Goal: Task Accomplishment & Management: Use online tool/utility

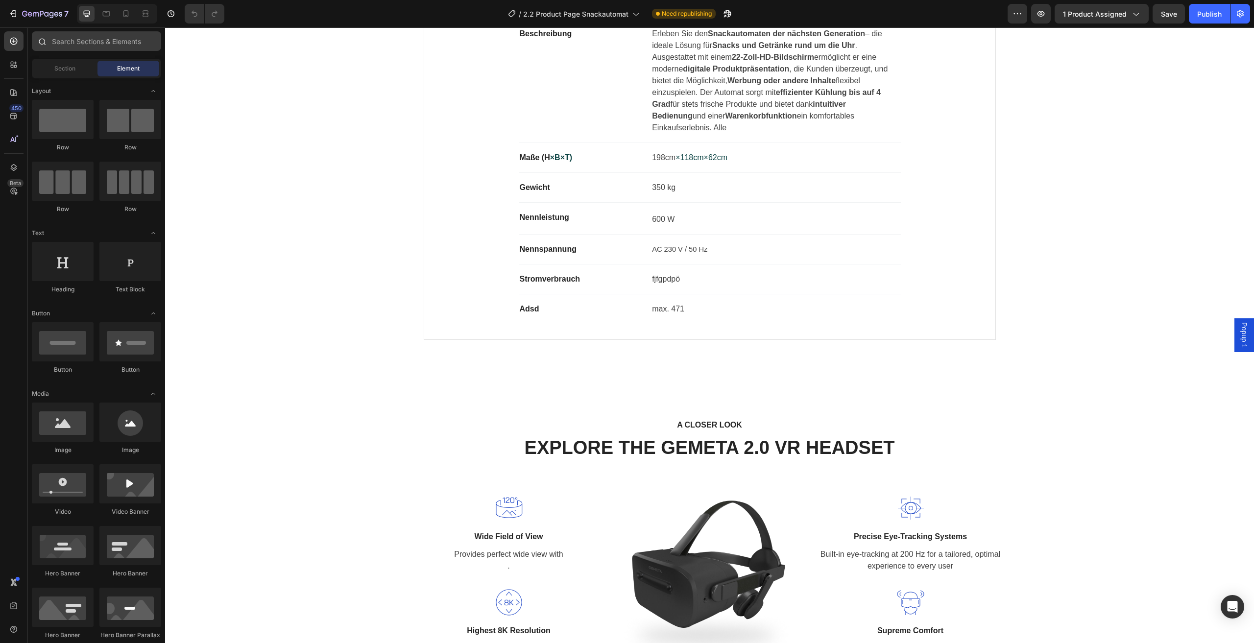
scroll to position [671, 0]
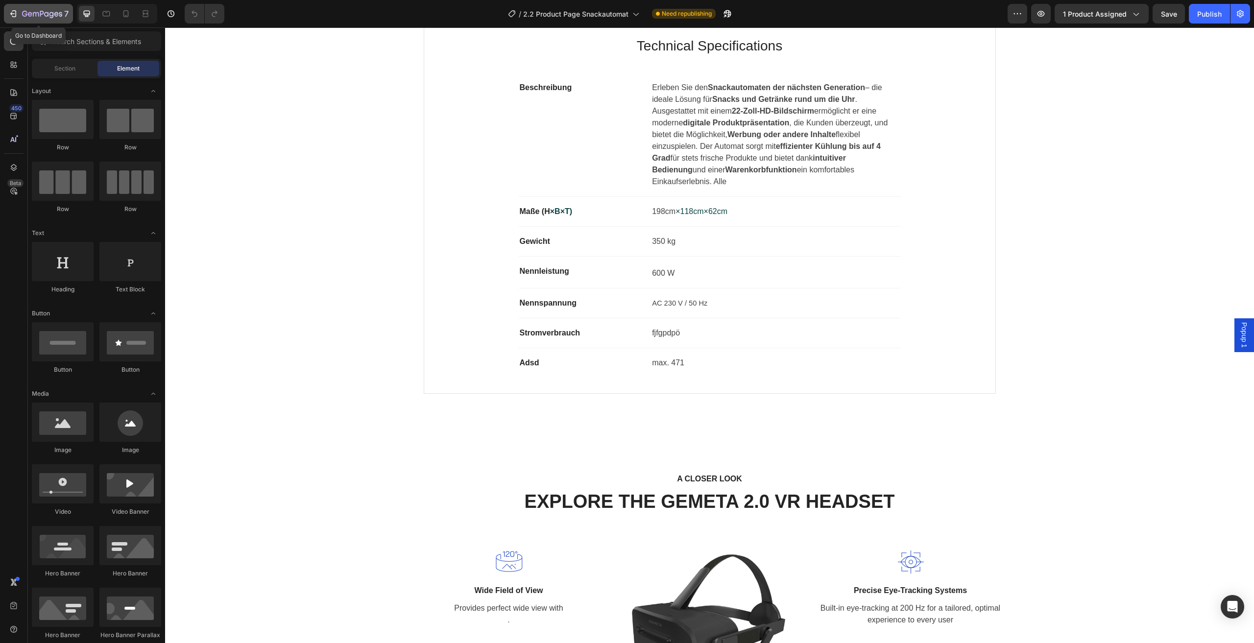
click at [35, 11] on icon "button" at bounding box center [42, 14] width 40 height 8
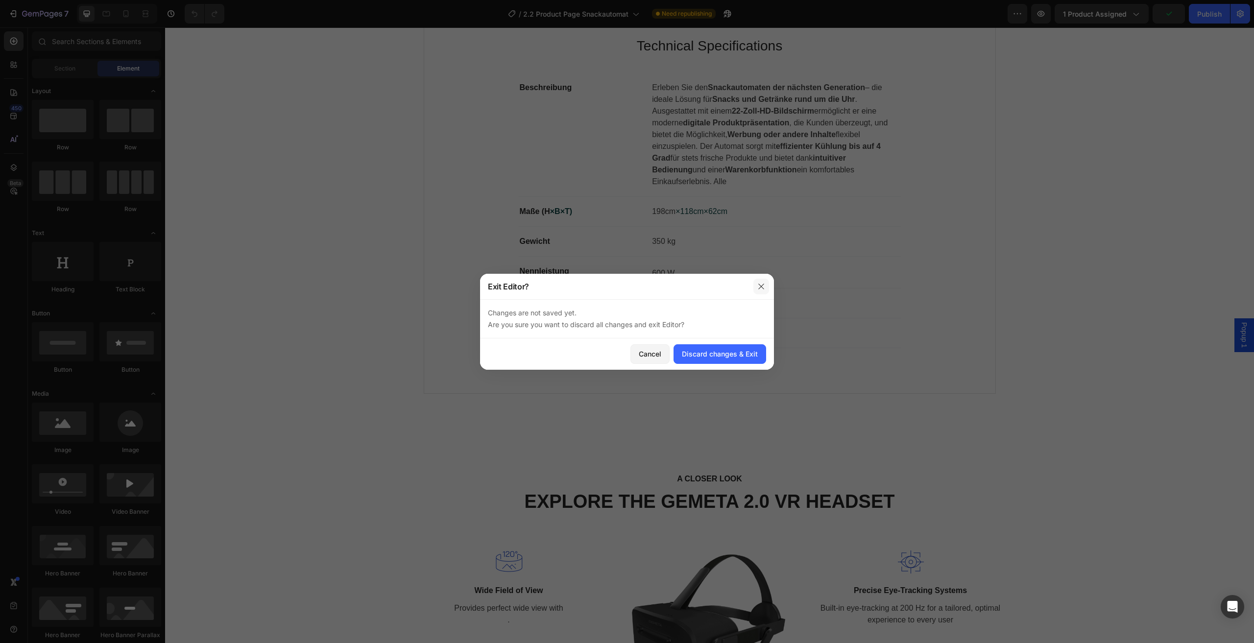
drag, startPoint x: 763, startPoint y: 284, endPoint x: 440, endPoint y: 230, distance: 327.3
click at [763, 284] on icon "button" at bounding box center [761, 287] width 8 height 8
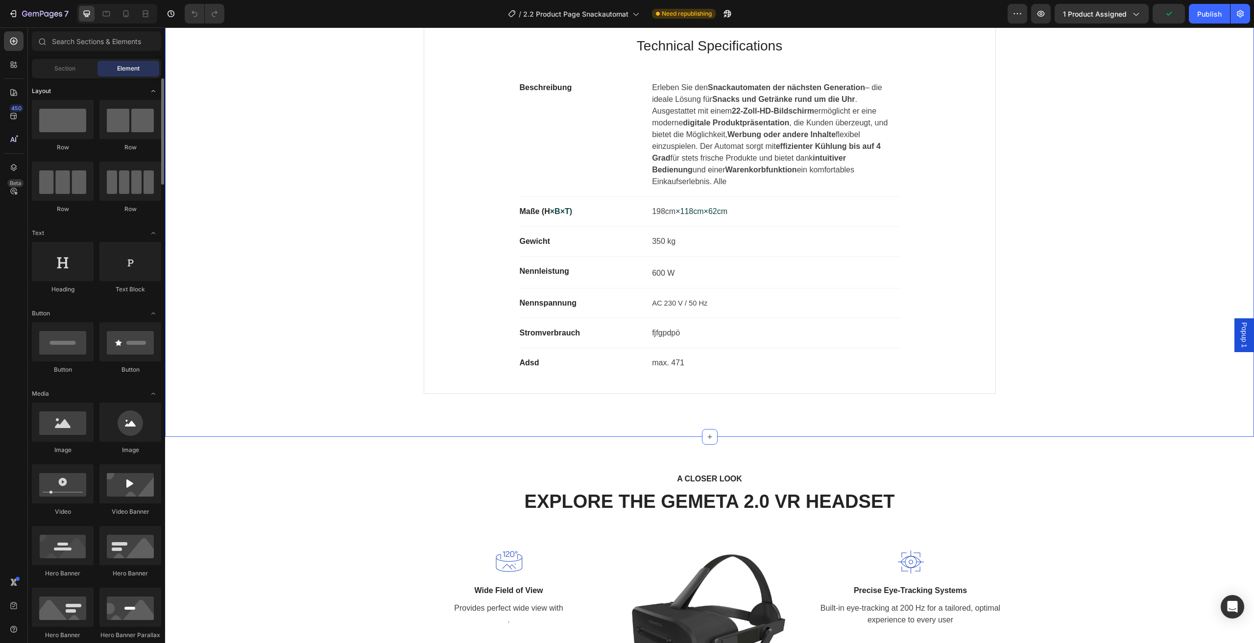
scroll to position [426, 0]
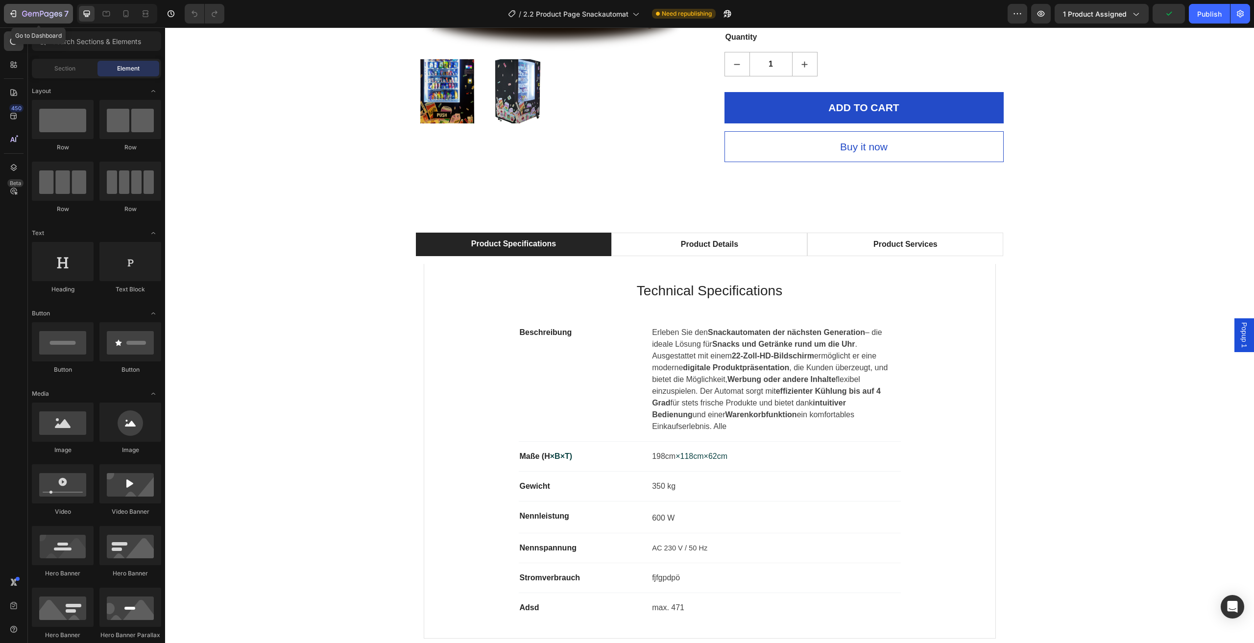
click at [26, 8] on div "7" at bounding box center [45, 14] width 47 height 12
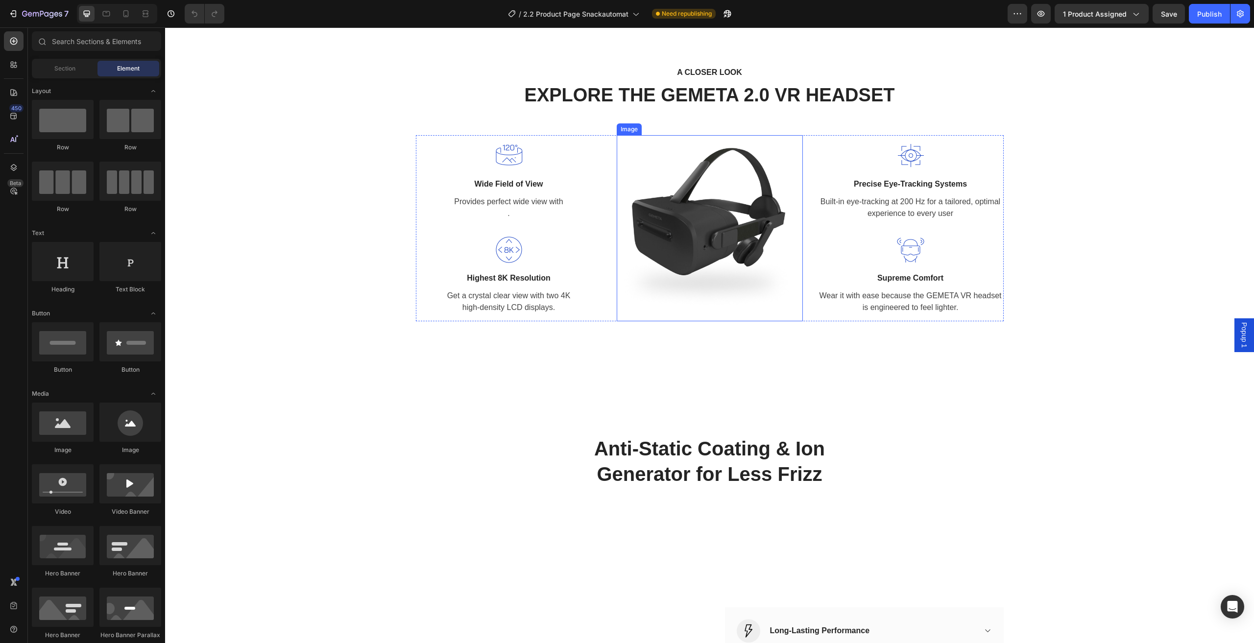
scroll to position [980, 0]
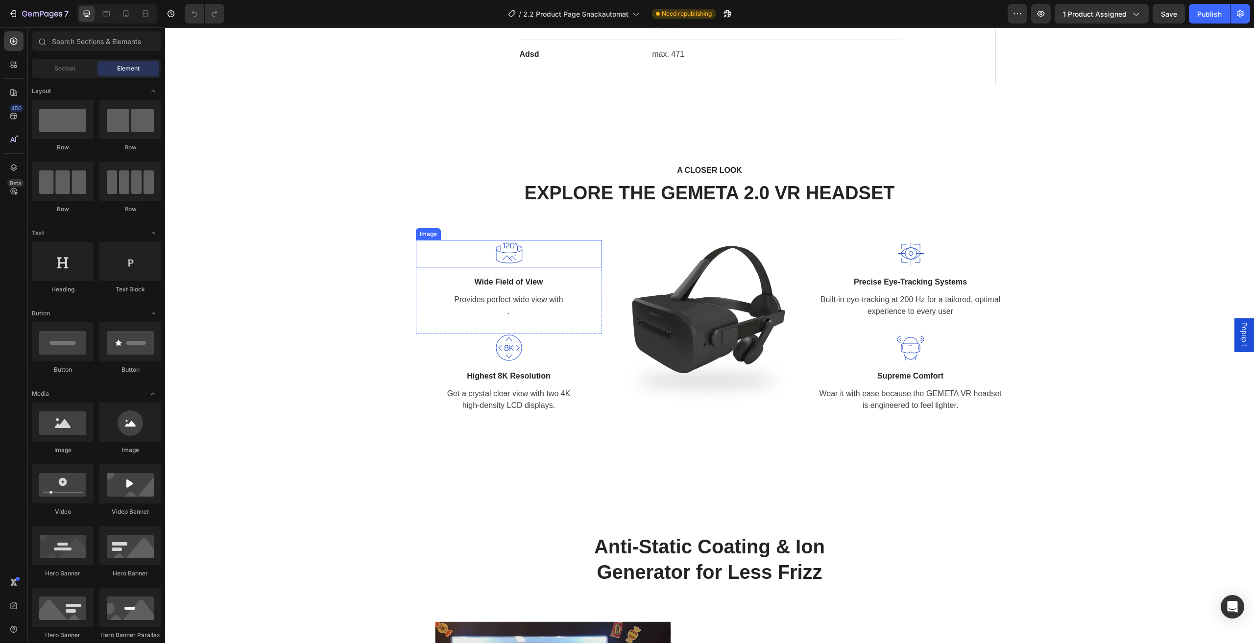
click at [508, 241] on img at bounding box center [508, 253] width 27 height 27
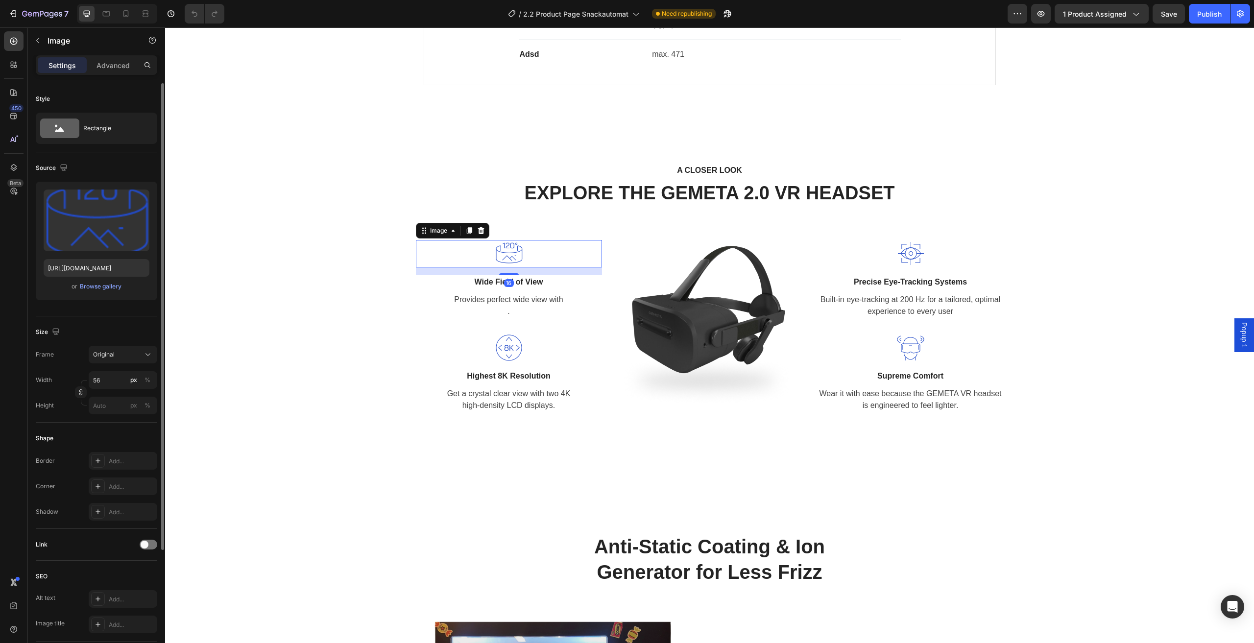
scroll to position [152, 0]
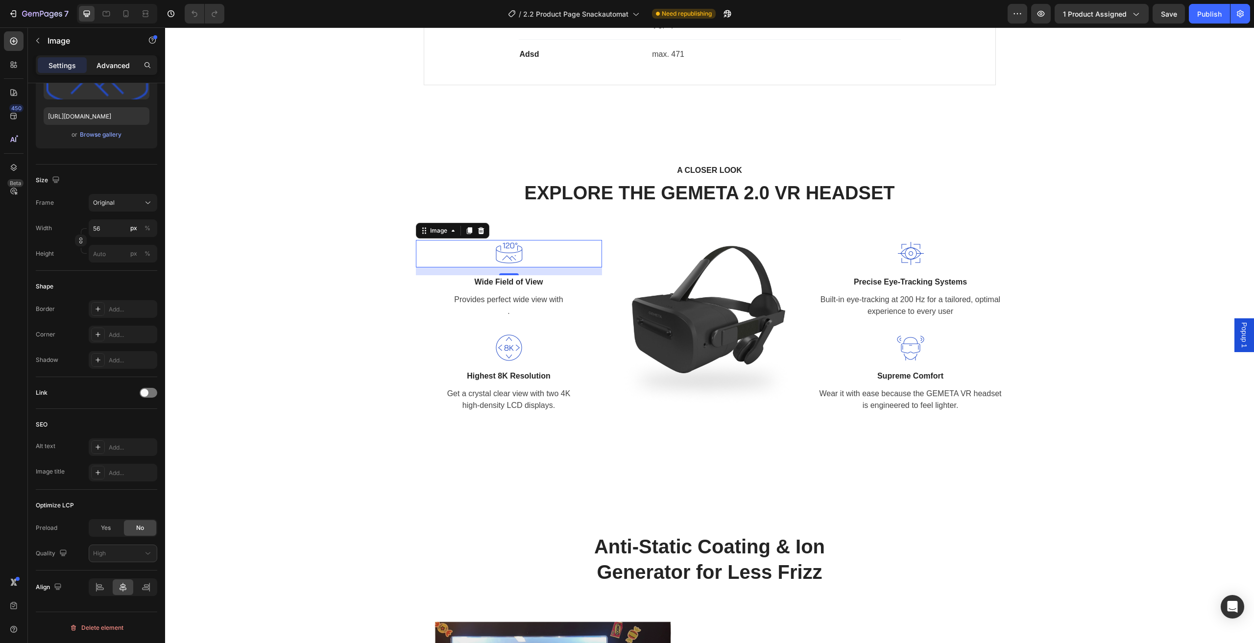
click at [107, 66] on p "Advanced" at bounding box center [113, 65] width 33 height 10
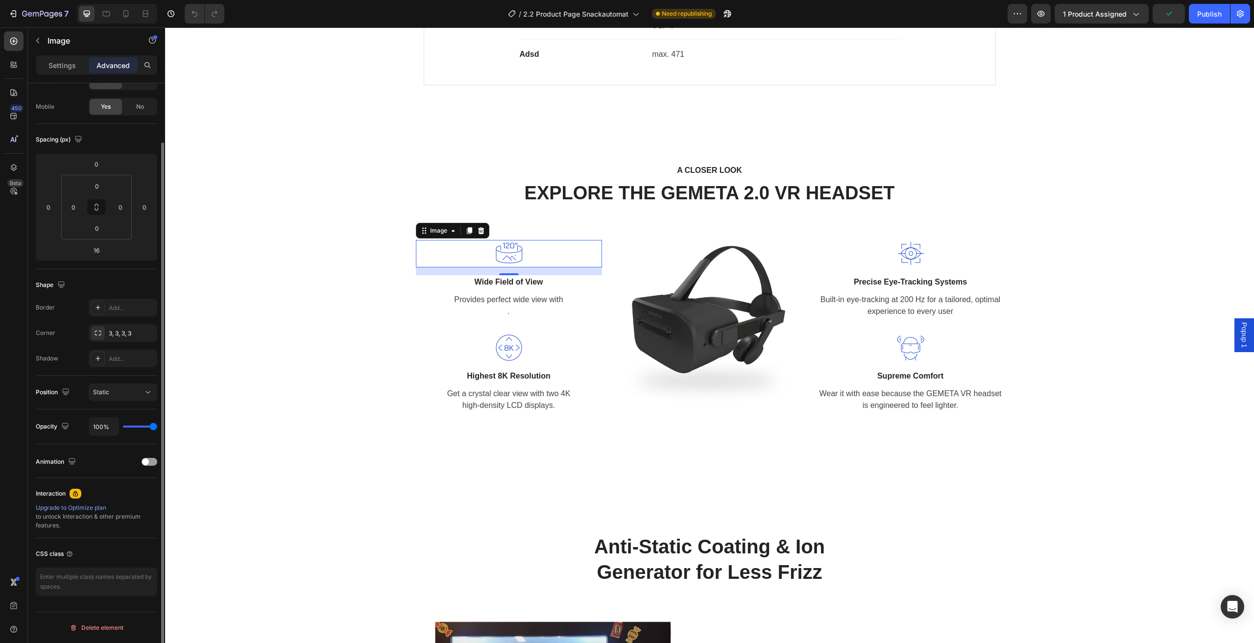
scroll to position [66, 0]
click at [93, 510] on div "Upgrade to Optimize plan" at bounding box center [97, 508] width 122 height 9
click at [1078, 174] on div "A CLOSER LOOK Text block EXPLORE THE GEMETA 2.0 VR HEADSET Heading Row Image 16…" at bounding box center [709, 292] width 1074 height 256
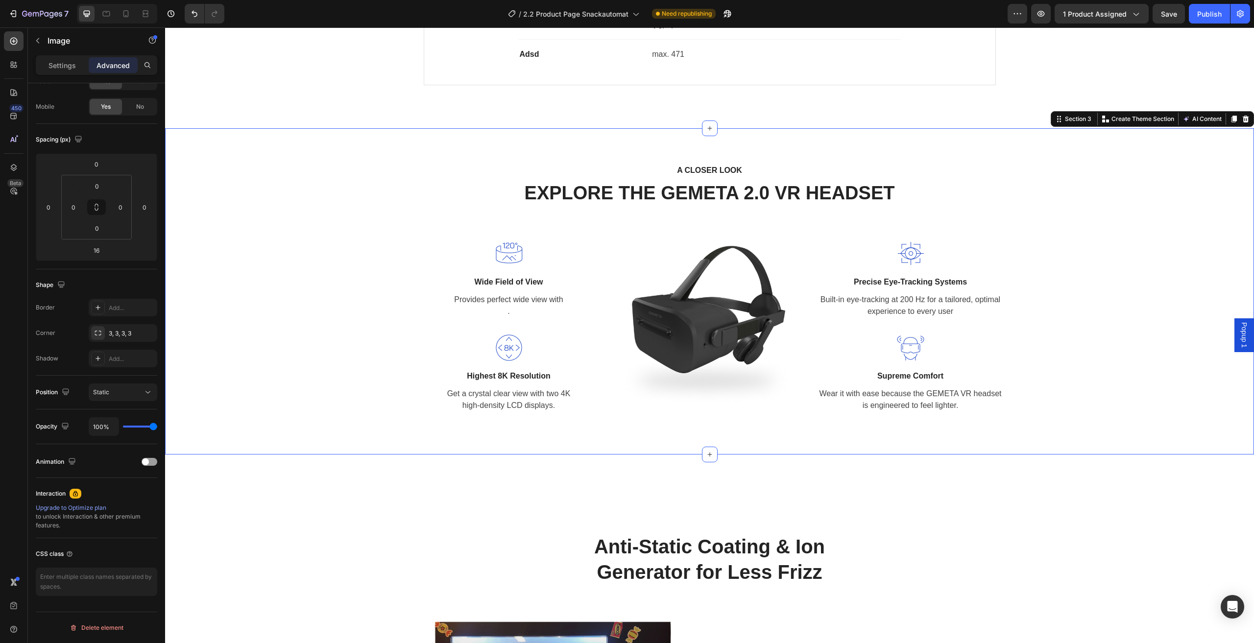
scroll to position [0, 0]
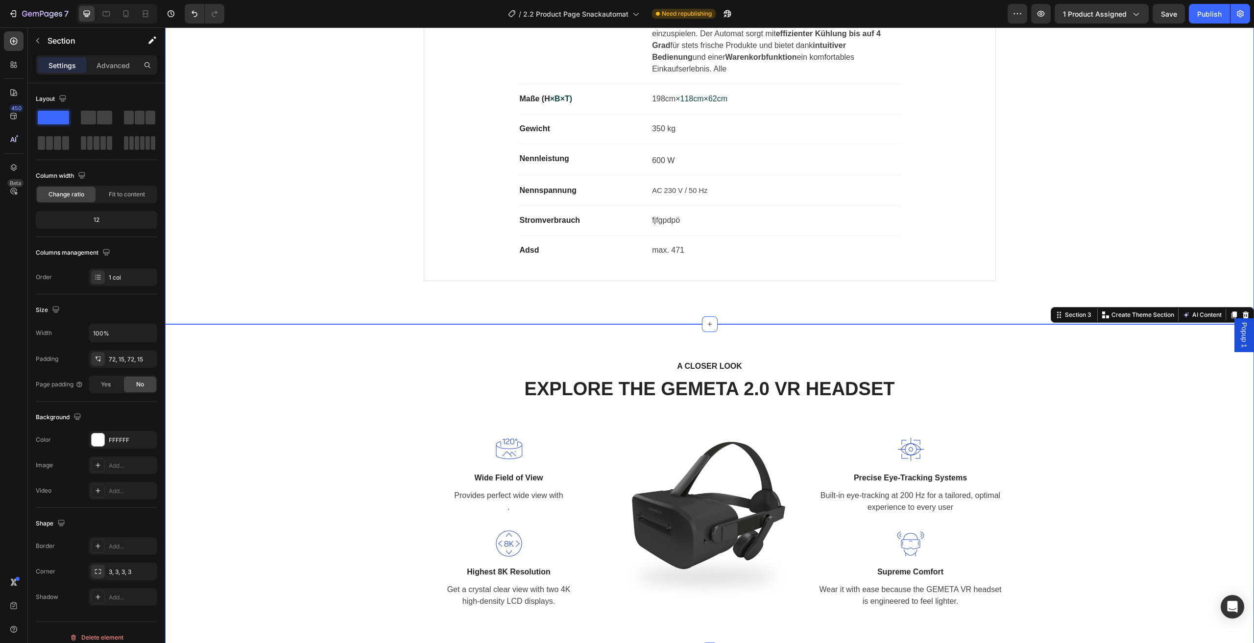
click at [1066, 177] on div "Product Specifications Product Details Product Services Technical Specification…" at bounding box center [709, 82] width 1074 height 414
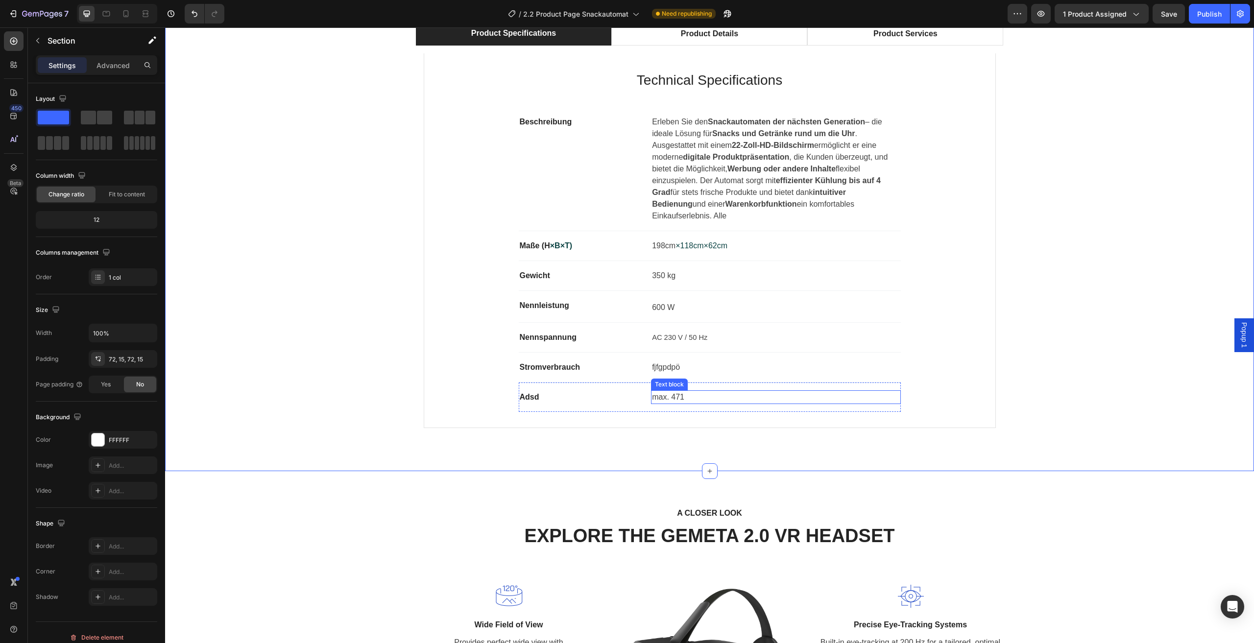
scroll to position [539, 0]
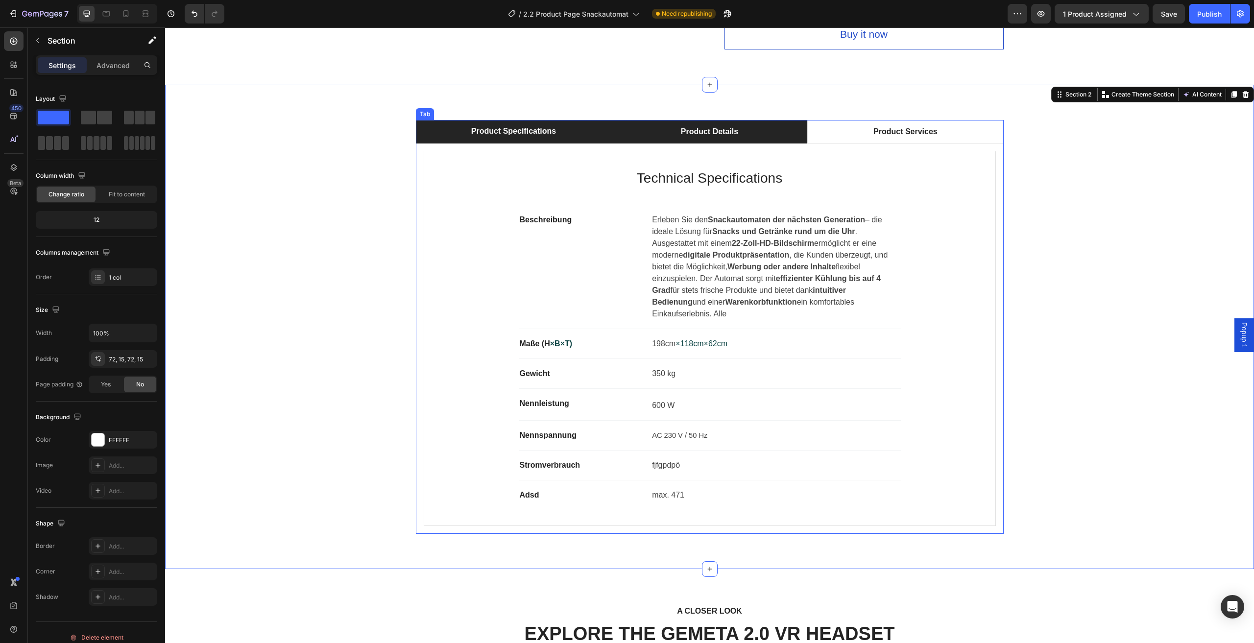
click at [755, 129] on li "Product Details" at bounding box center [709, 132] width 196 height 24
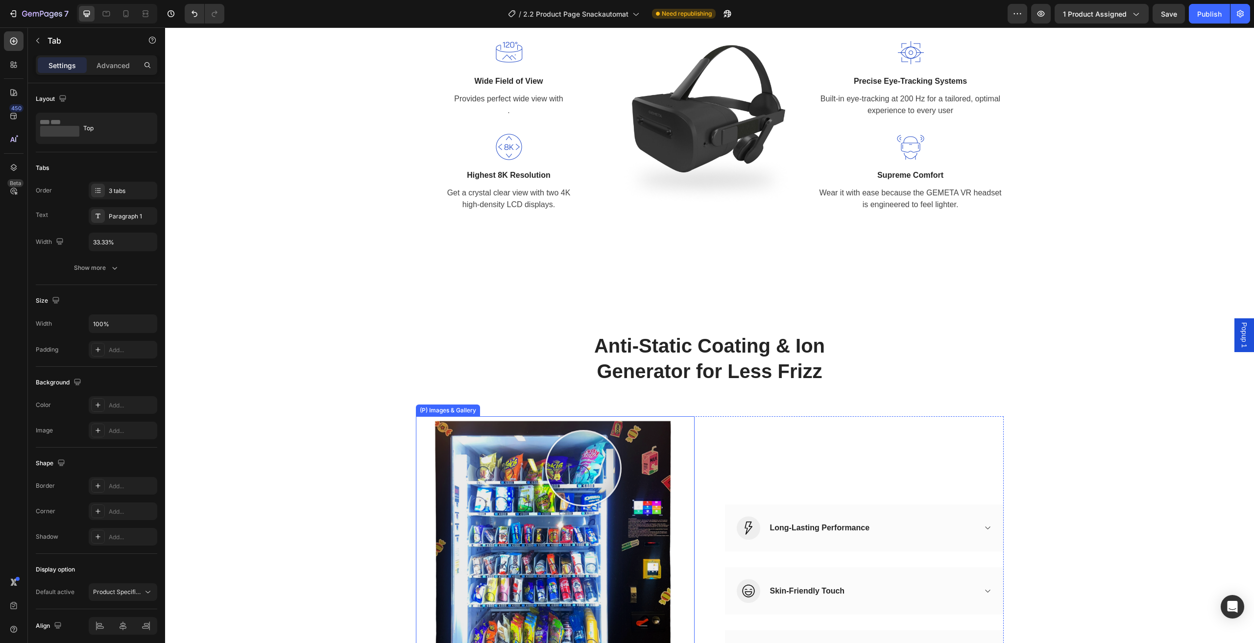
scroll to position [1323, 0]
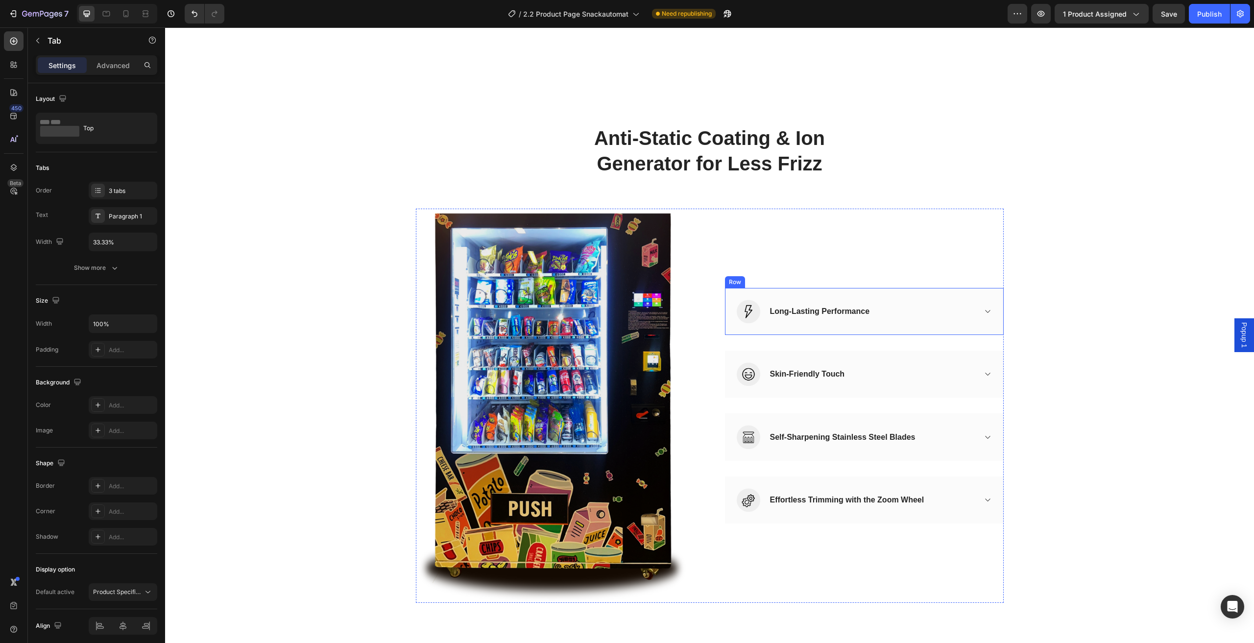
click at [976, 315] on div "Long-Lasting Performance" at bounding box center [880, 311] width 223 height 15
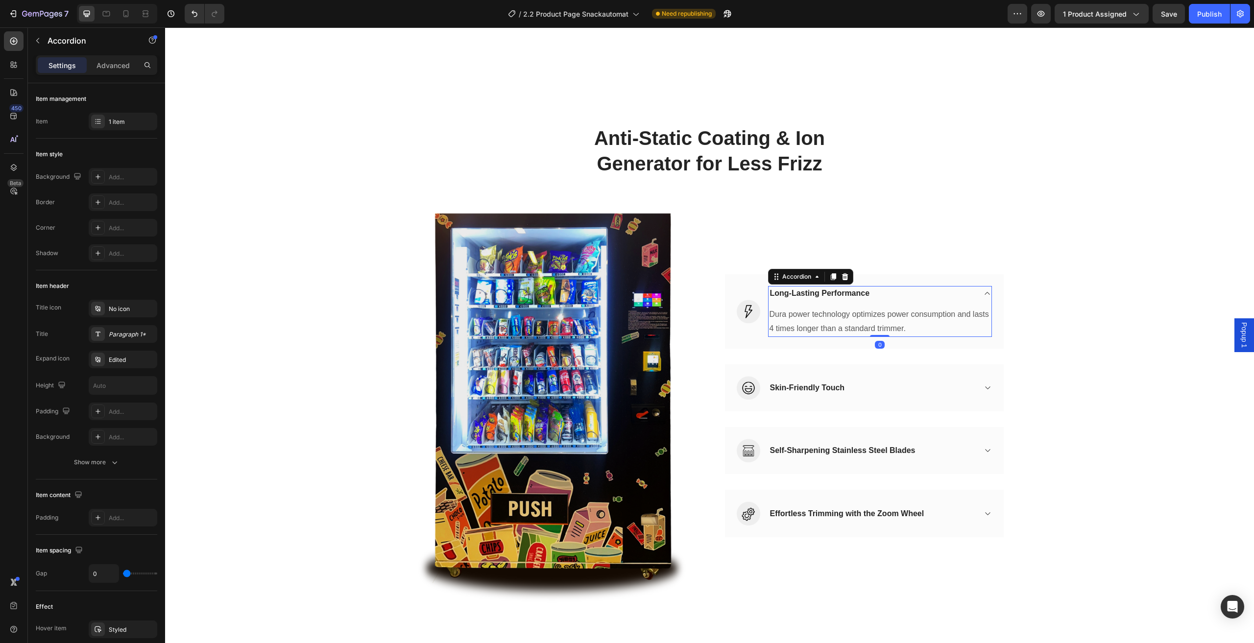
click at [979, 292] on div "Long-Lasting Performance" at bounding box center [880, 293] width 223 height 15
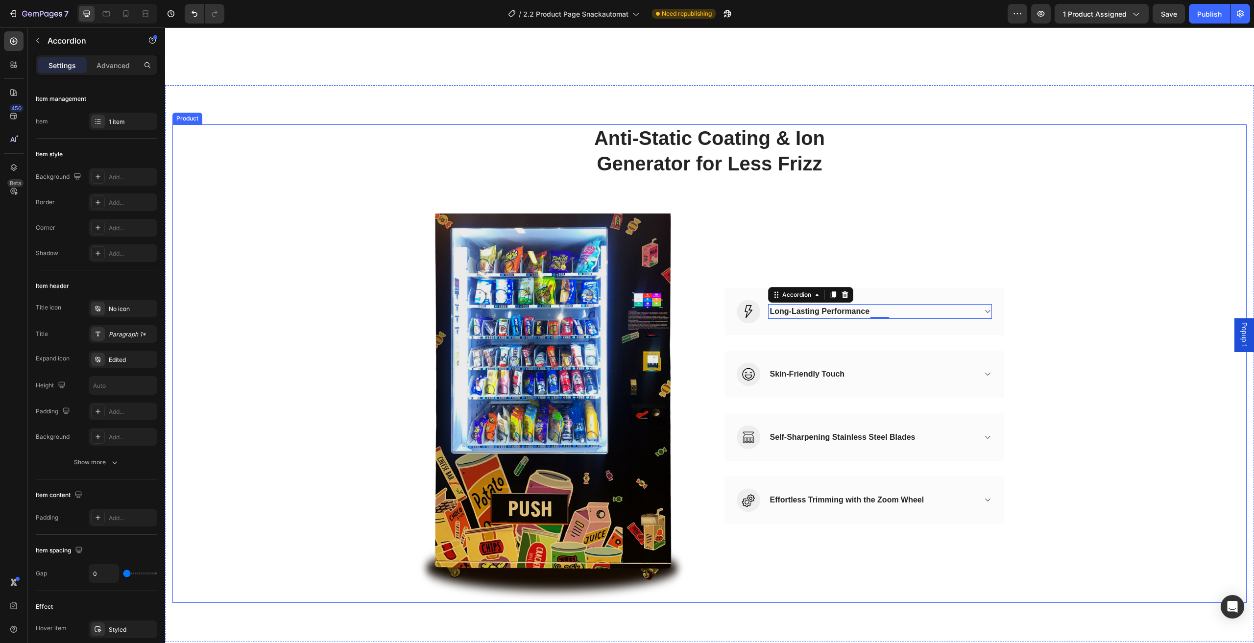
click at [1093, 194] on div "Anti-Static Coating & Ion Generator for Less Frizz Heading Row (P) Images & Gal…" at bounding box center [709, 363] width 1074 height 479
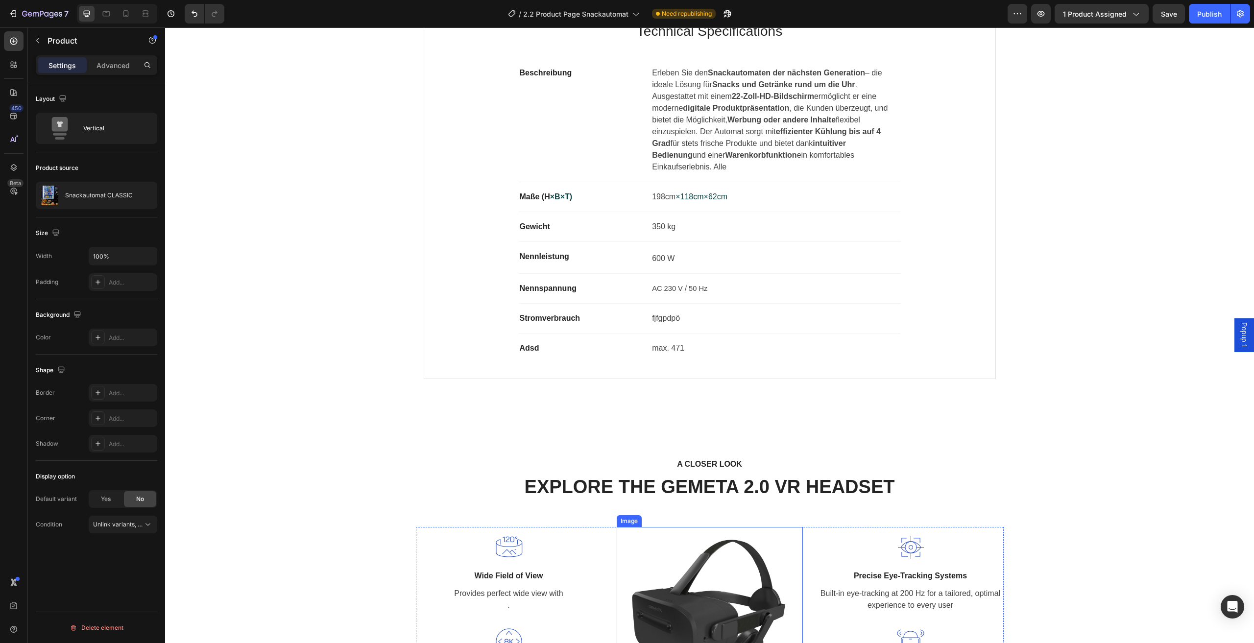
scroll to position [490, 0]
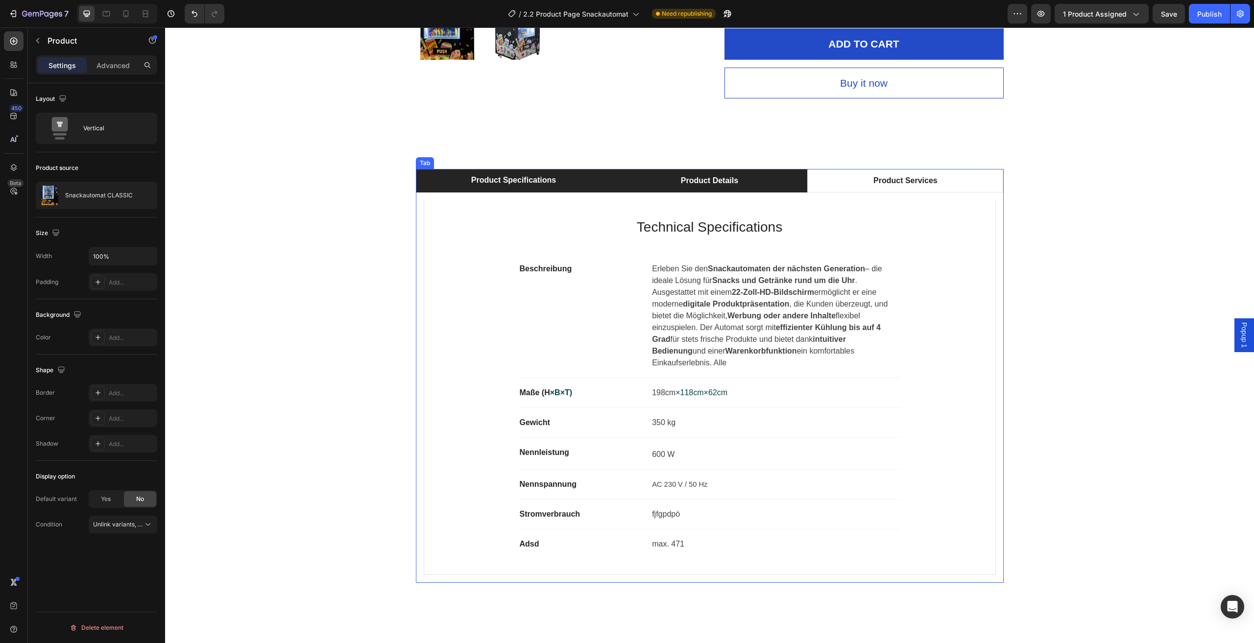
click at [759, 181] on li "Product Details" at bounding box center [709, 181] width 196 height 24
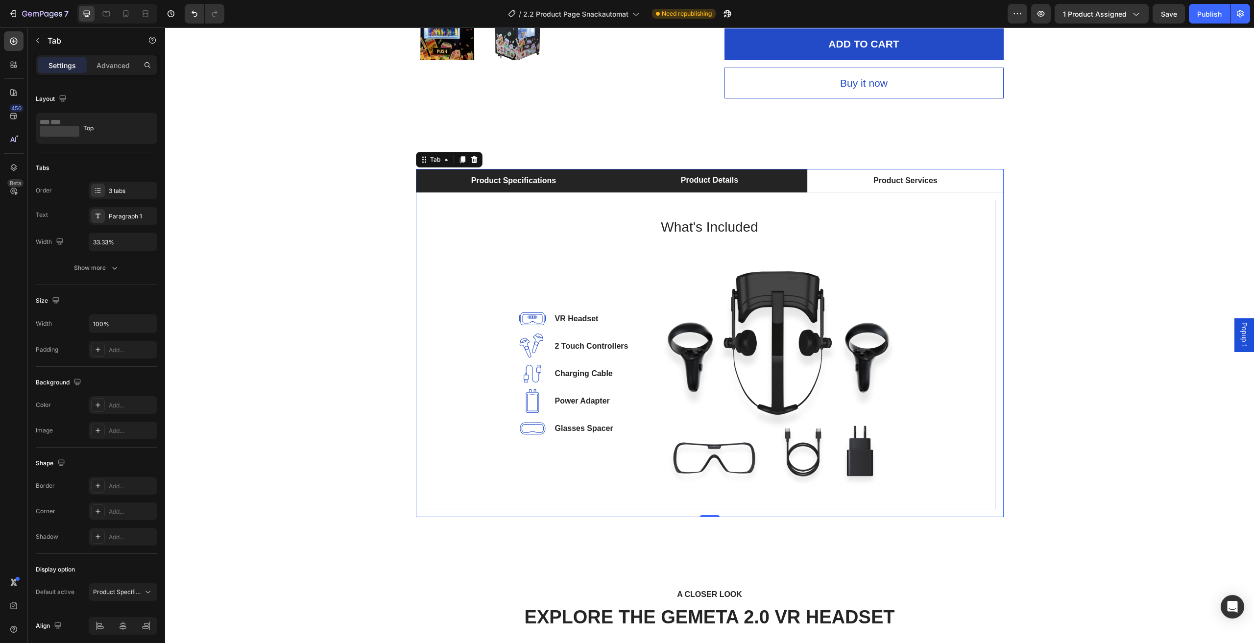
click at [571, 172] on li "Product Specifications" at bounding box center [514, 181] width 196 height 24
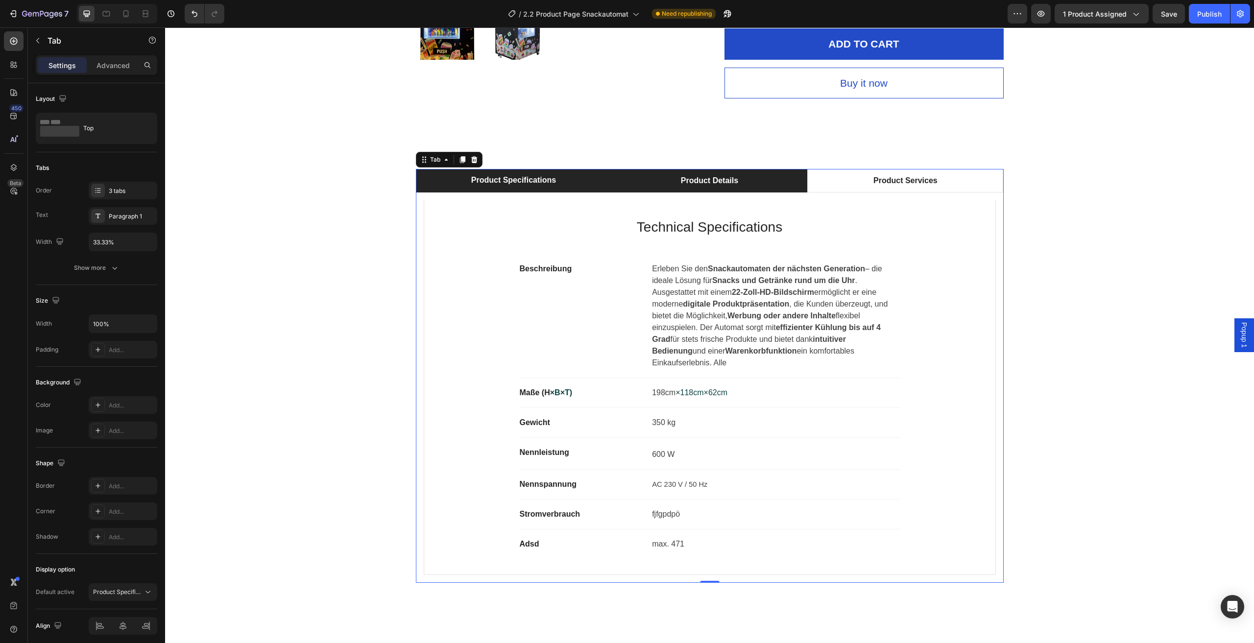
click at [768, 179] on li "Product Details" at bounding box center [709, 181] width 196 height 24
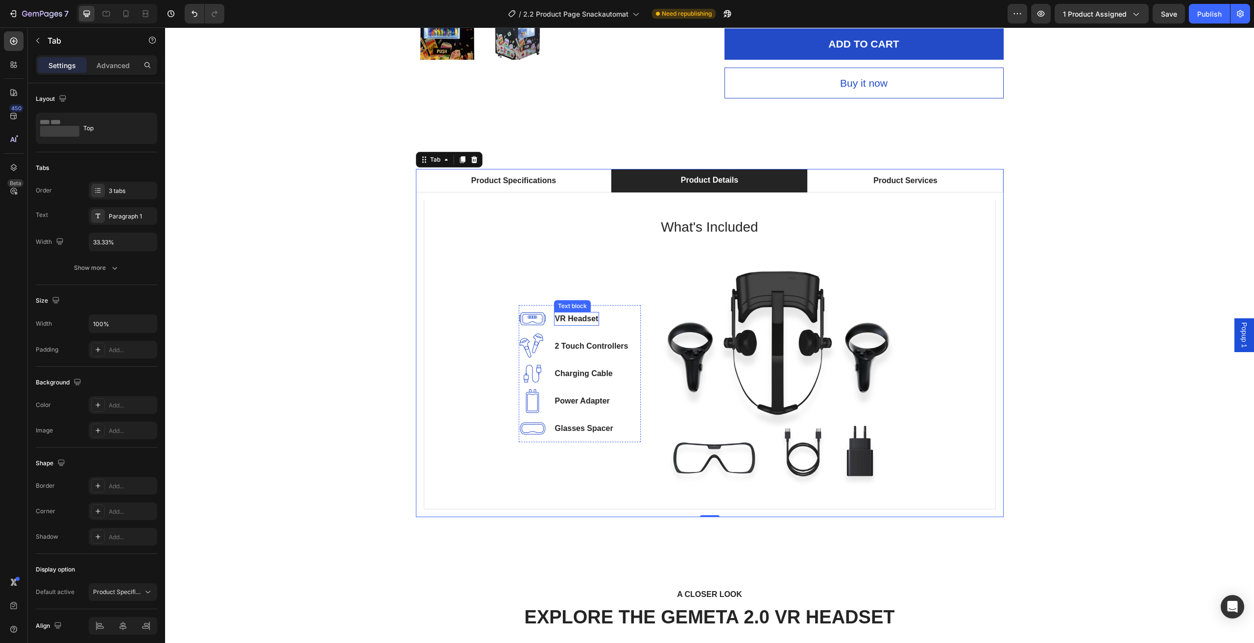
click at [581, 318] on p "VR Headset" at bounding box center [577, 319] width 44 height 12
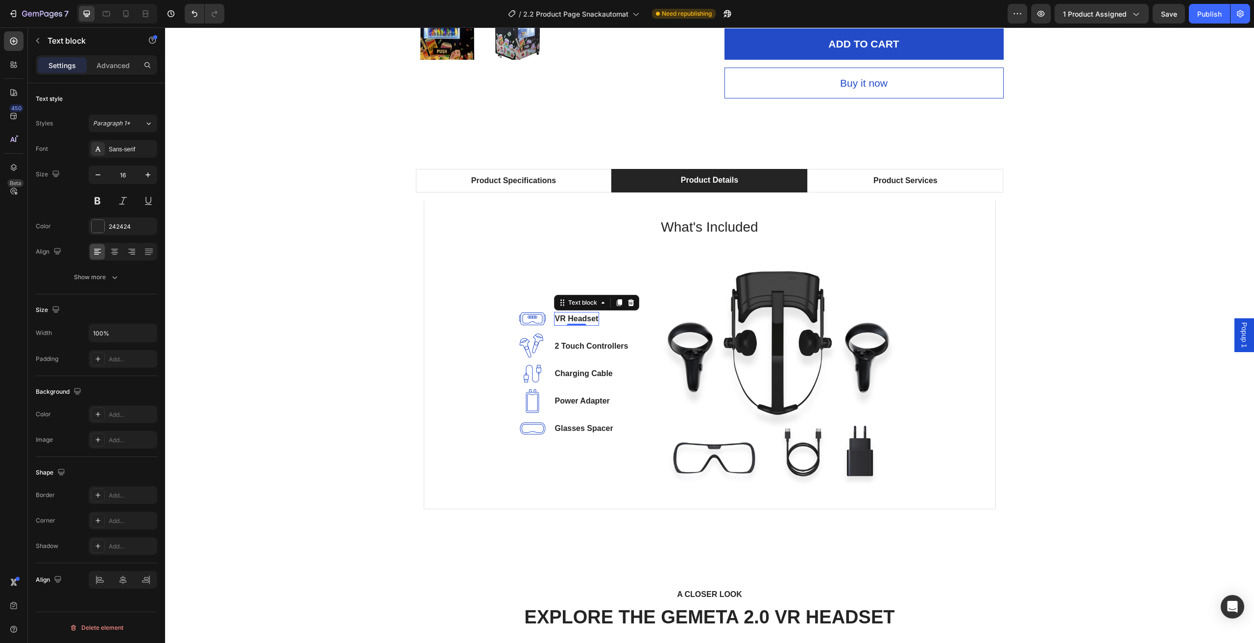
click at [593, 317] on p "VR Headset" at bounding box center [577, 319] width 44 height 12
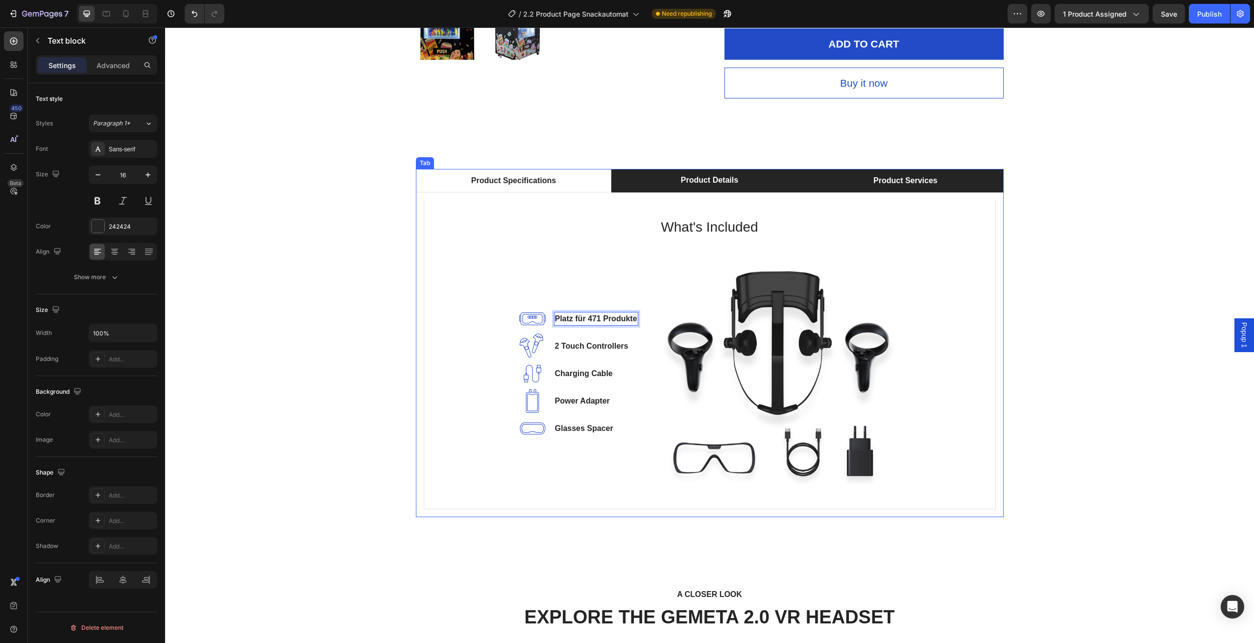
click at [941, 176] on li "Product Services" at bounding box center [905, 181] width 196 height 24
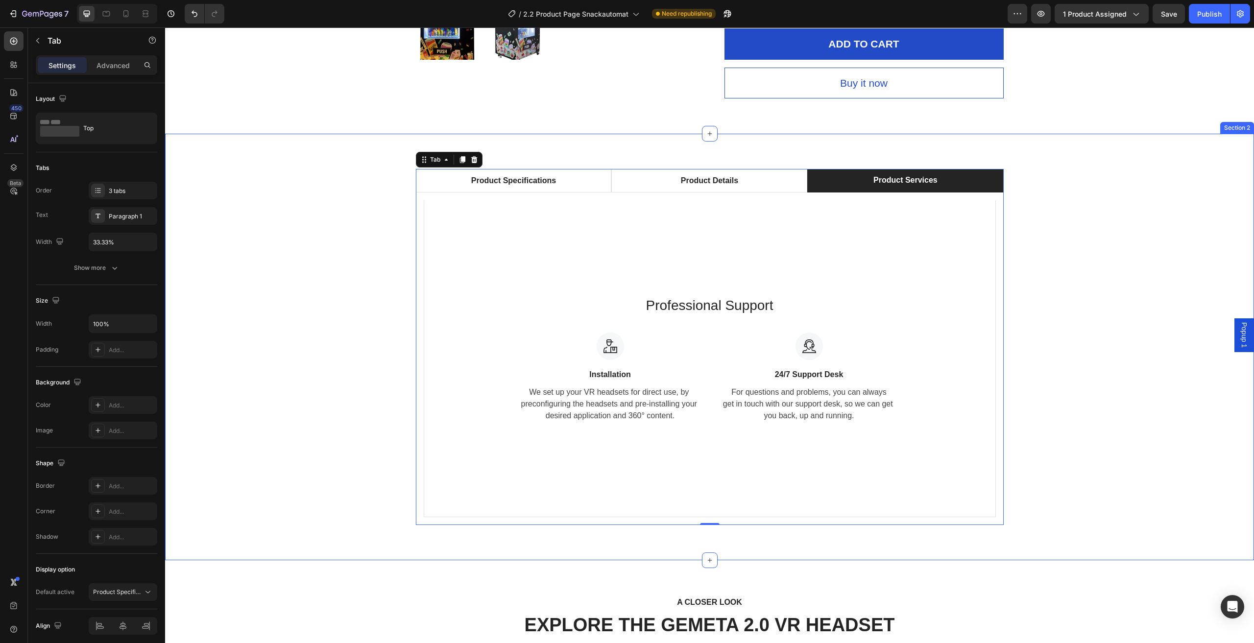
click at [1114, 224] on div "Product Specifications Product Details Product Services Technical Specification…" at bounding box center [709, 347] width 1074 height 356
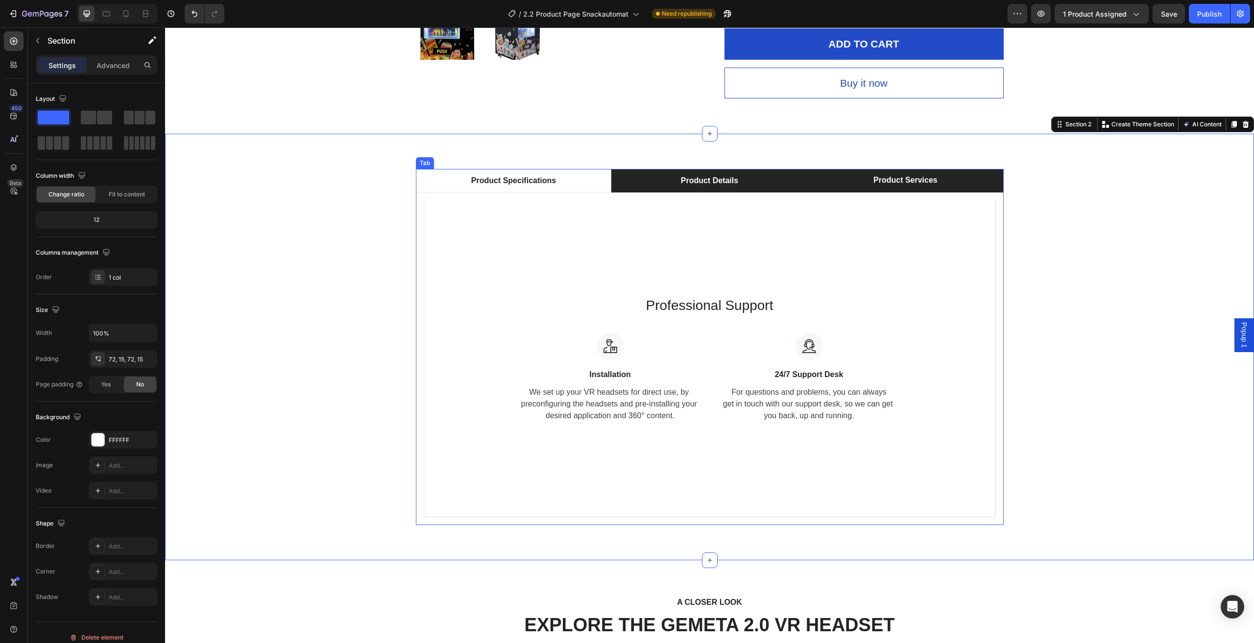
click at [762, 179] on li "Product Details" at bounding box center [709, 181] width 196 height 24
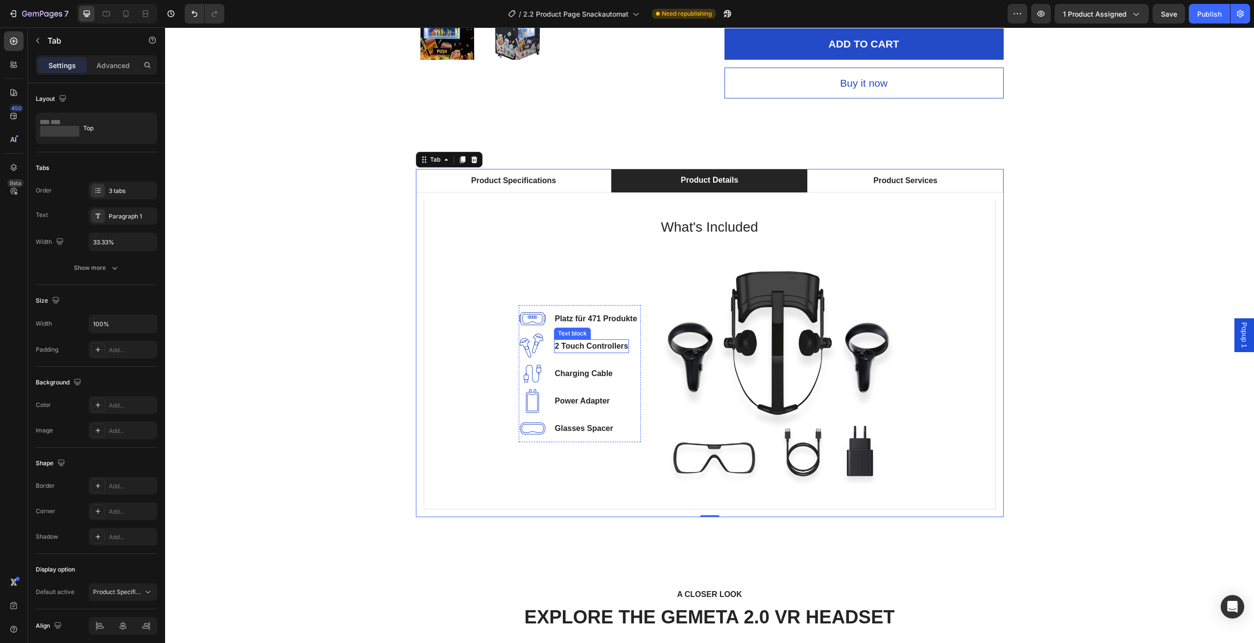
scroll to position [588, 0]
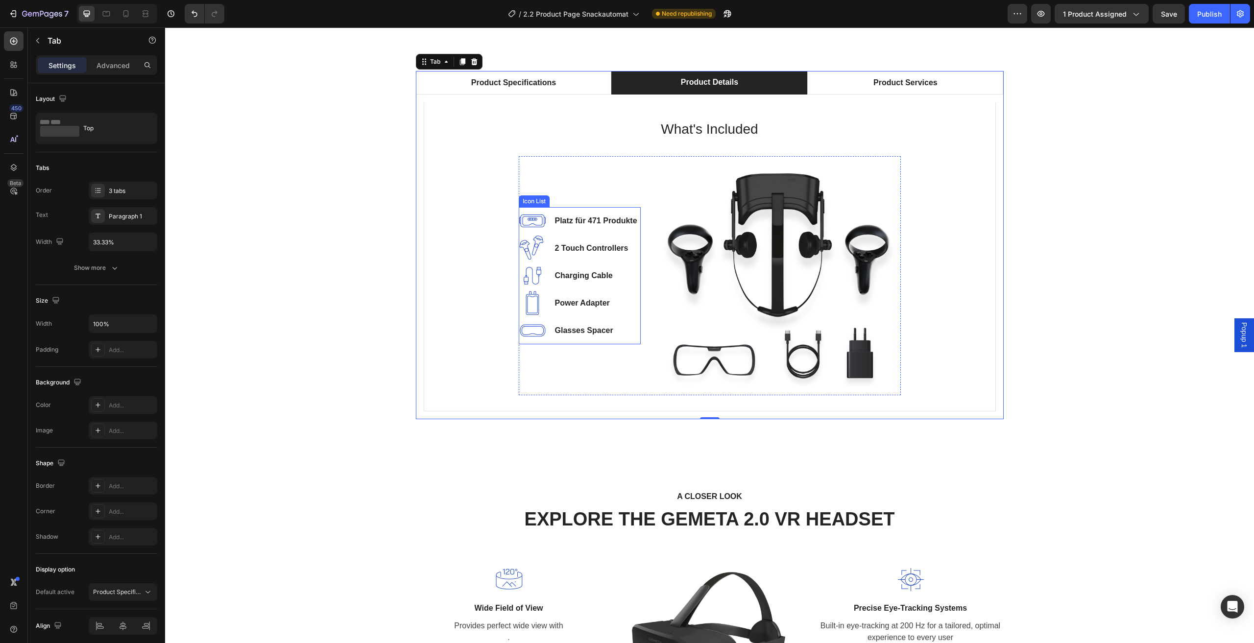
click at [610, 243] on p "2 Touch Controllers" at bounding box center [591, 249] width 73 height 12
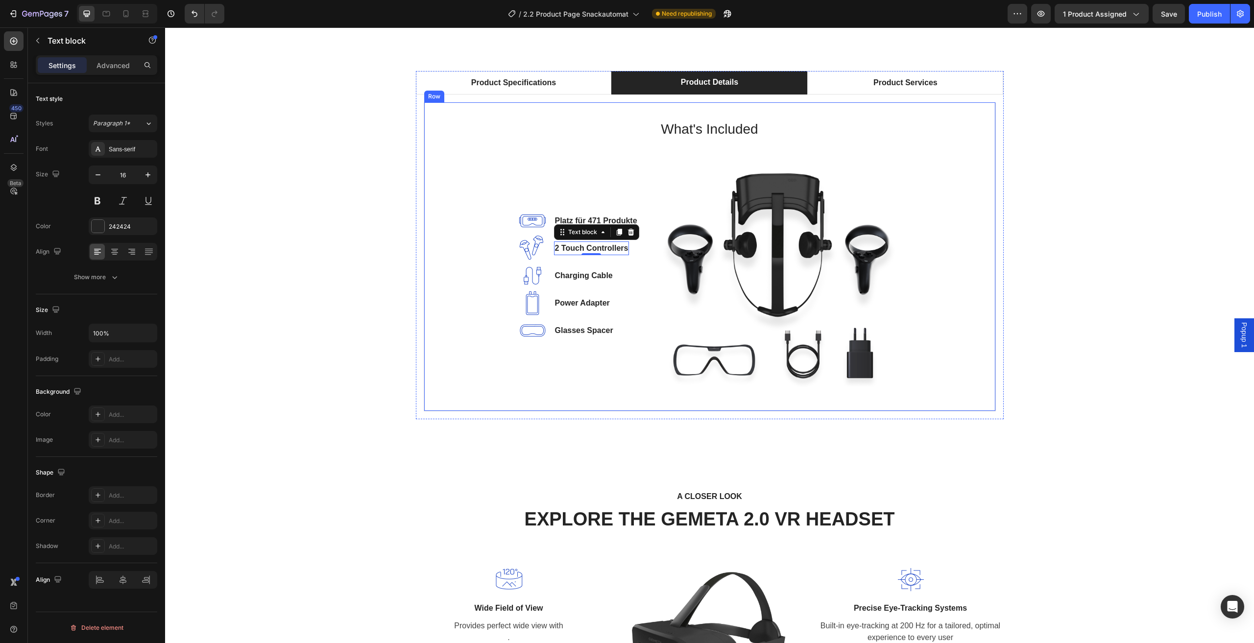
scroll to position [539, 0]
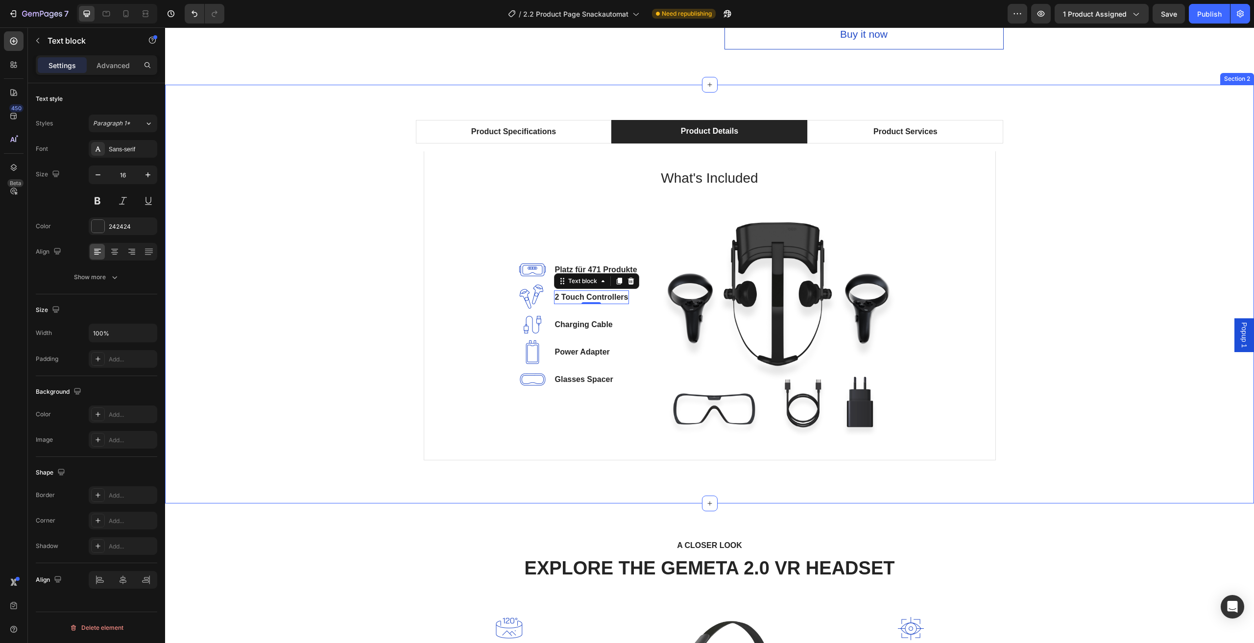
click at [1094, 295] on div "Product Specifications Product Details Product Services Technical Specification…" at bounding box center [709, 294] width 1074 height 348
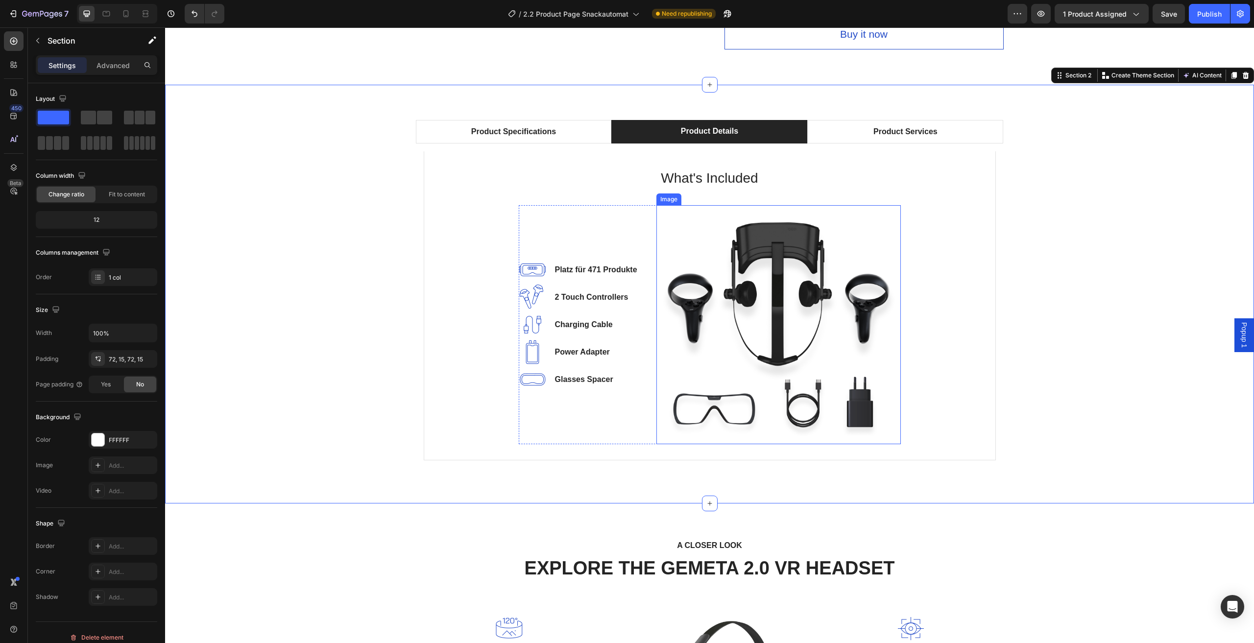
click at [757, 265] on img at bounding box center [779, 324] width 244 height 239
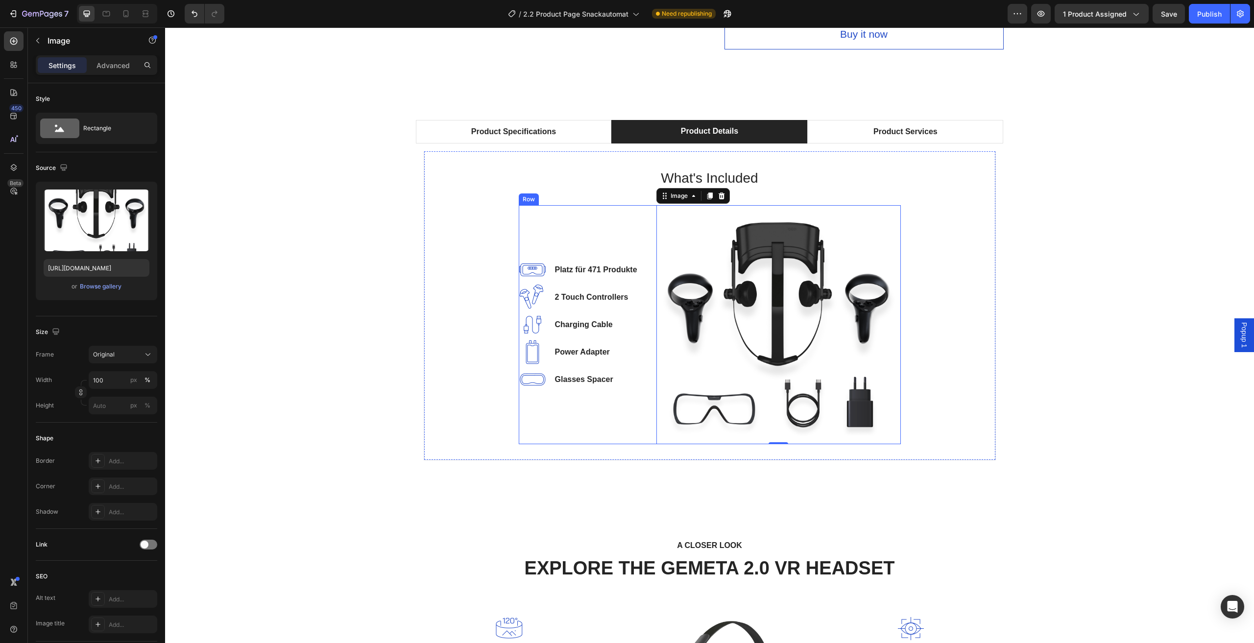
click at [592, 237] on div "Image Platz für 471 Produkte Text block Image 2 Touch Controllers Text block Im…" at bounding box center [580, 324] width 122 height 239
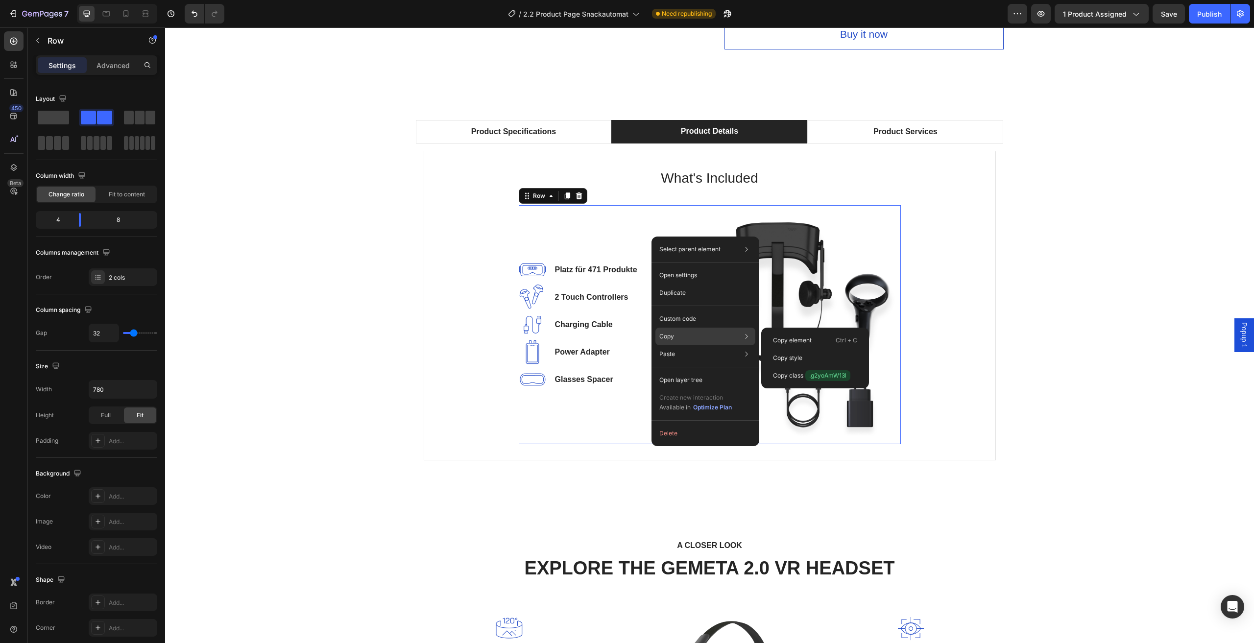
click at [715, 334] on div "Copy Copy element Ctrl + C Copy style Copy class .g2yoAmW13l" at bounding box center [706, 337] width 100 height 18
drag, startPoint x: 817, startPoint y: 336, endPoint x: 670, endPoint y: 289, distance: 154.3
click at [817, 349] on div "Copy element Ctrl + C" at bounding box center [815, 358] width 100 height 18
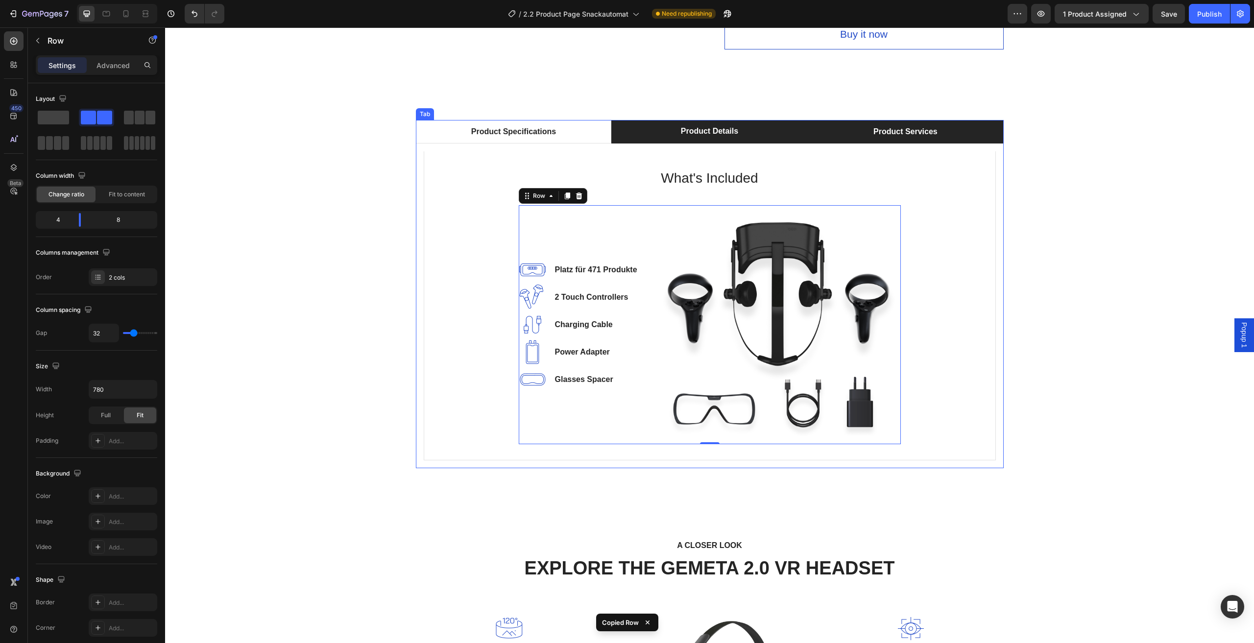
click at [964, 122] on li "Product Services" at bounding box center [905, 132] width 196 height 24
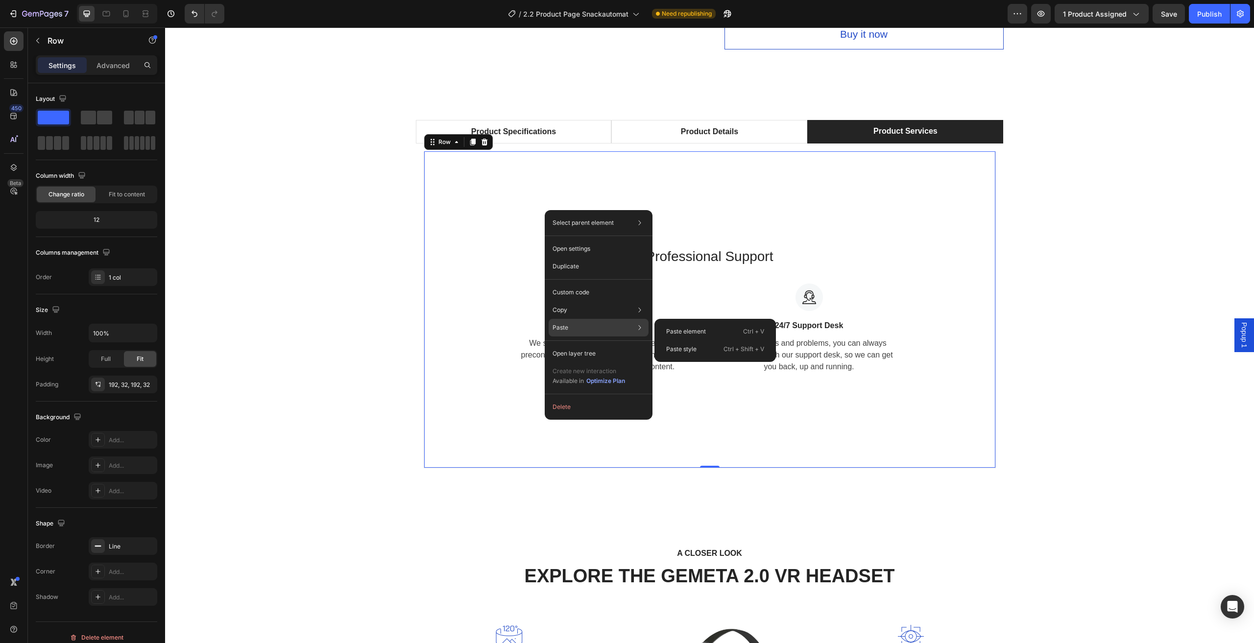
click at [614, 345] on div "Paste Paste element Ctrl + V Paste style Ctrl + Shift + V" at bounding box center [599, 354] width 100 height 18
click at [709, 340] on div "Paste element Ctrl + V" at bounding box center [715, 349] width 114 height 18
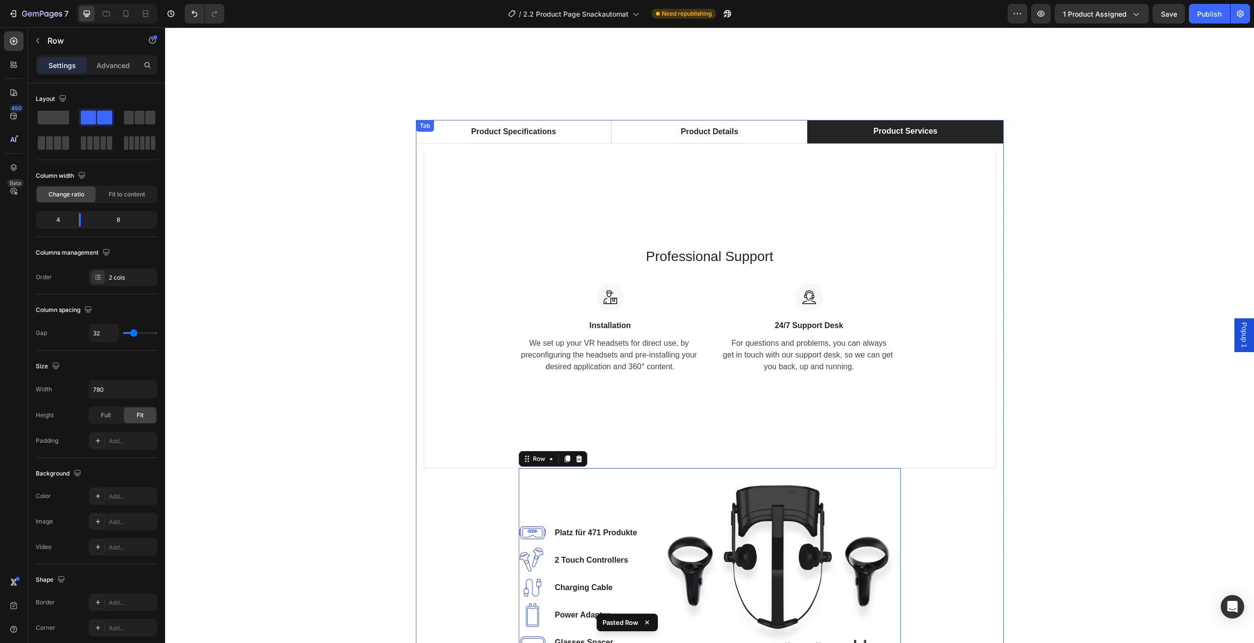
scroll to position [735, 0]
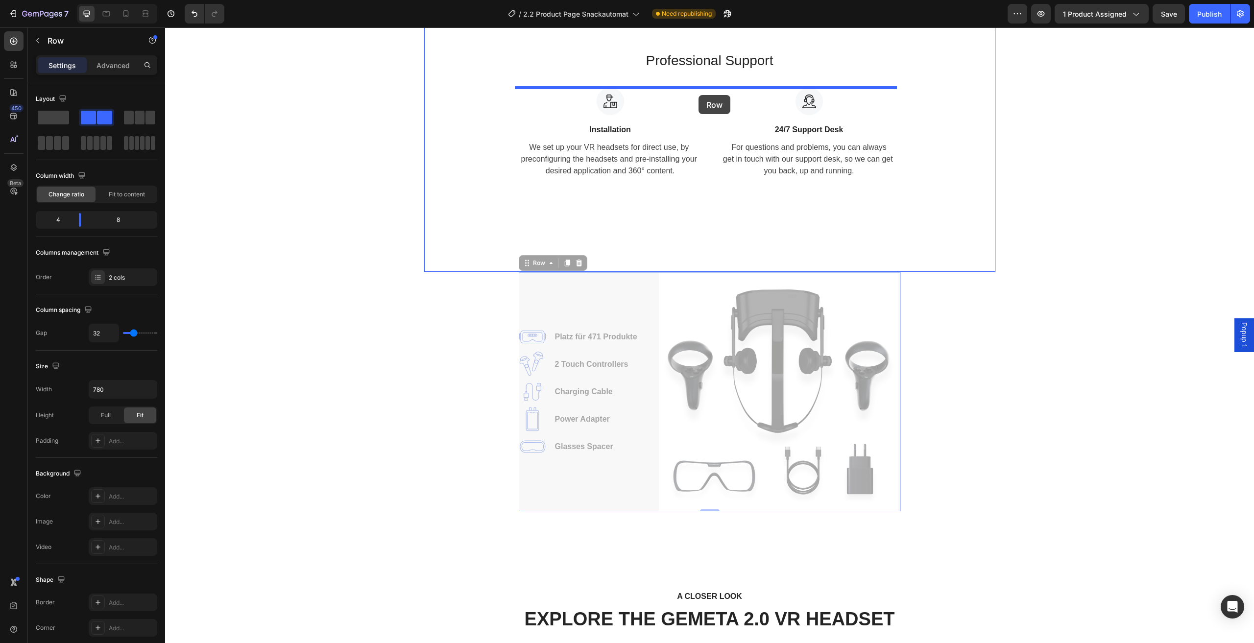
drag, startPoint x: 625, startPoint y: 475, endPoint x: 699, endPoint y: 95, distance: 387.3
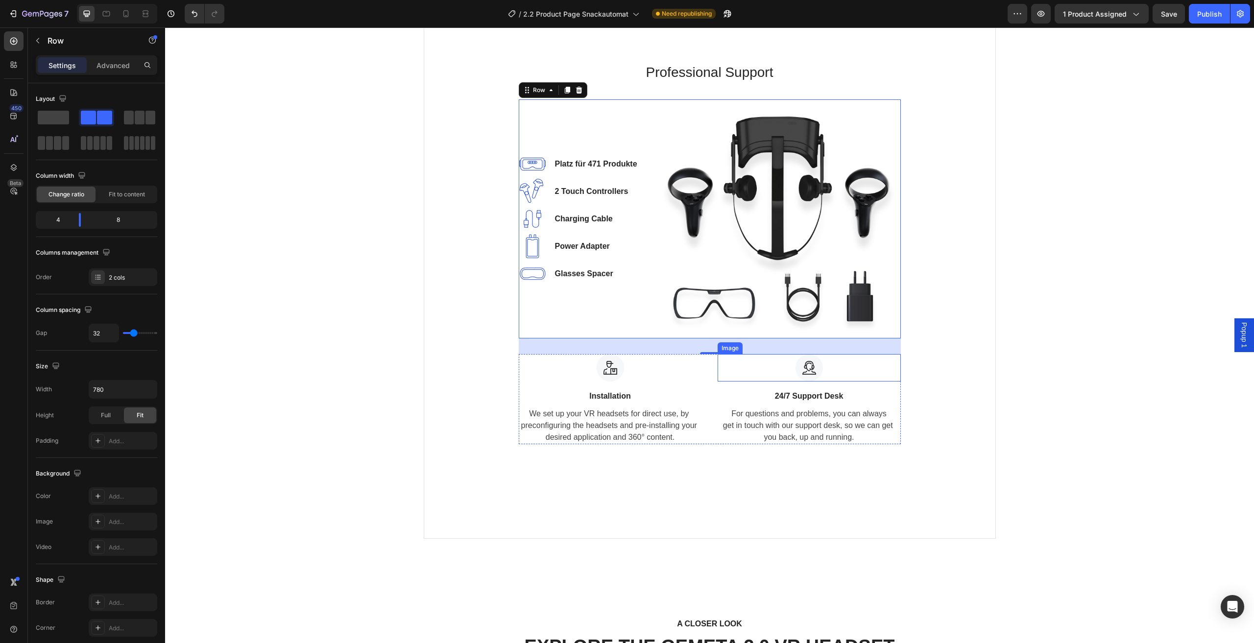
scroll to position [686, 0]
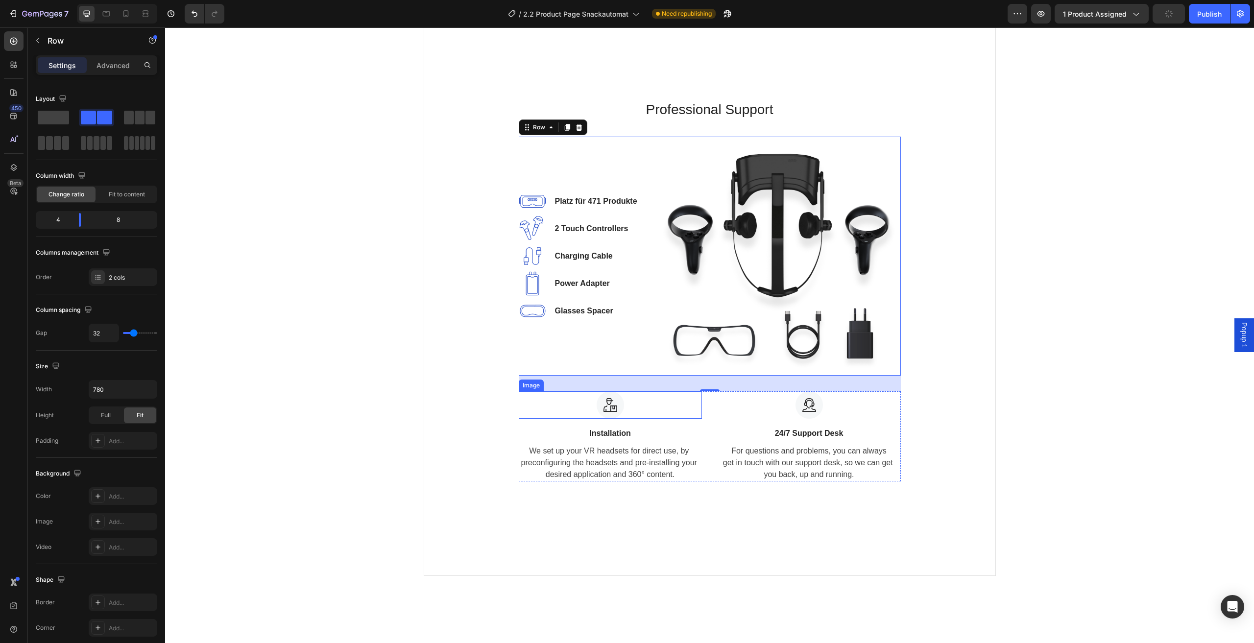
click at [606, 410] on img at bounding box center [610, 404] width 27 height 27
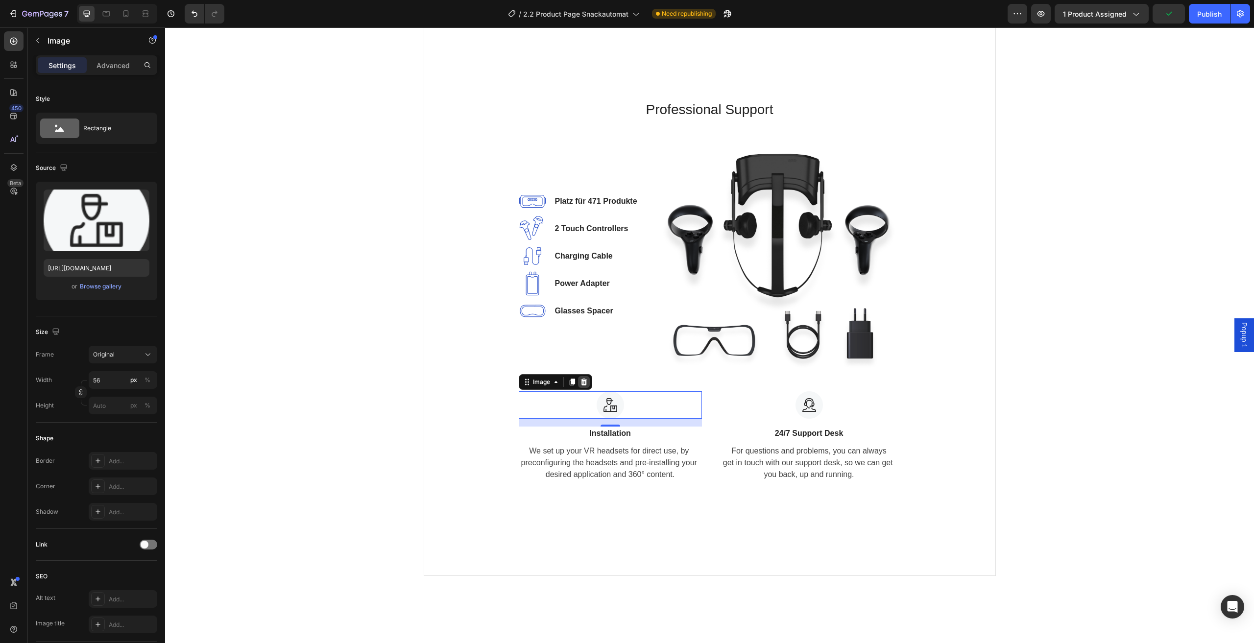
click at [583, 385] on icon at bounding box center [584, 382] width 8 height 8
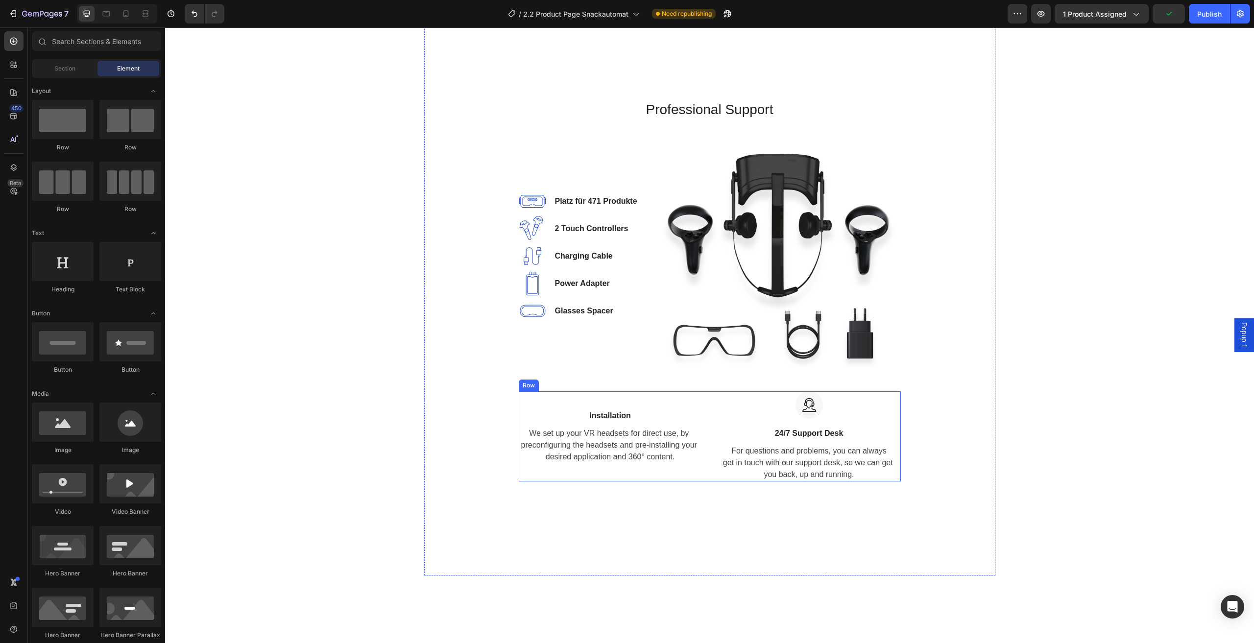
click at [724, 443] on div "Image 24/7 Support Desk Text block For questions and problems, you can always g…" at bounding box center [809, 436] width 183 height 90
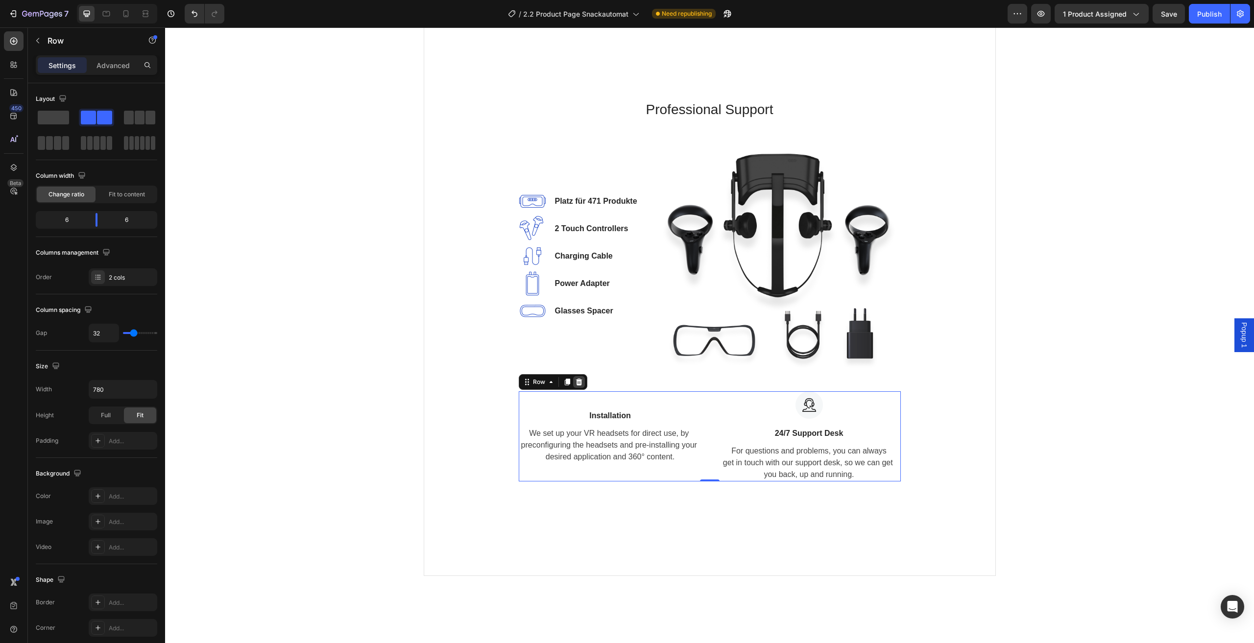
click at [576, 382] on icon at bounding box center [579, 382] width 6 height 7
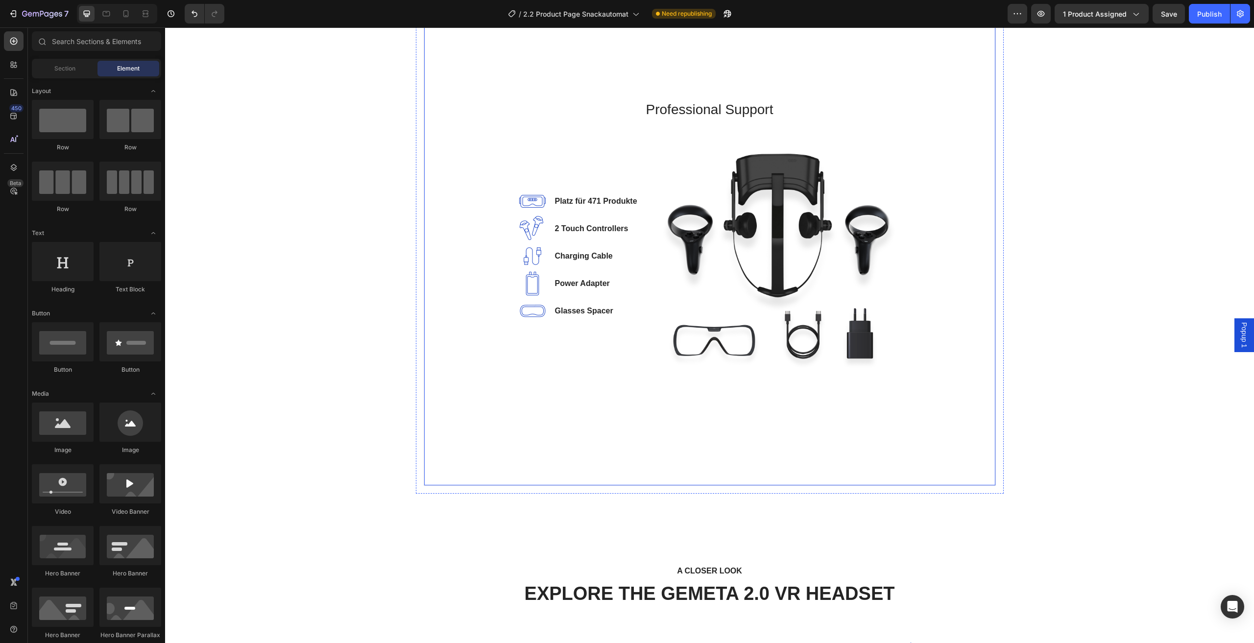
scroll to position [588, 0]
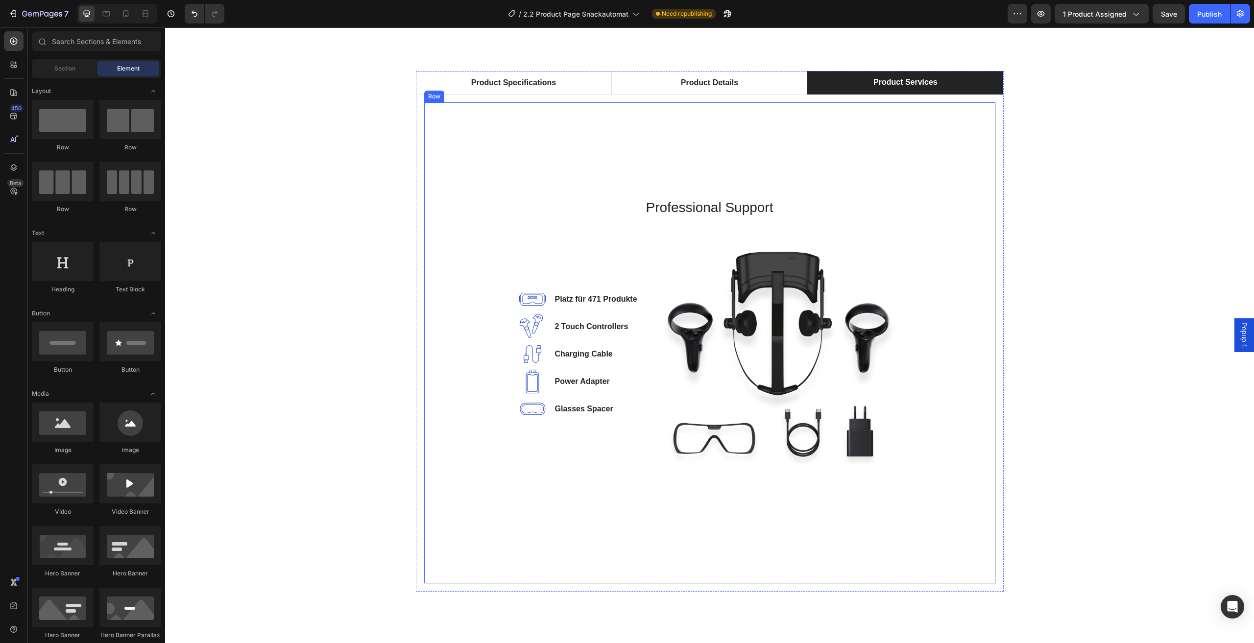
click at [789, 538] on div "Professional Support Heading Image Platz für 471 Produkte Text block Image 2 To…" at bounding box center [710, 343] width 572 height 482
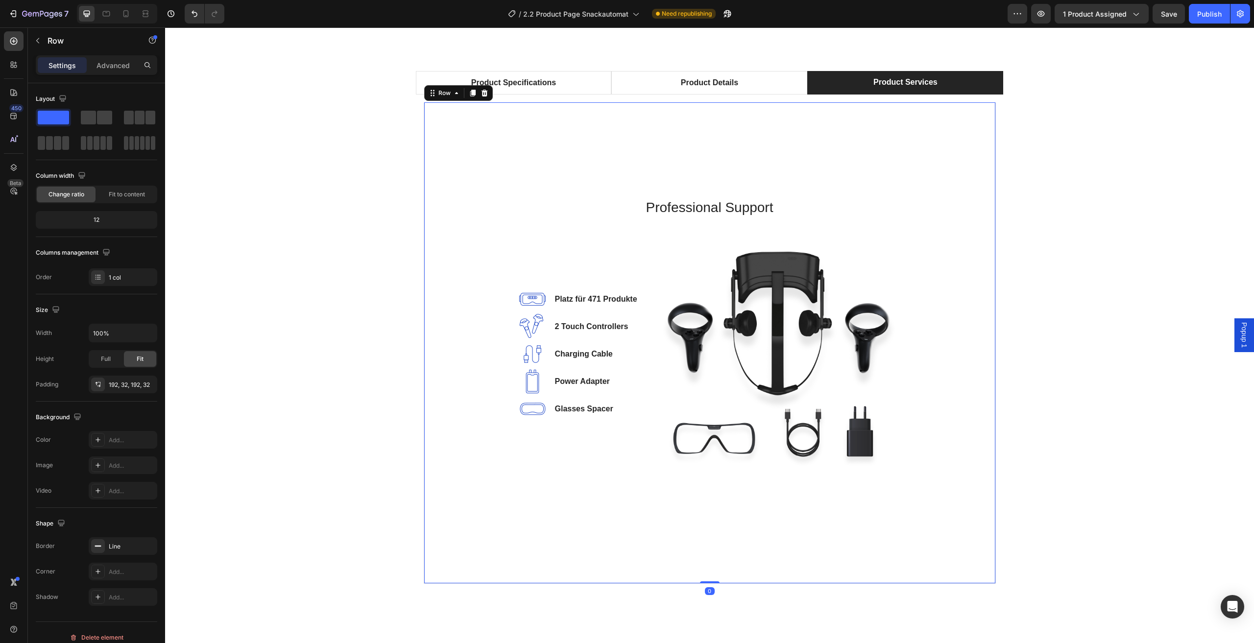
drag, startPoint x: 709, startPoint y: 576, endPoint x: 710, endPoint y: 569, distance: 7.4
click at [710, 569] on div "Professional Support Heading Image Platz für 471 Produkte Text block Image 2 To…" at bounding box center [710, 343] width 572 height 482
click at [729, 517] on div "Professional Support Heading Image Platz für 471 Produkte Text block Image 2 To…" at bounding box center [710, 343] width 572 height 482
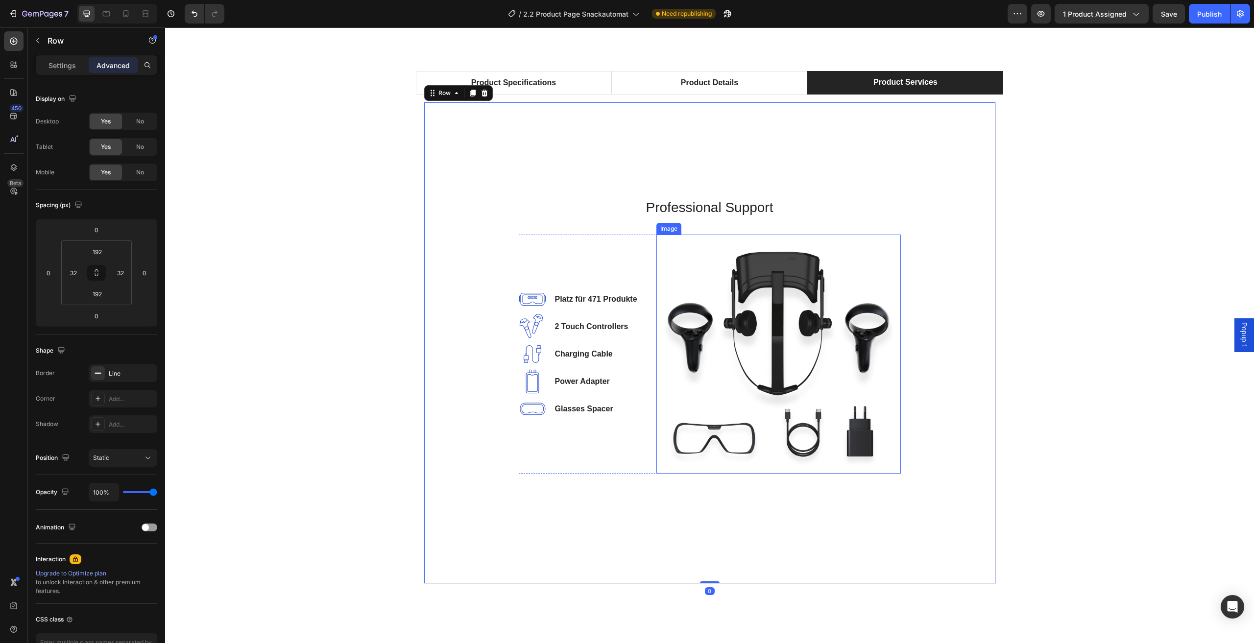
click at [743, 378] on img at bounding box center [779, 354] width 244 height 239
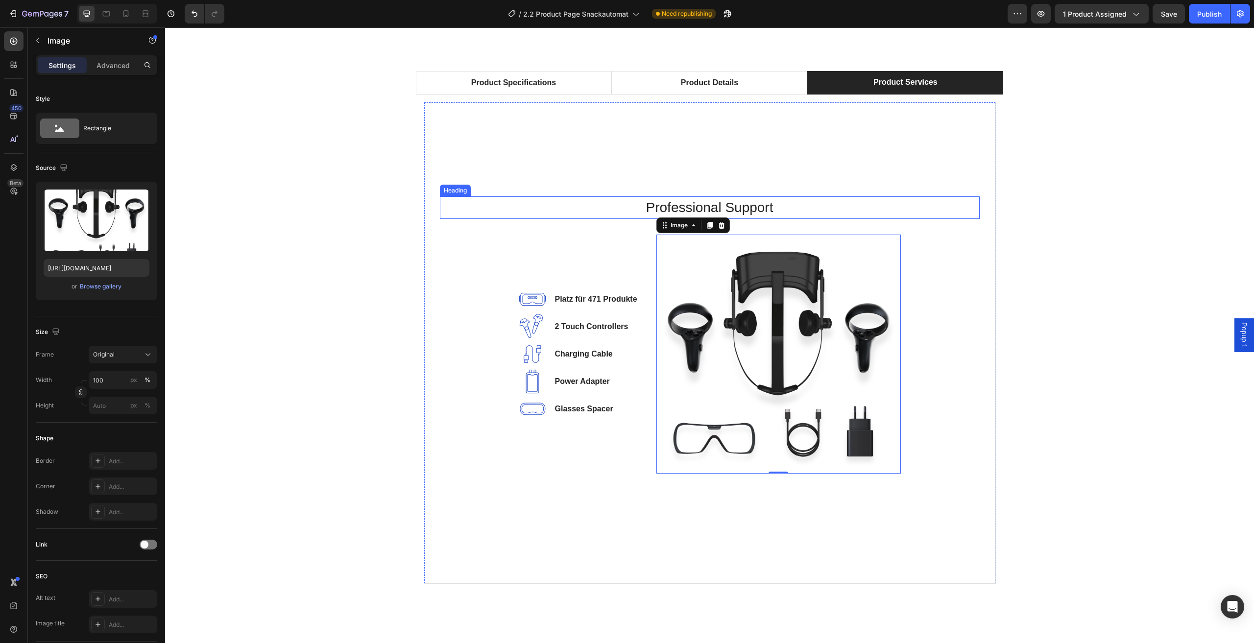
click at [751, 211] on p "Professional Support" at bounding box center [710, 207] width 538 height 21
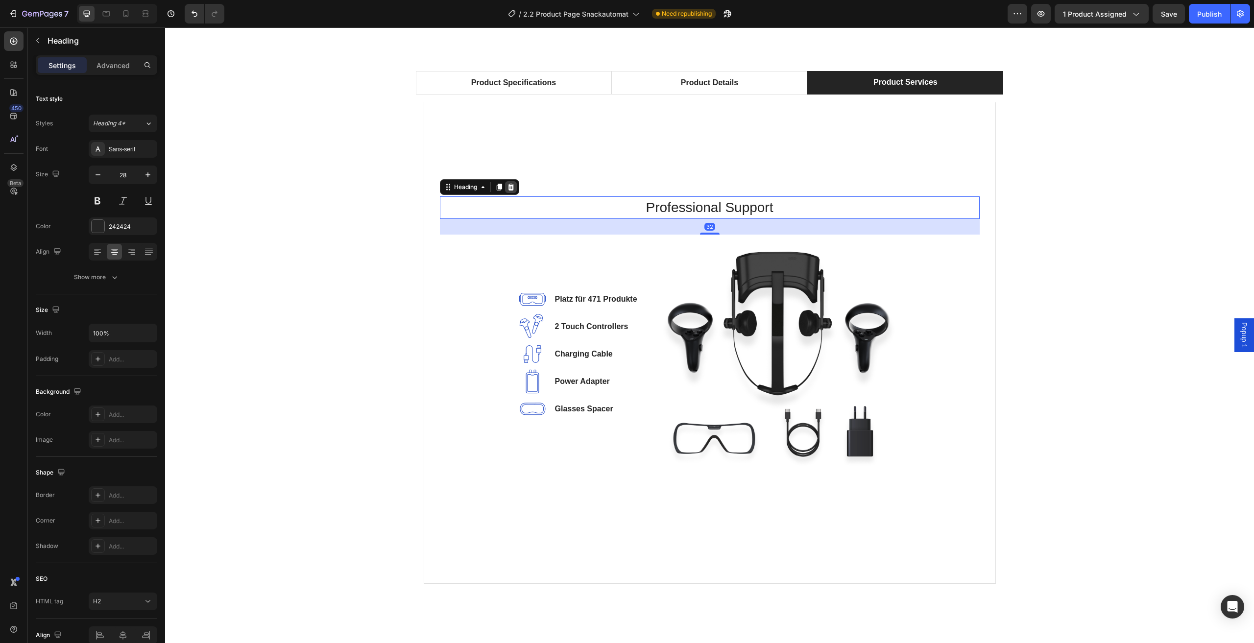
click at [507, 188] on icon at bounding box center [511, 187] width 8 height 8
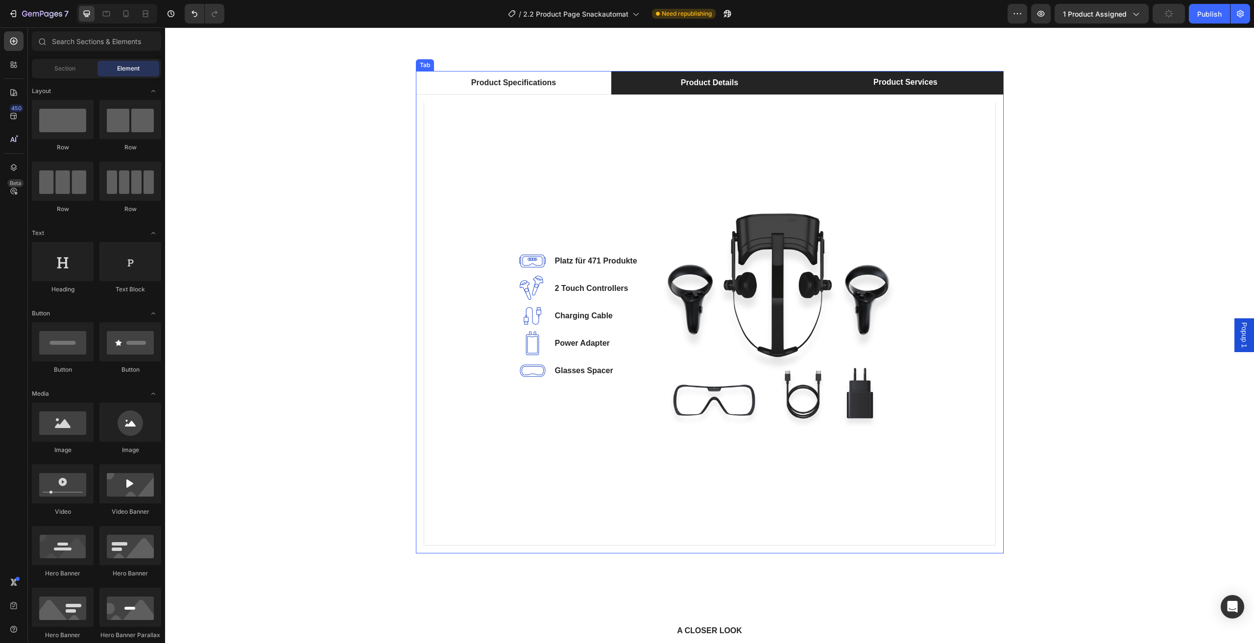
click at [784, 79] on li "Product Details" at bounding box center [709, 83] width 196 height 24
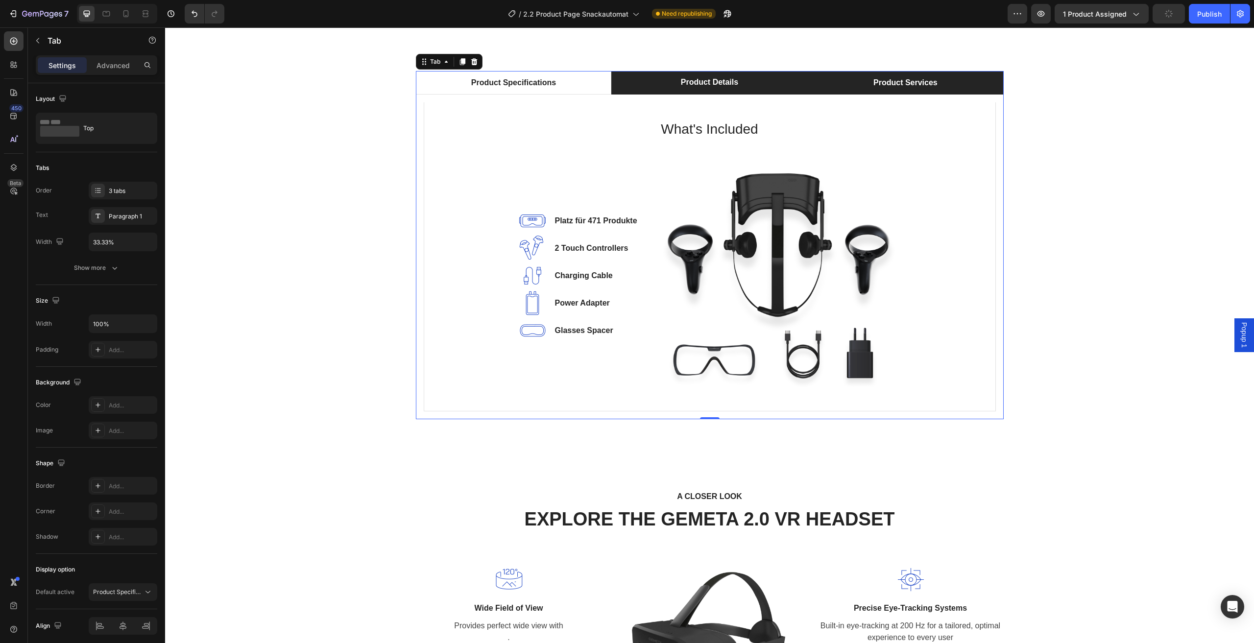
click at [848, 87] on li "Product Services" at bounding box center [905, 83] width 196 height 24
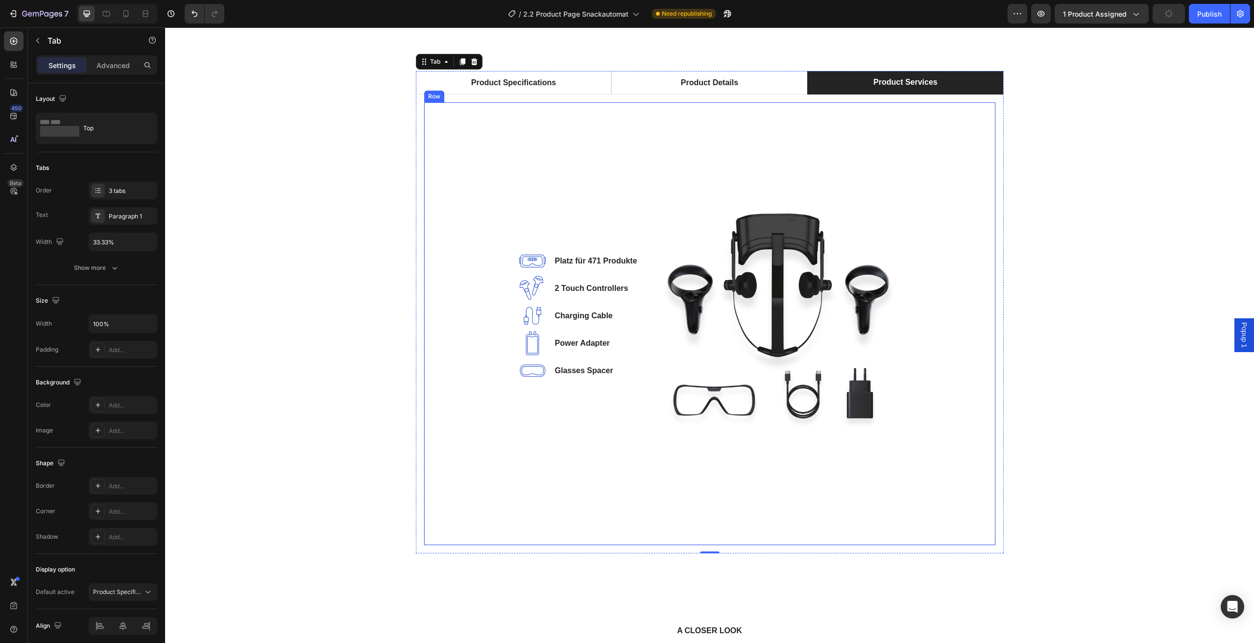
click at [756, 134] on div "Image Platz für 471 Produkte Text block Image 2 Touch Controllers Text block Im…" at bounding box center [710, 323] width 572 height 443
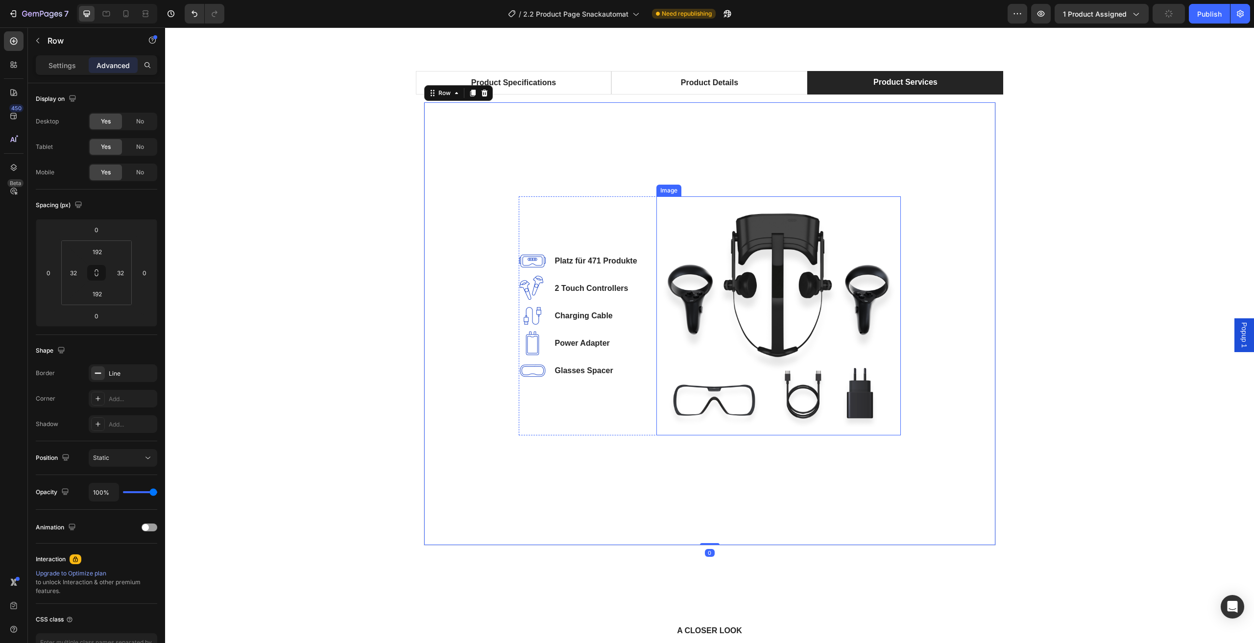
click at [699, 330] on img at bounding box center [779, 315] width 244 height 239
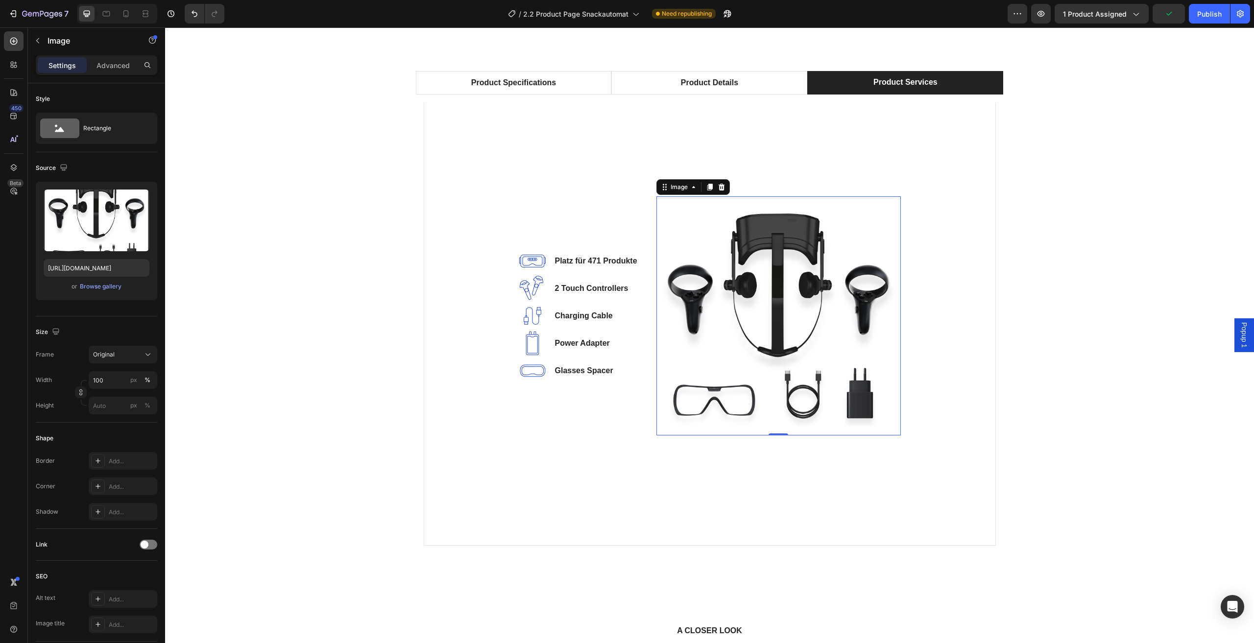
click at [601, 226] on div "Image Platz für 471 Produkte Text block Image 2 Touch Controllers Text block Im…" at bounding box center [580, 315] width 122 height 239
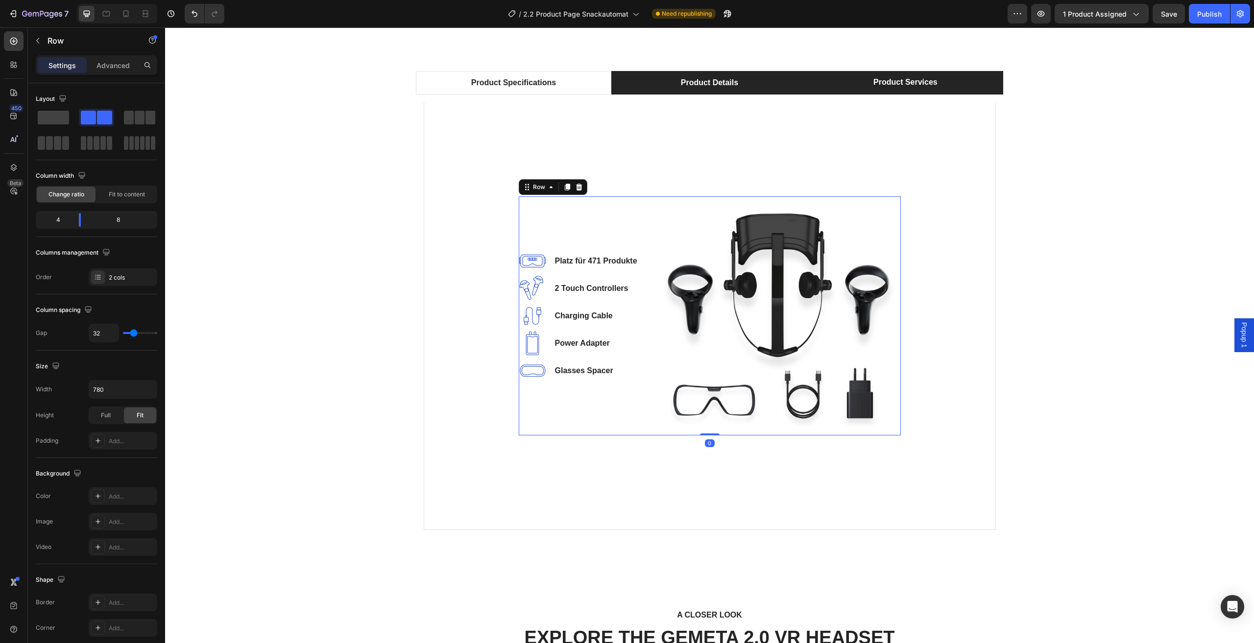
drag, startPoint x: 703, startPoint y: 450, endPoint x: 768, endPoint y: 82, distance: 373.6
click at [709, 425] on div "Image Platz für 471 Produkte Text block Image 2 Touch Controllers Text block Im…" at bounding box center [710, 315] width 382 height 239
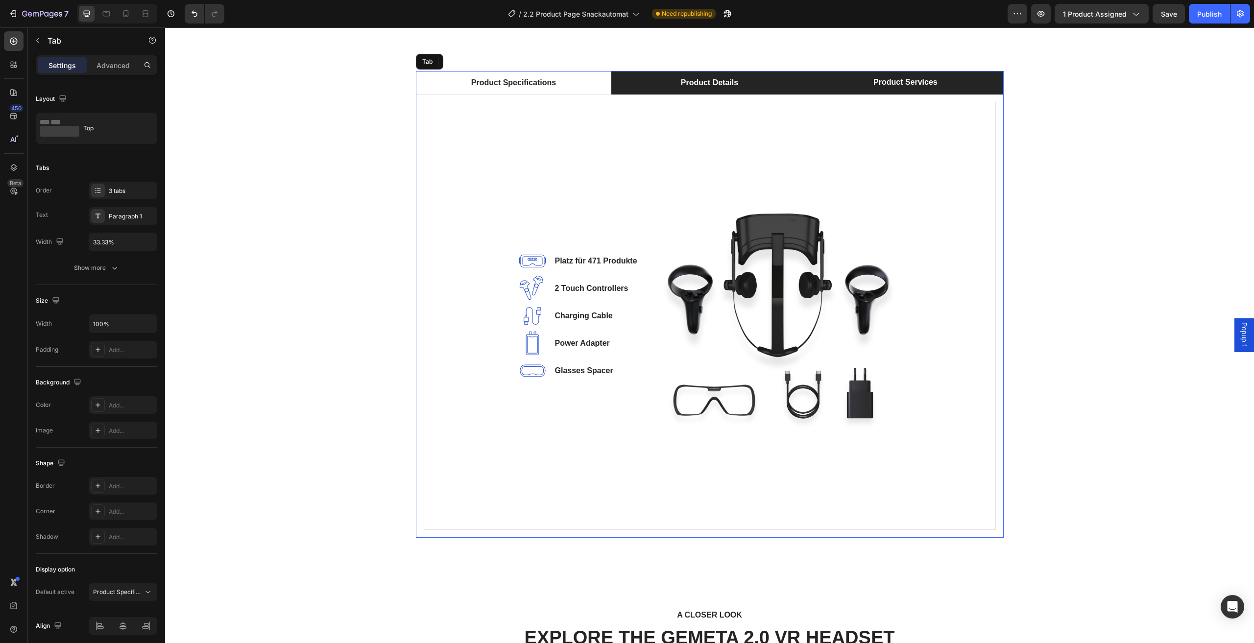
click at [768, 82] on li "Product Details" at bounding box center [709, 83] width 196 height 24
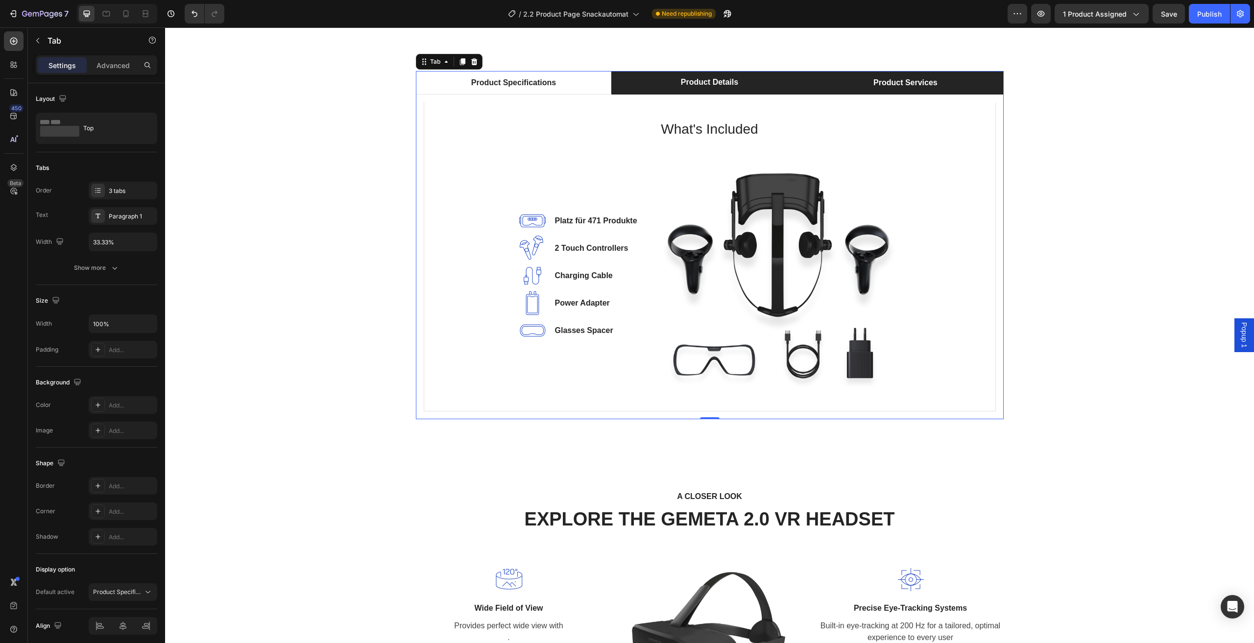
click at [848, 82] on li "Product Services" at bounding box center [905, 83] width 196 height 24
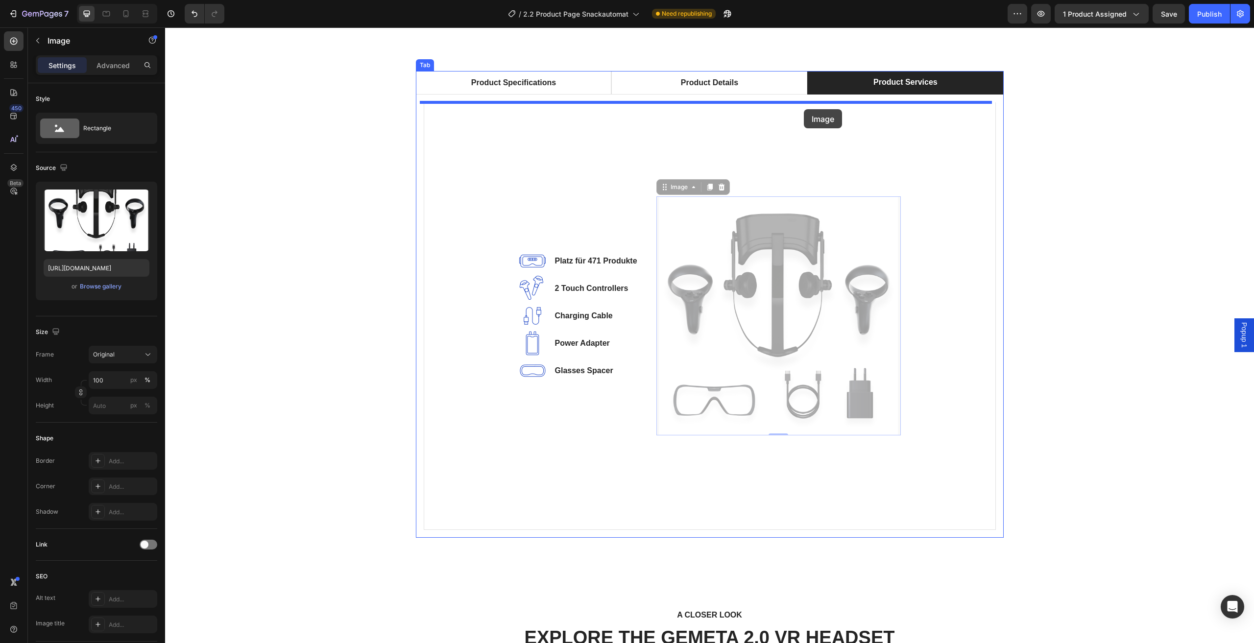
drag, startPoint x: 812, startPoint y: 165, endPoint x: 804, endPoint y: 109, distance: 56.0
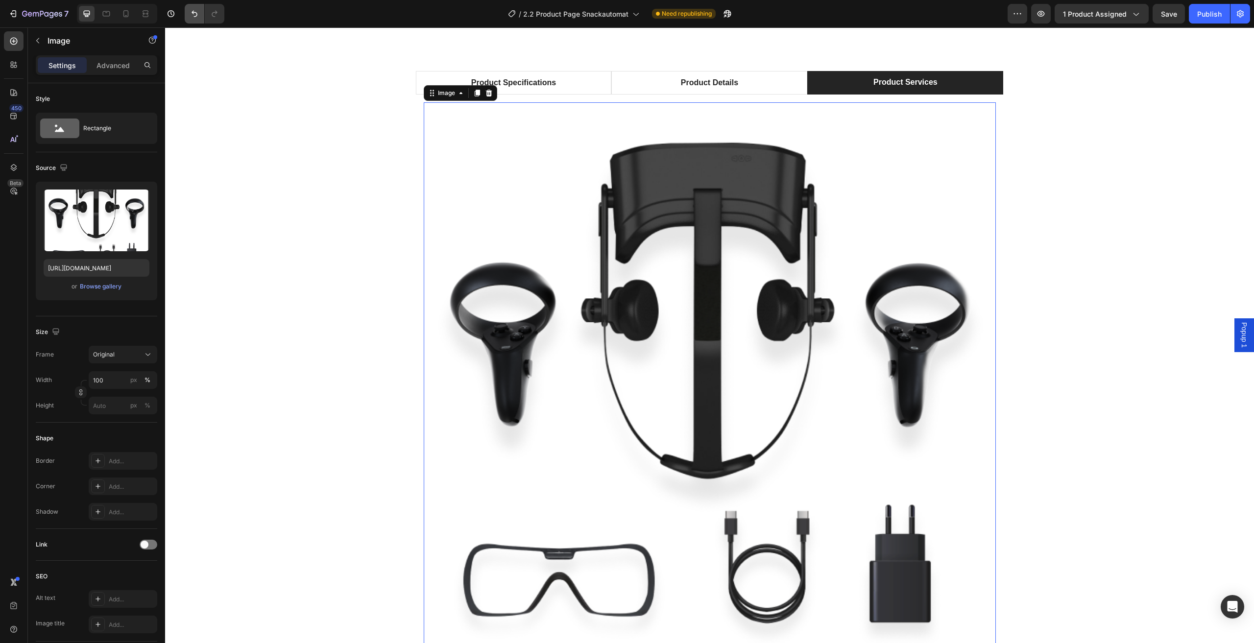
click at [193, 18] on icon "Undo/Redo" at bounding box center [195, 14] width 10 height 10
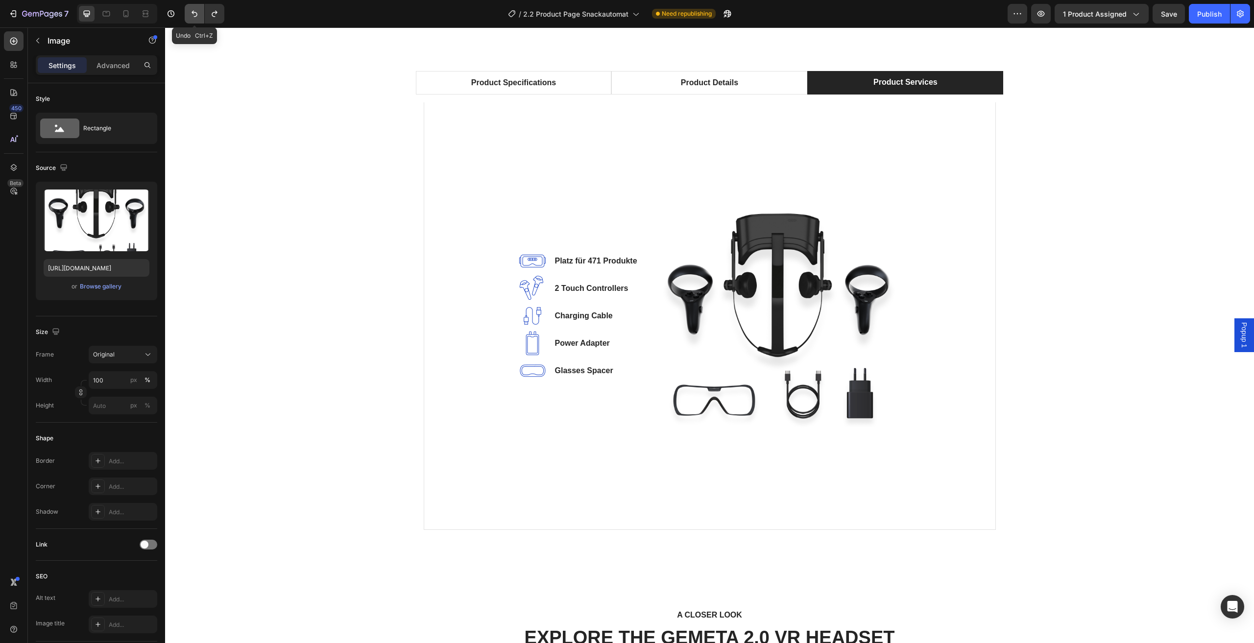
click at [193, 18] on icon "Undo/Redo" at bounding box center [195, 14] width 10 height 10
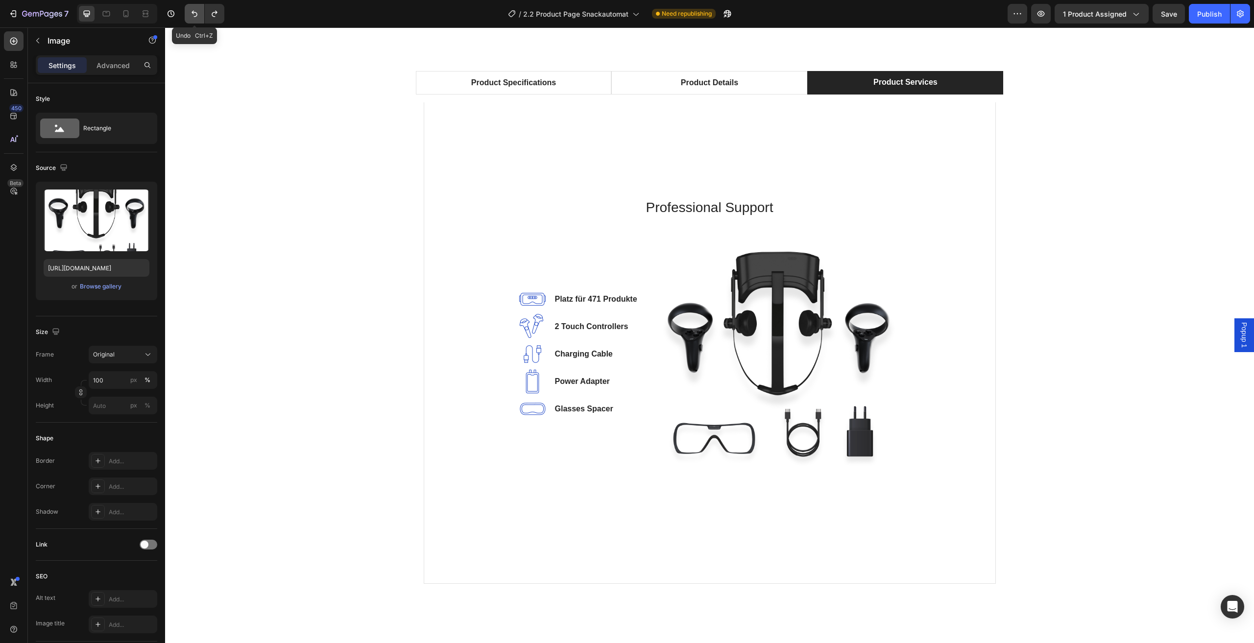
click at [193, 18] on icon "Undo/Redo" at bounding box center [195, 14] width 10 height 10
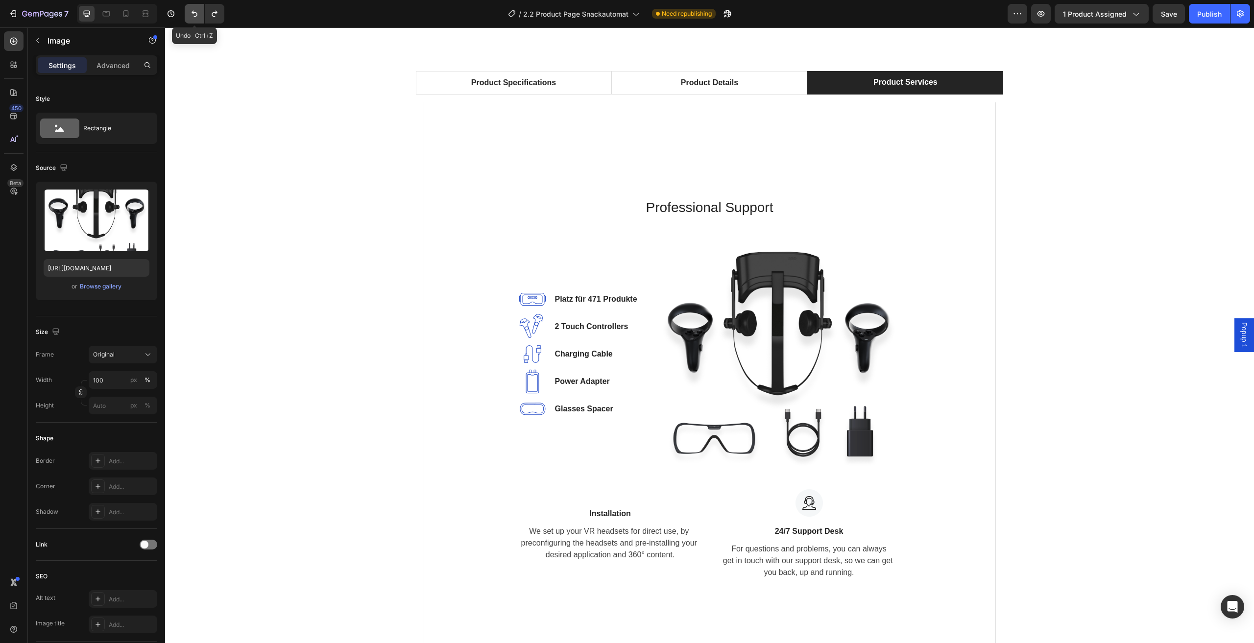
click at [193, 18] on icon "Undo/Redo" at bounding box center [195, 14] width 10 height 10
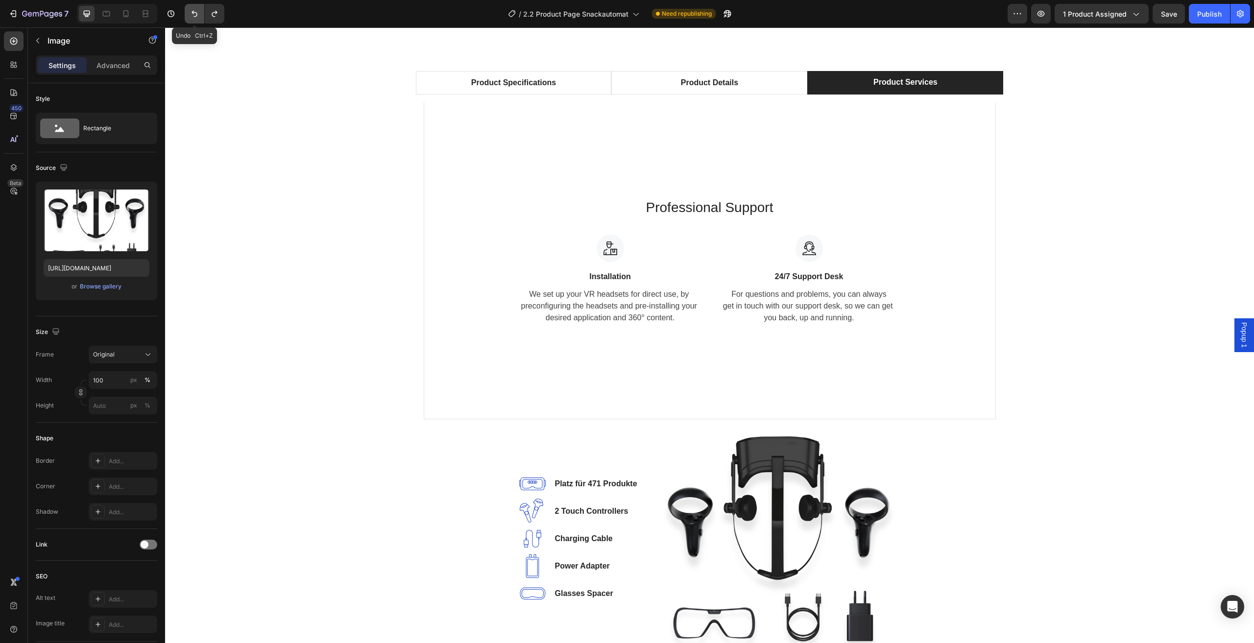
click at [193, 18] on icon "Undo/Redo" at bounding box center [195, 14] width 10 height 10
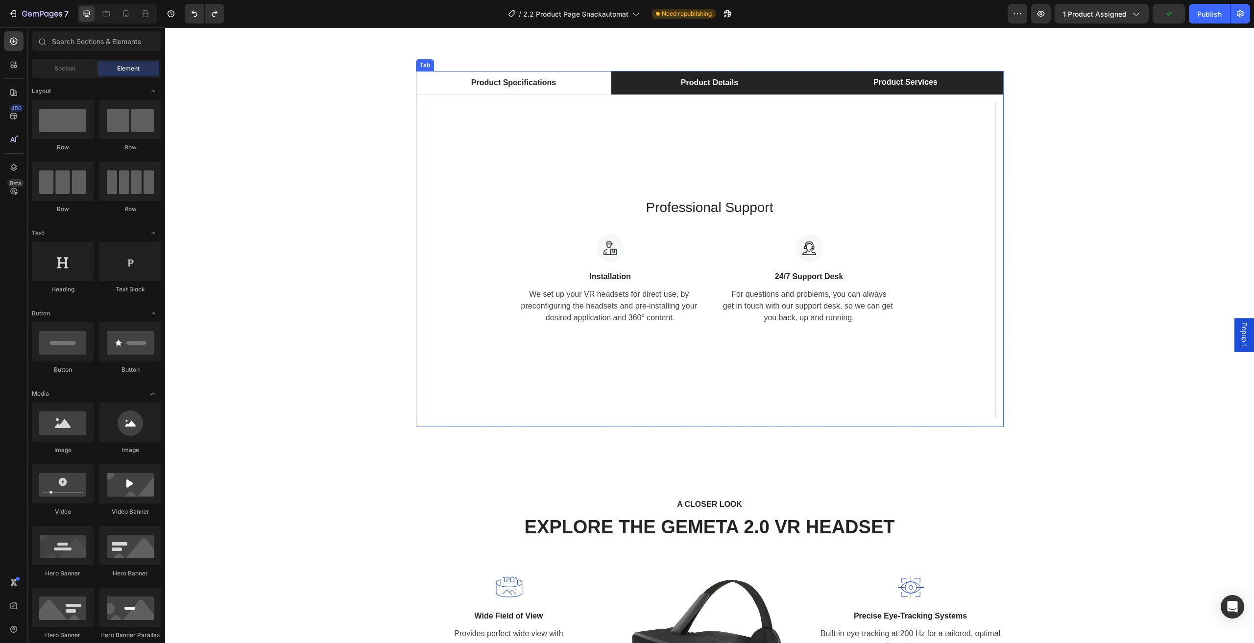
click at [753, 80] on li "Product Details" at bounding box center [709, 83] width 196 height 24
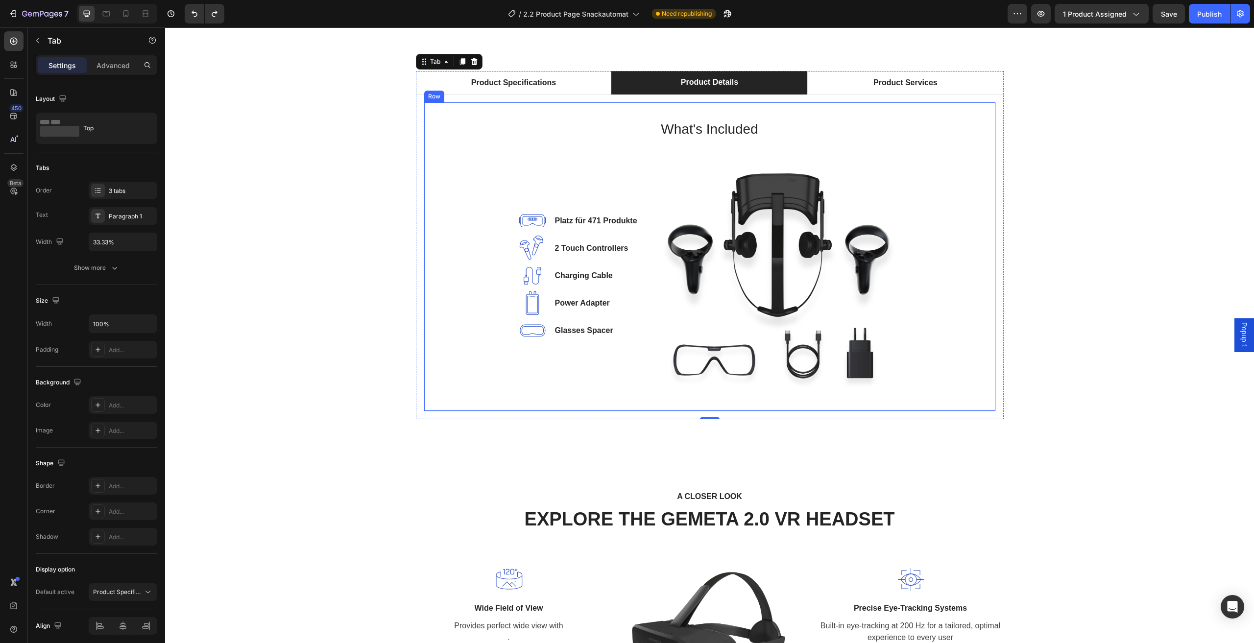
click at [851, 153] on div "What's Included Heading Image Platz für 471 Produkte Text block Image 2 Touch C…" at bounding box center [710, 256] width 540 height 277
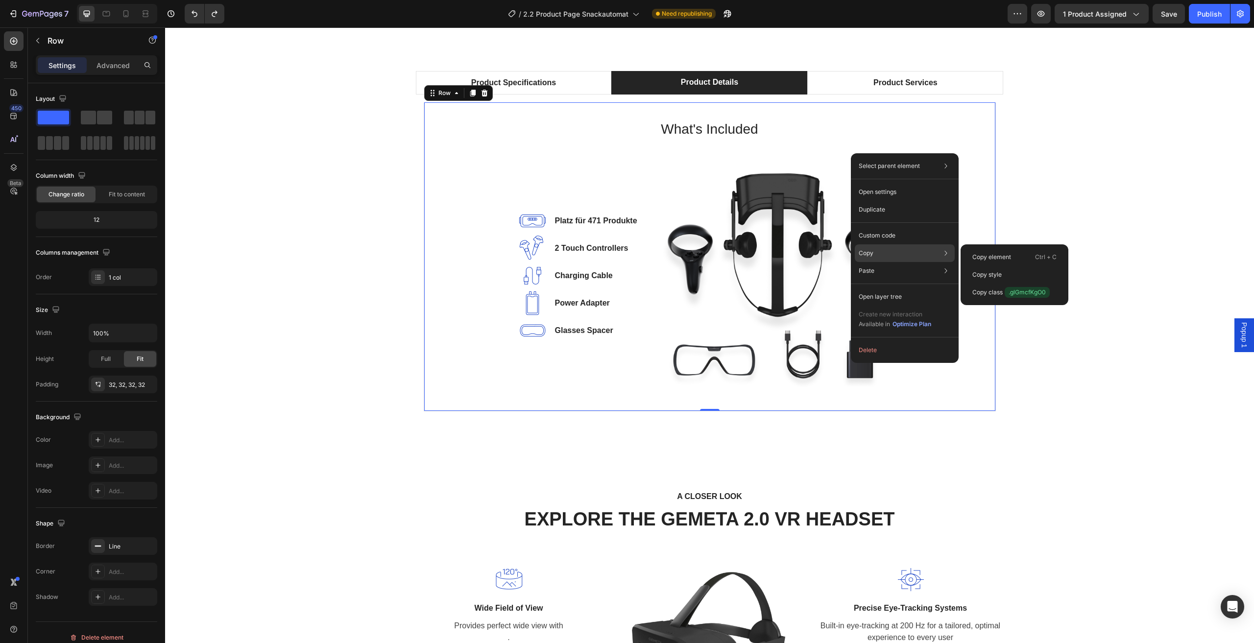
click at [903, 249] on div "Copy Copy element Ctrl + C Copy style Copy class .glGmcfKgO0" at bounding box center [905, 253] width 100 height 18
drag, startPoint x: 1001, startPoint y: 259, endPoint x: 821, endPoint y: 220, distance: 184.5
click at [1001, 259] on p "Copy element" at bounding box center [992, 257] width 39 height 9
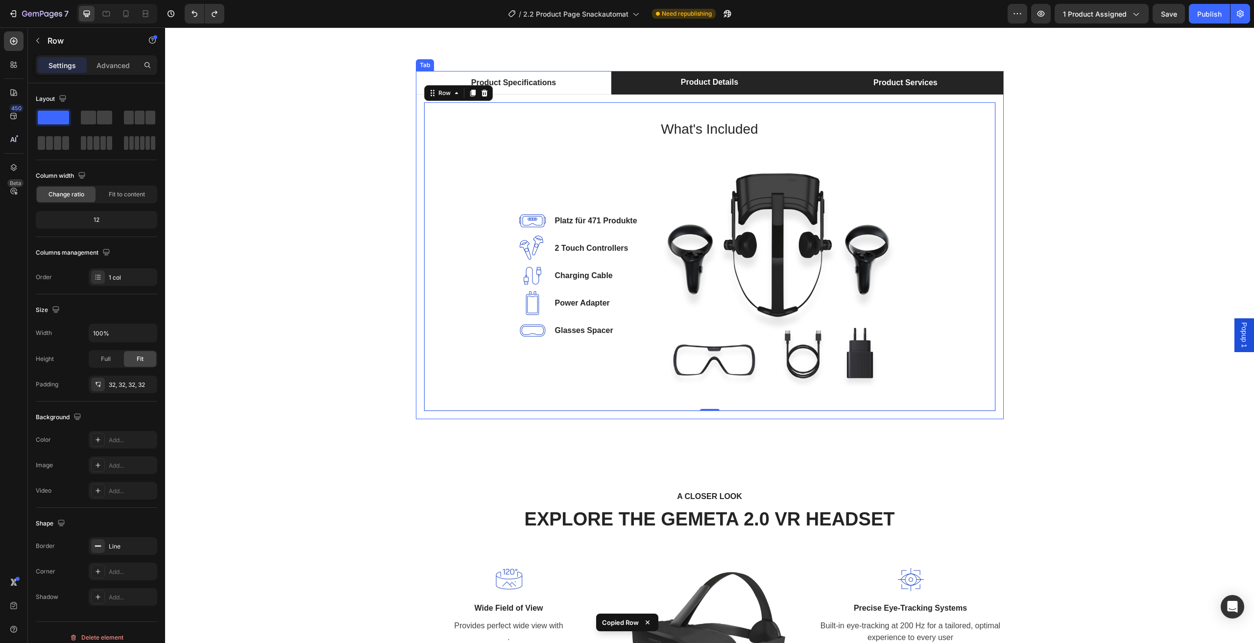
click at [830, 85] on li "Product Services" at bounding box center [905, 83] width 196 height 24
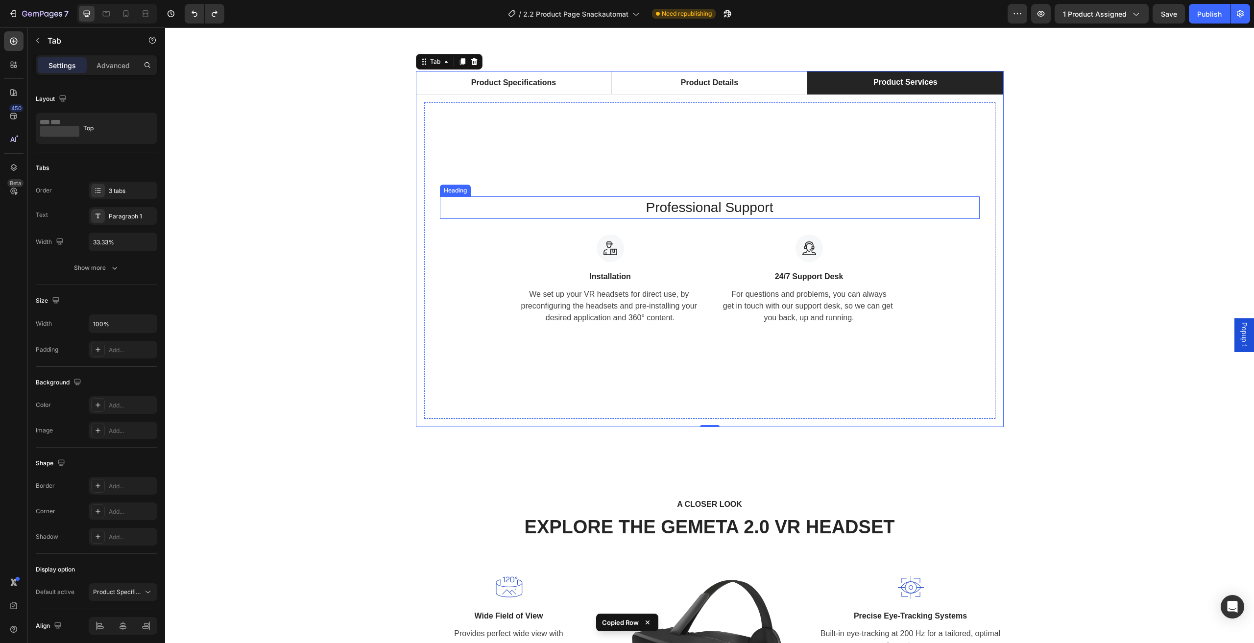
click at [777, 205] on p "Professional Support" at bounding box center [710, 207] width 538 height 21
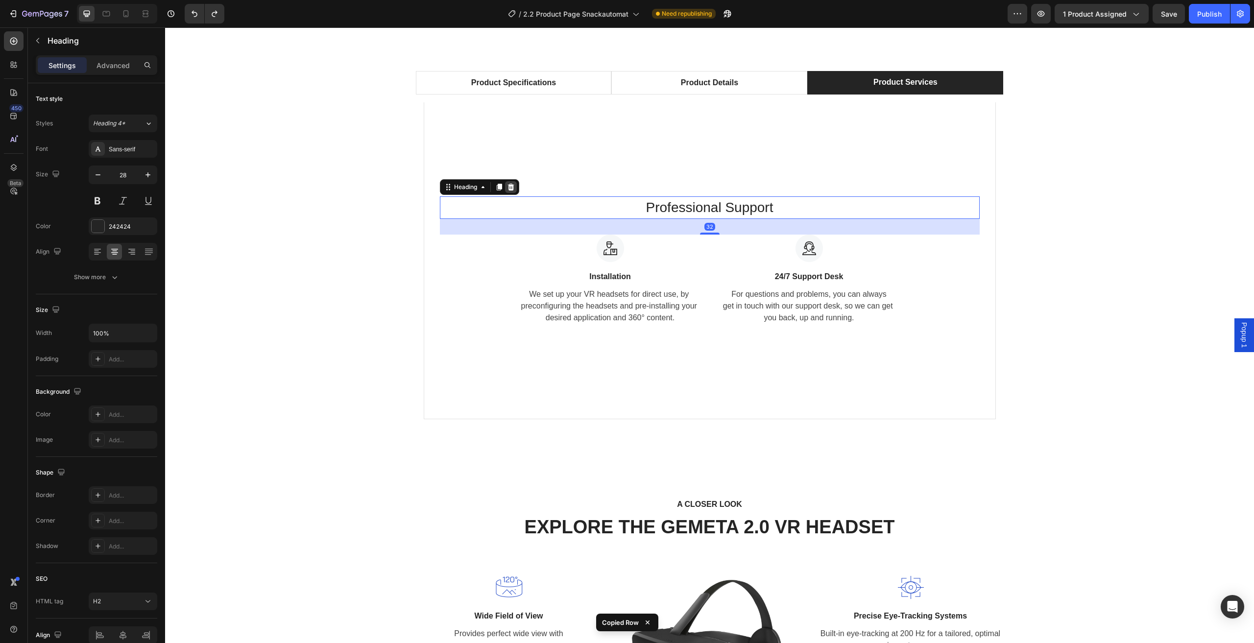
click at [511, 188] on icon at bounding box center [511, 187] width 8 height 8
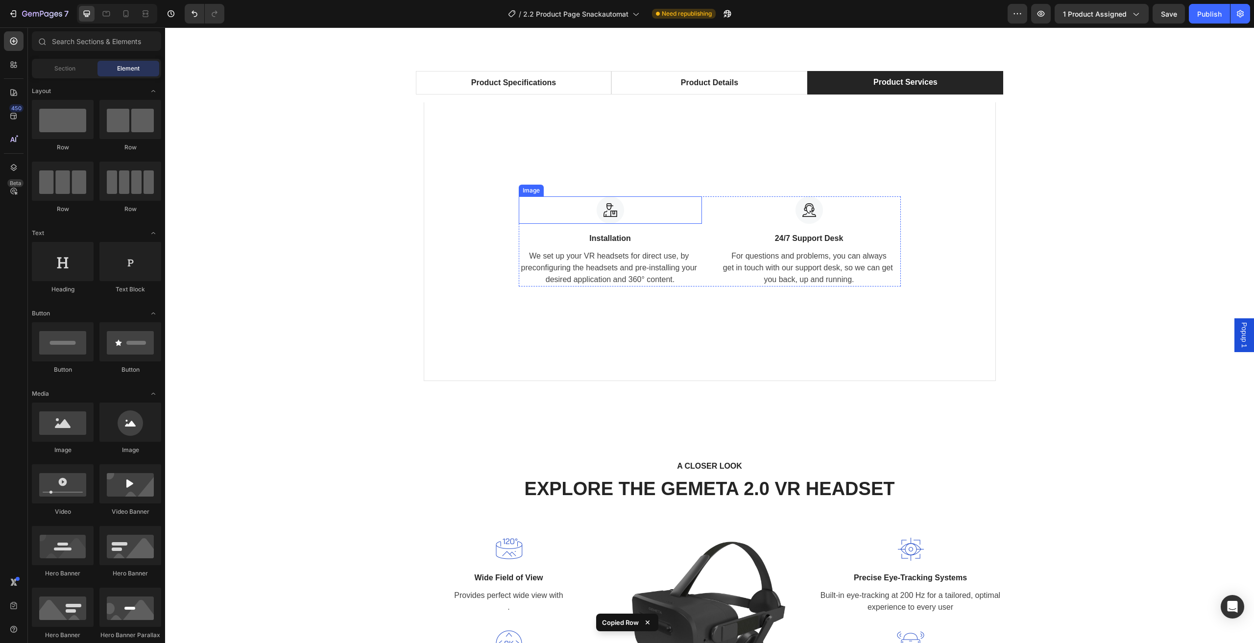
click at [617, 213] on img at bounding box center [610, 209] width 27 height 27
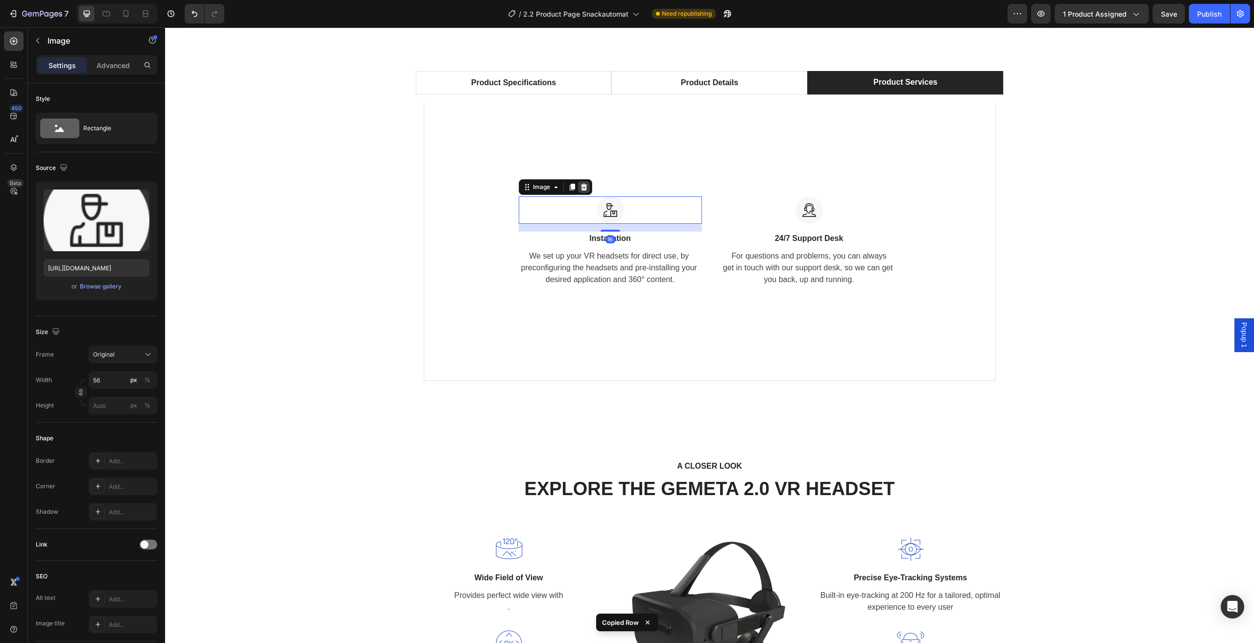
click at [583, 183] on div at bounding box center [584, 187] width 12 height 12
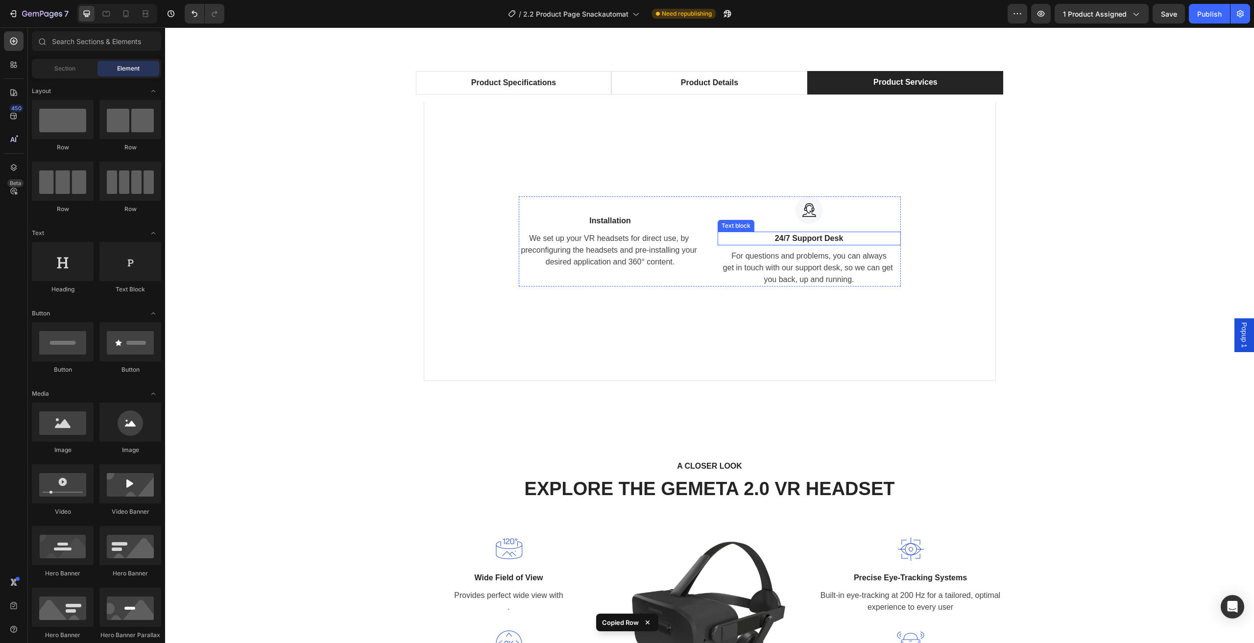
click at [762, 237] on p "24/7 Support Desk" at bounding box center [809, 239] width 181 height 12
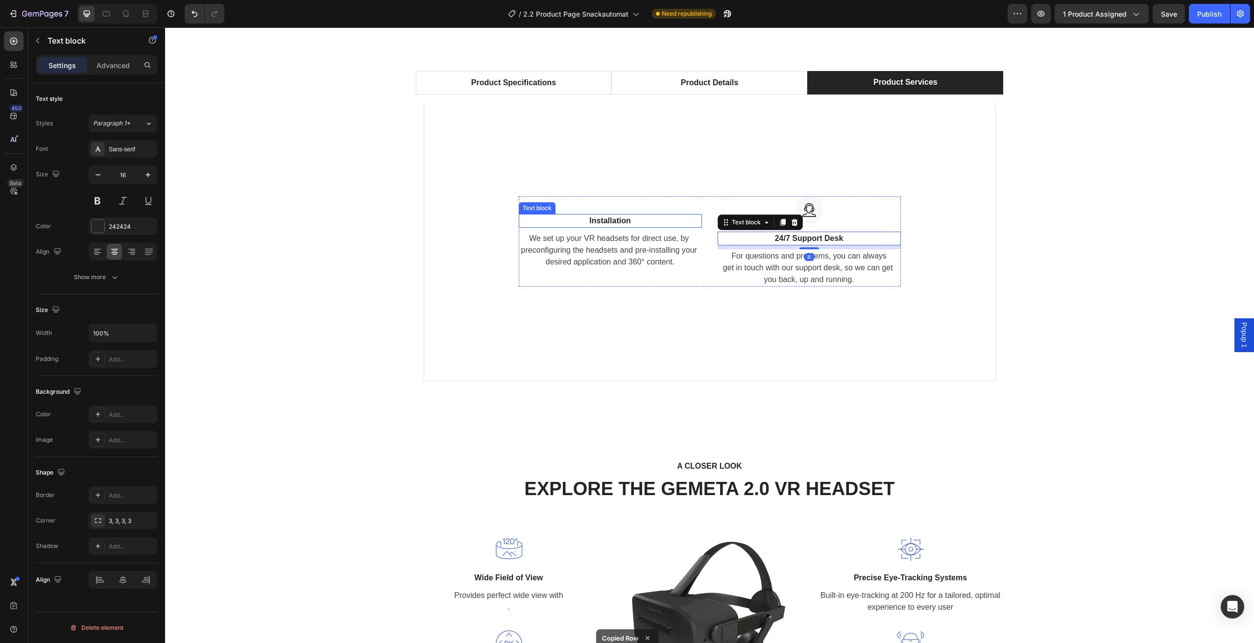
click at [658, 214] on div "Installation" at bounding box center [610, 221] width 183 height 14
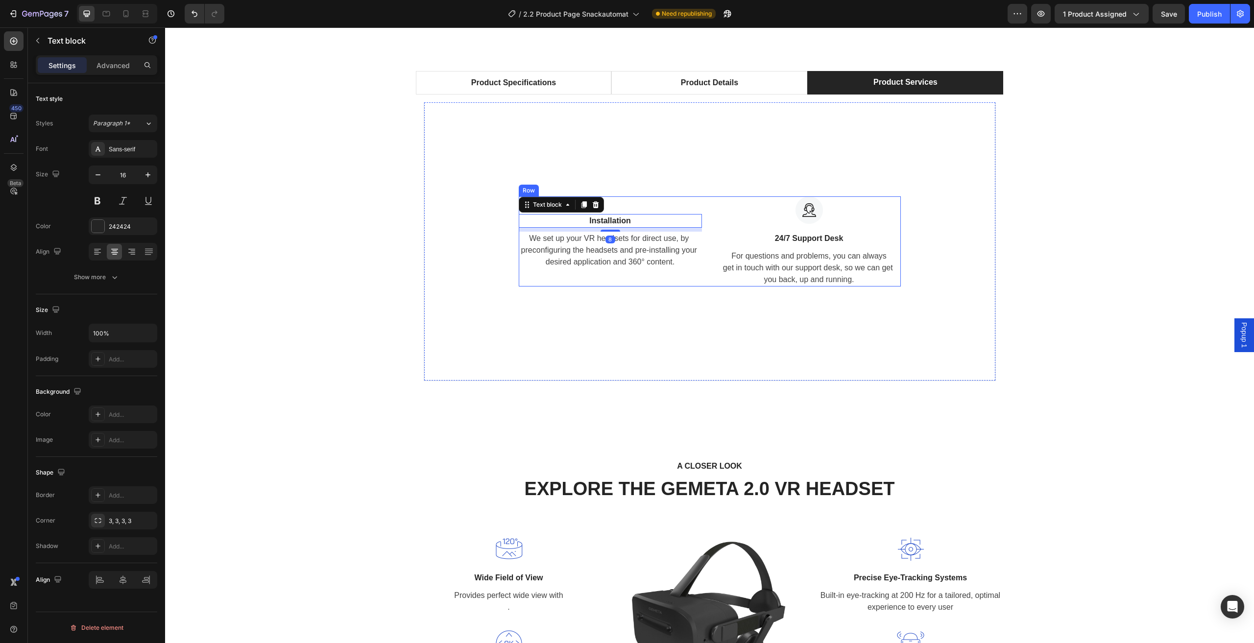
click at [701, 215] on div "Installation Text block 8 We set up your VR headsets for direct use, by preconf…" at bounding box center [710, 241] width 382 height 90
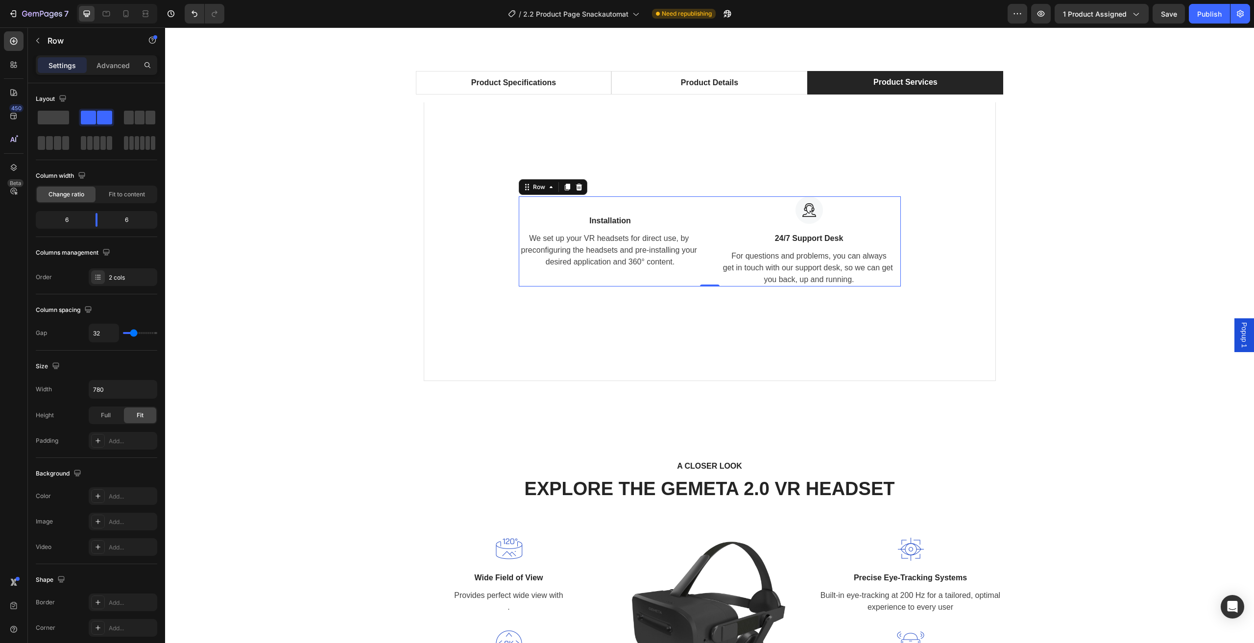
click at [581, 191] on div "Row" at bounding box center [553, 187] width 69 height 16
click at [576, 188] on icon at bounding box center [579, 187] width 6 height 7
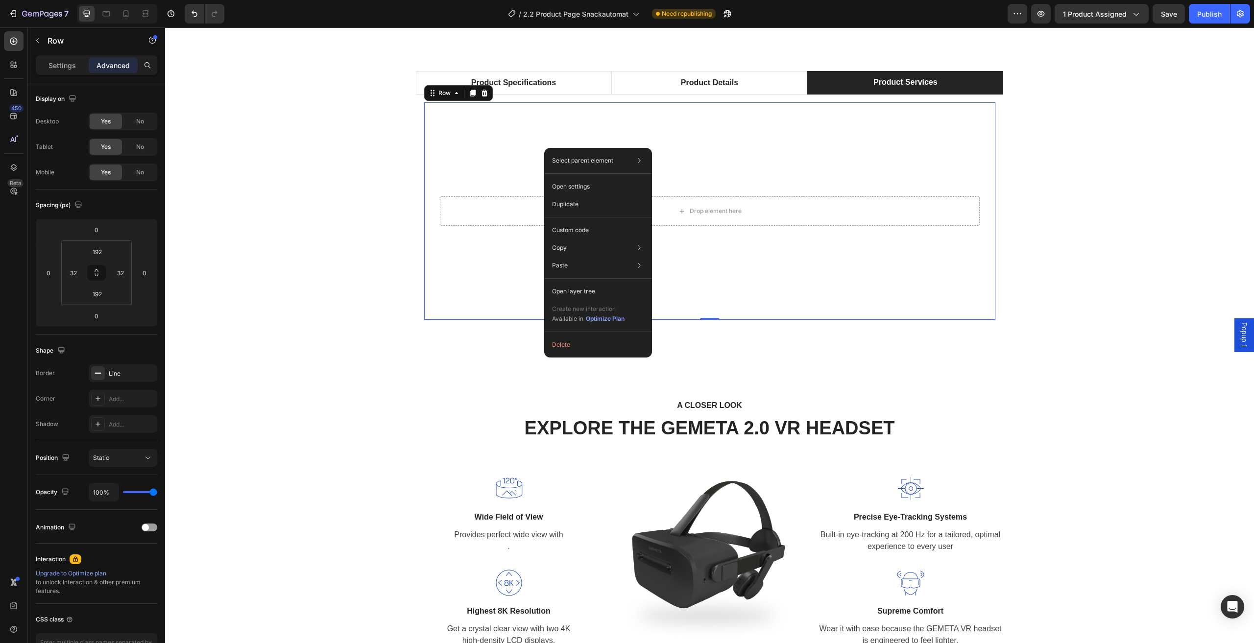
click at [722, 140] on div "Drop element here Row 0" at bounding box center [710, 211] width 572 height 218
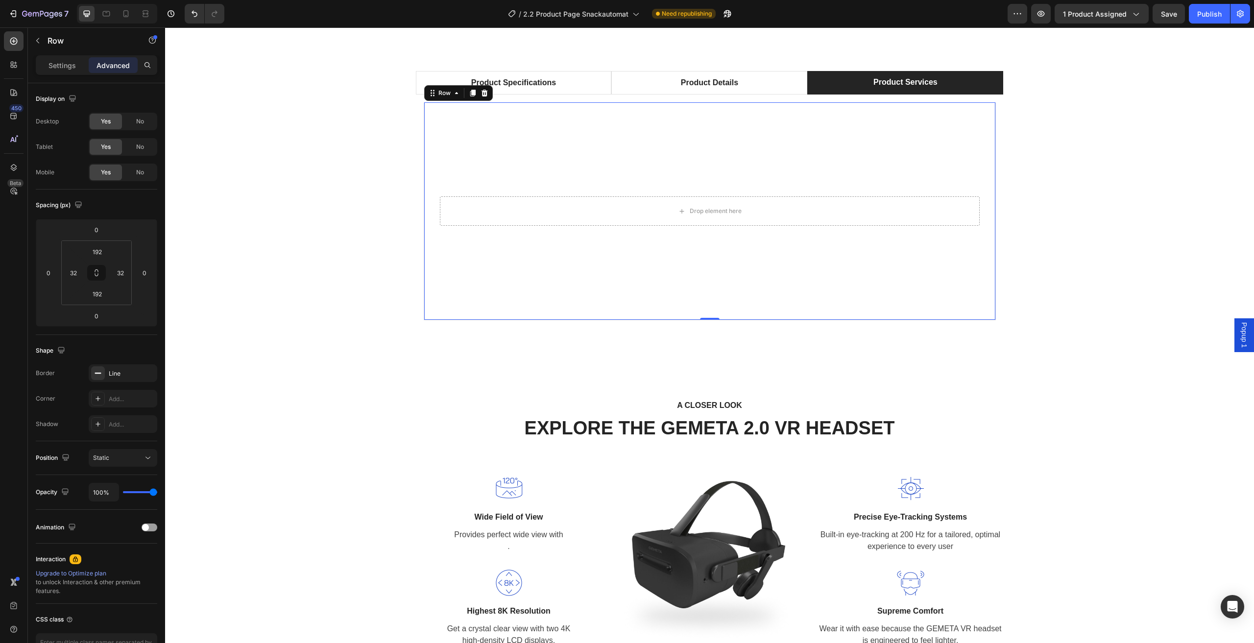
click at [787, 212] on div "Drop element here" at bounding box center [710, 210] width 540 height 29
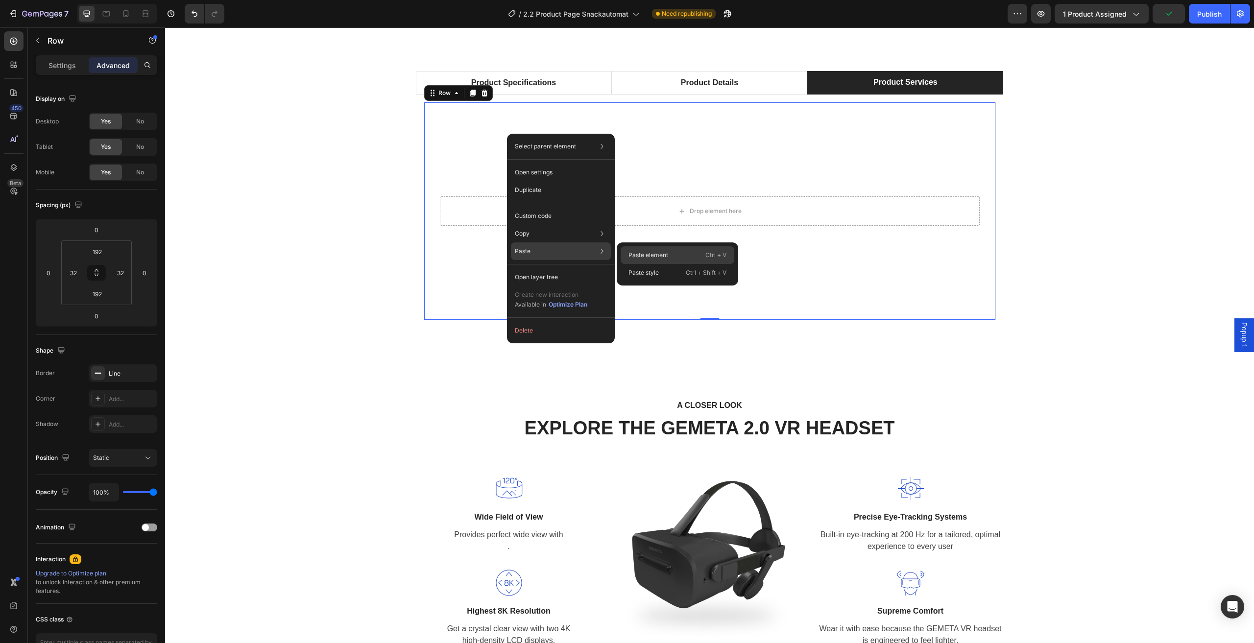
click at [675, 264] on div "Paste element Ctrl + V" at bounding box center [678, 273] width 114 height 18
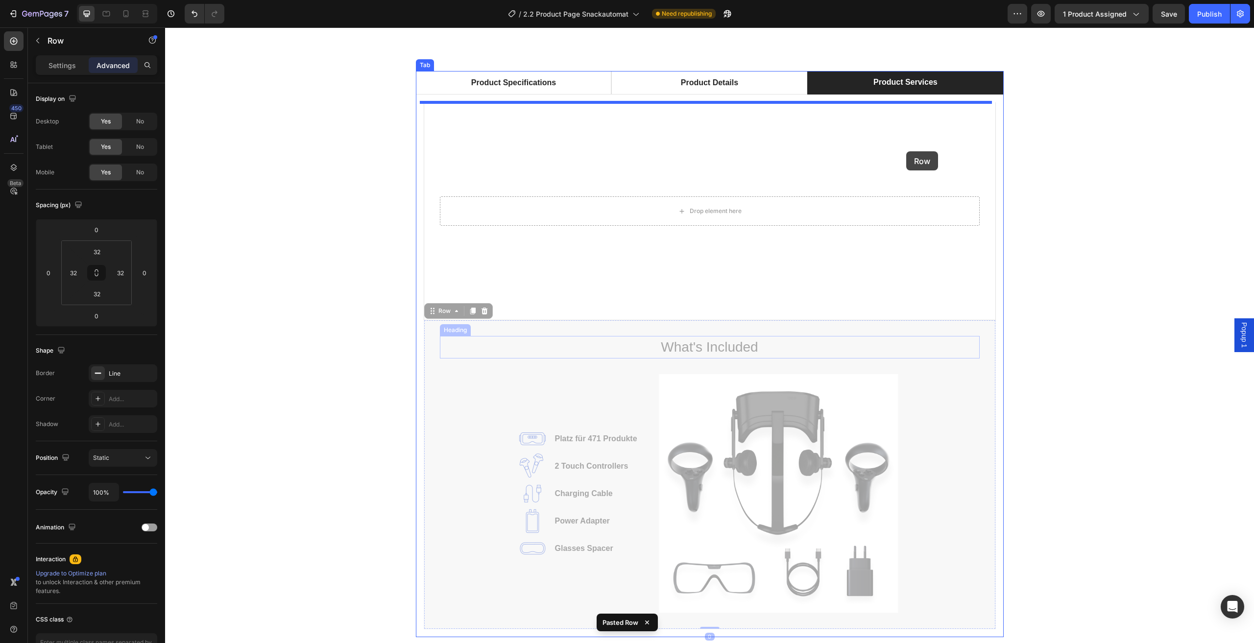
drag, startPoint x: 931, startPoint y: 382, endPoint x: 906, endPoint y: 151, distance: 232.1
type input "16"
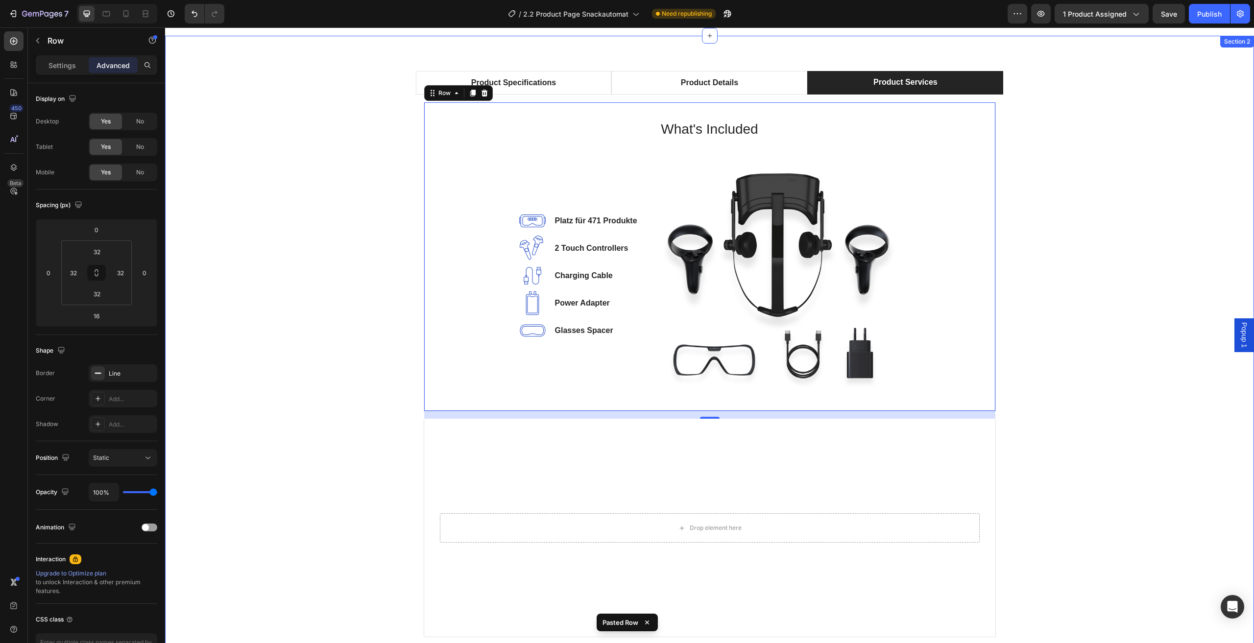
click at [1082, 246] on div "Product Specifications Product Details Product Services Technical Specification…" at bounding box center [709, 358] width 1074 height 574
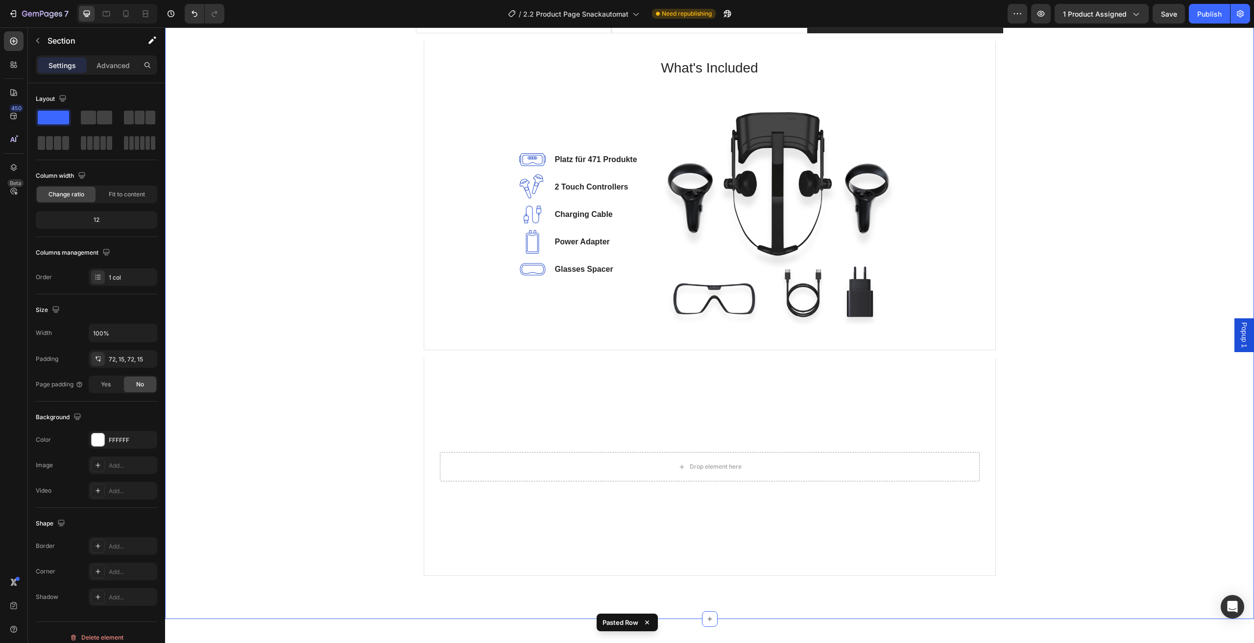
scroll to position [882, 0]
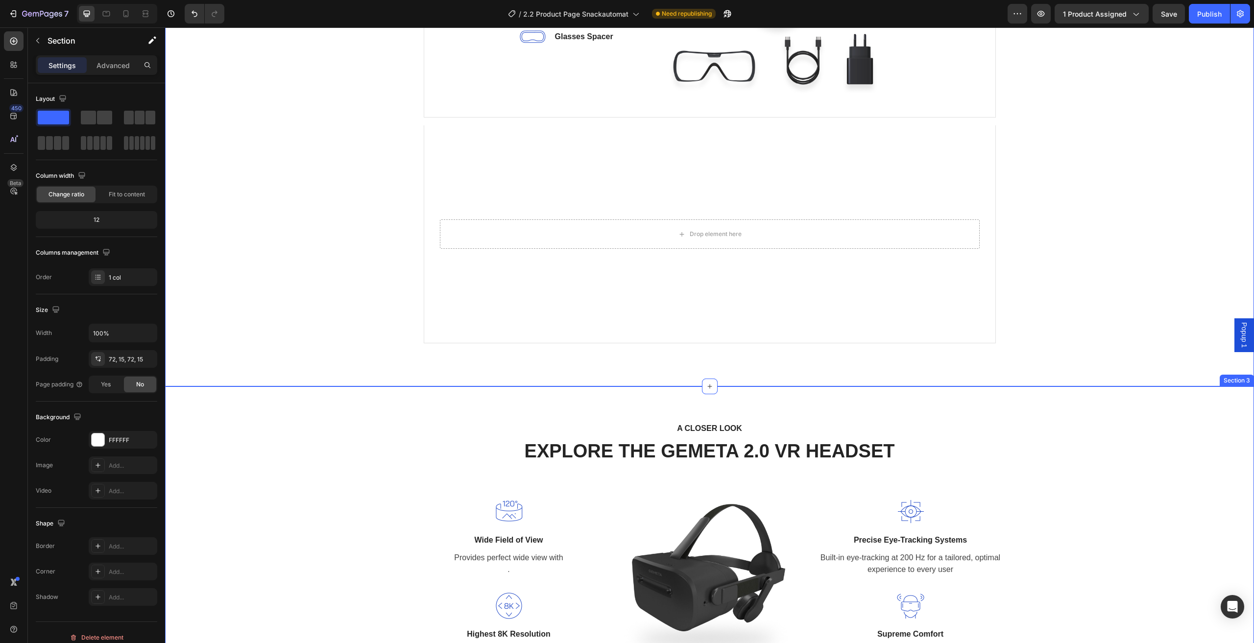
click at [846, 304] on div "Drop element here Row" at bounding box center [710, 234] width 572 height 218
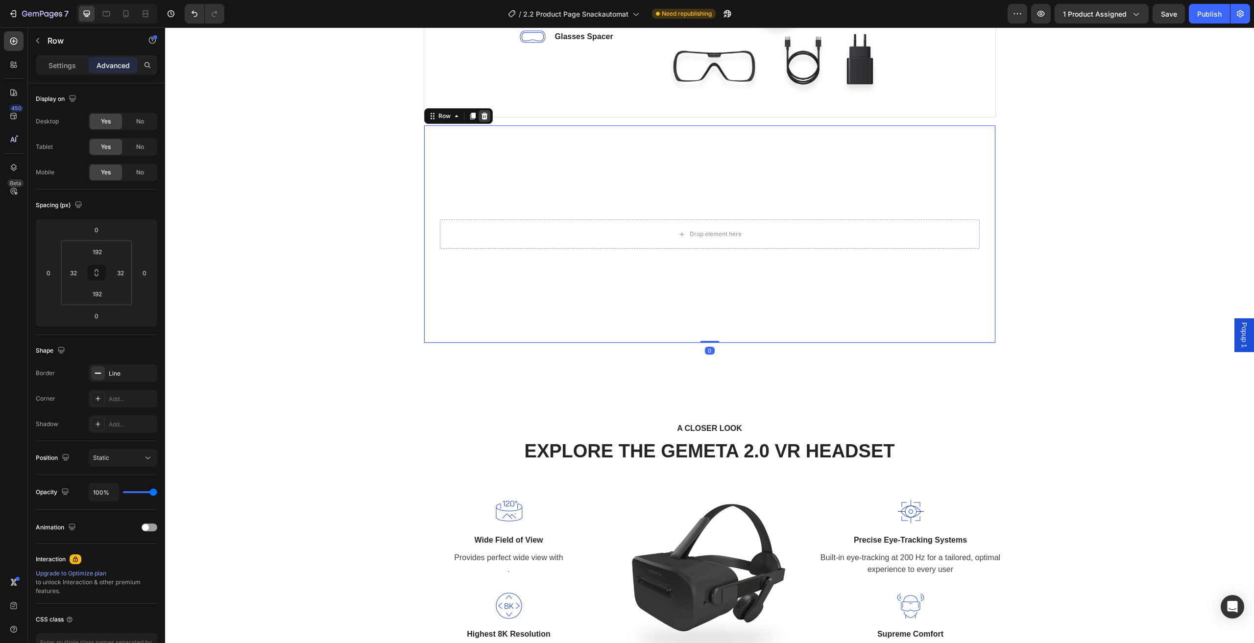
click at [483, 119] on icon at bounding box center [485, 116] width 8 height 8
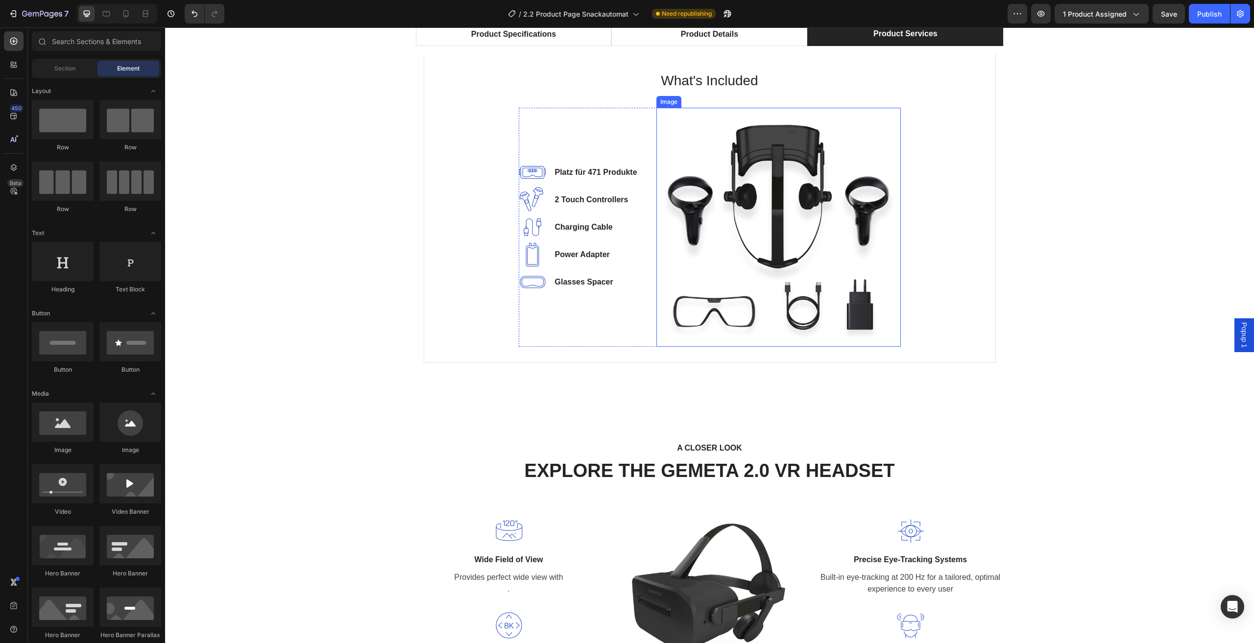
scroll to position [588, 0]
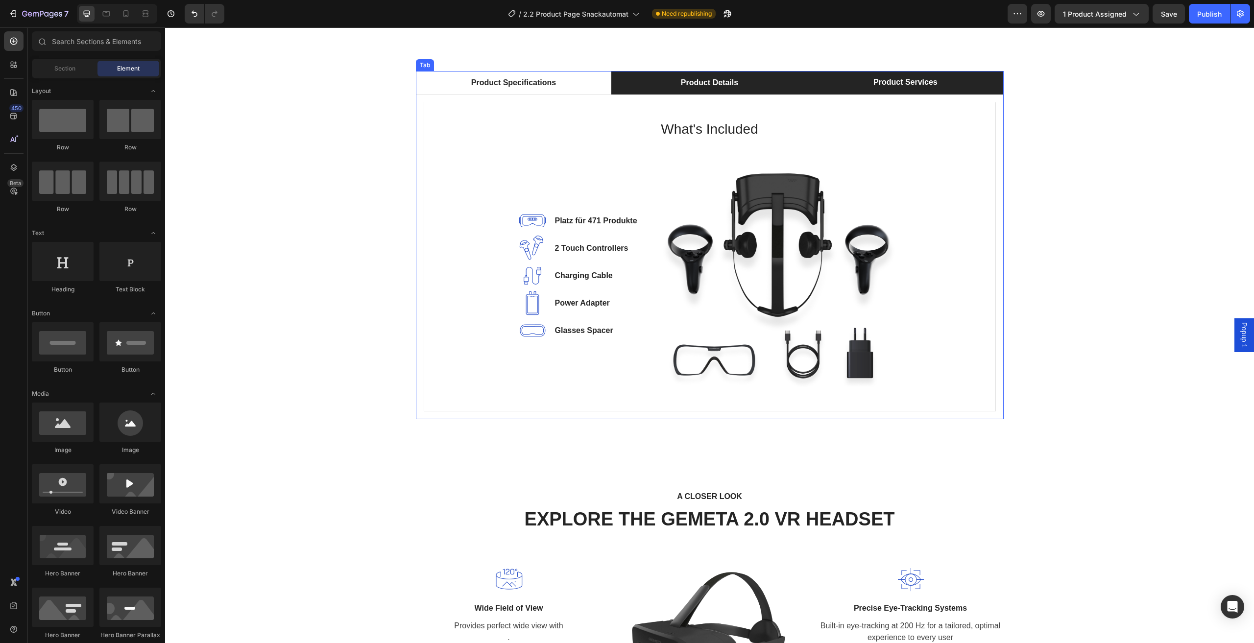
click at [755, 83] on li "Product Details" at bounding box center [709, 83] width 196 height 24
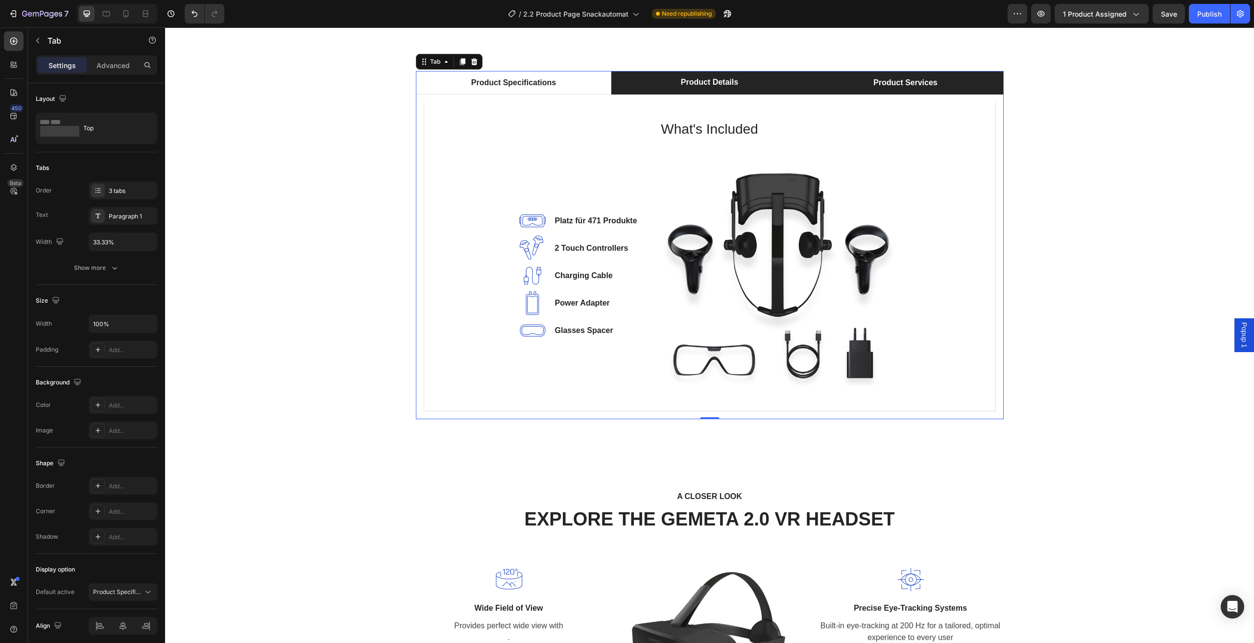
click at [855, 82] on li "Product Services" at bounding box center [905, 83] width 196 height 24
click at [771, 73] on li "Product Details" at bounding box center [709, 83] width 196 height 24
click at [857, 78] on li "Product Services" at bounding box center [905, 83] width 196 height 24
click at [816, 246] on img at bounding box center [779, 275] width 244 height 239
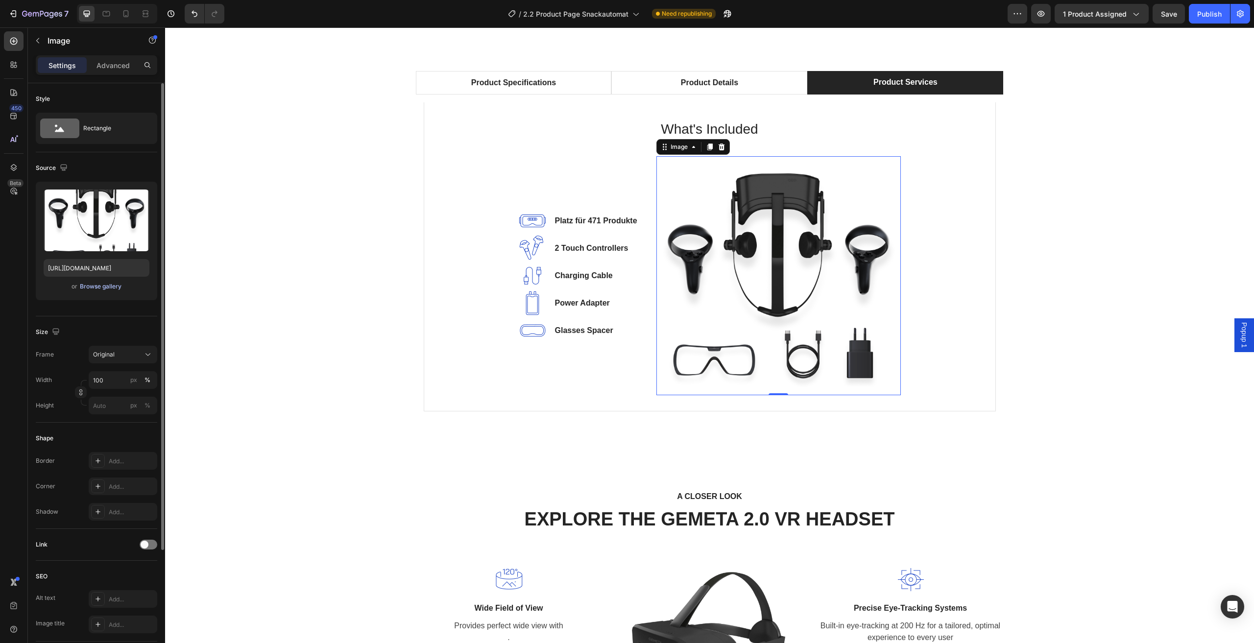
click at [120, 285] on div "Browse gallery" at bounding box center [101, 286] width 42 height 9
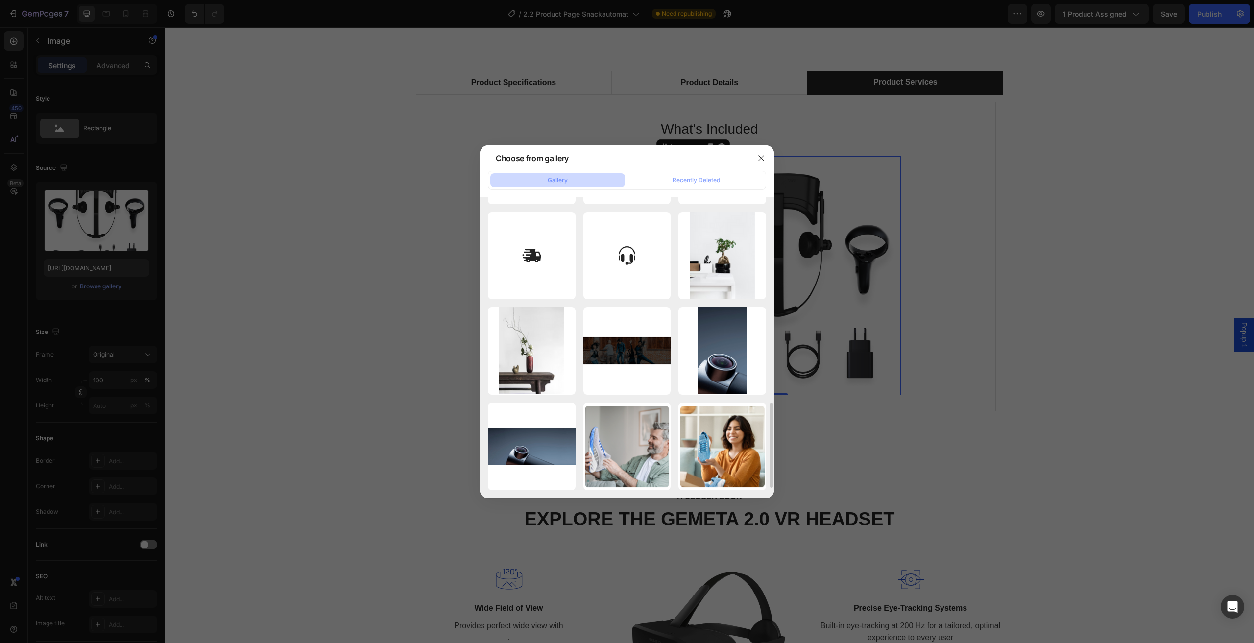
scroll to position [475, 0]
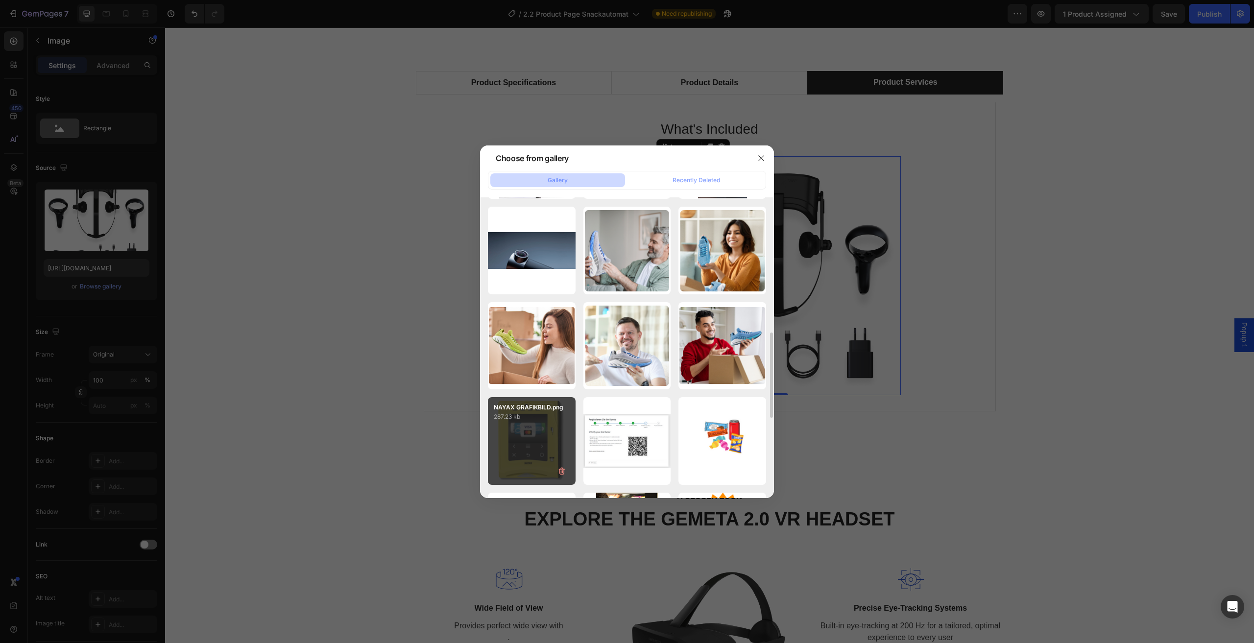
click at [515, 421] on p "287.23 kb" at bounding box center [532, 417] width 76 height 10
type input "https://cdn.shopify.com/s/files/1/0798/5155/3102/files/gempages_576570108227355…"
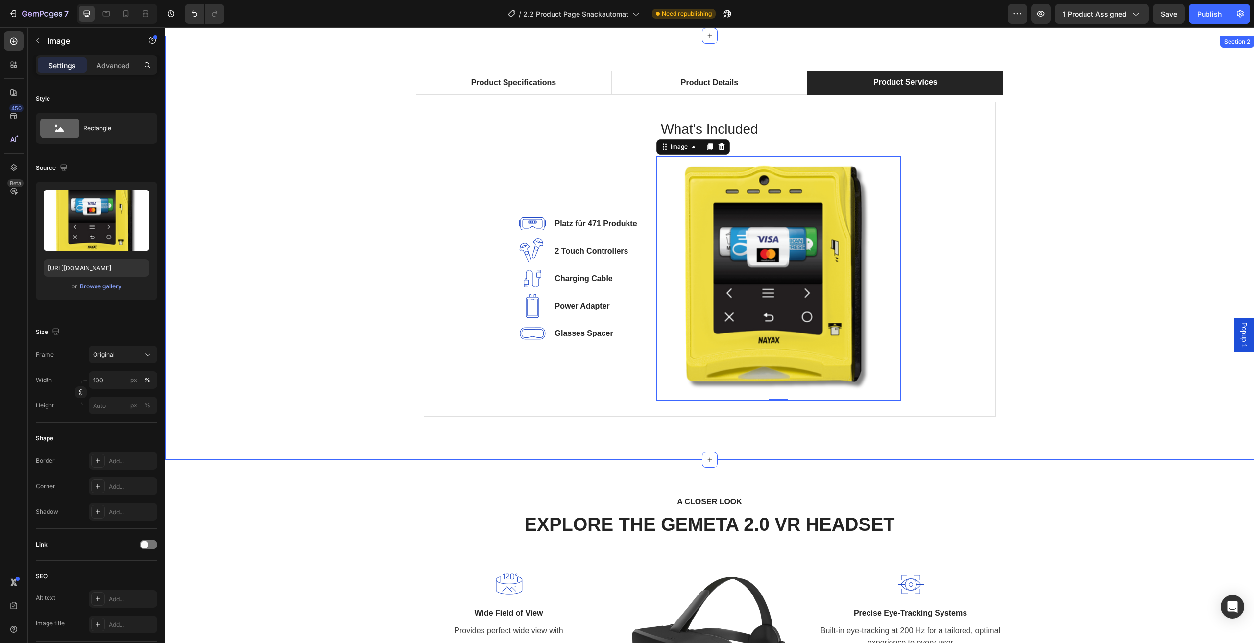
click at [1064, 195] on div "Product Specifications Product Details Product Services Technical Specification…" at bounding box center [709, 248] width 1074 height 354
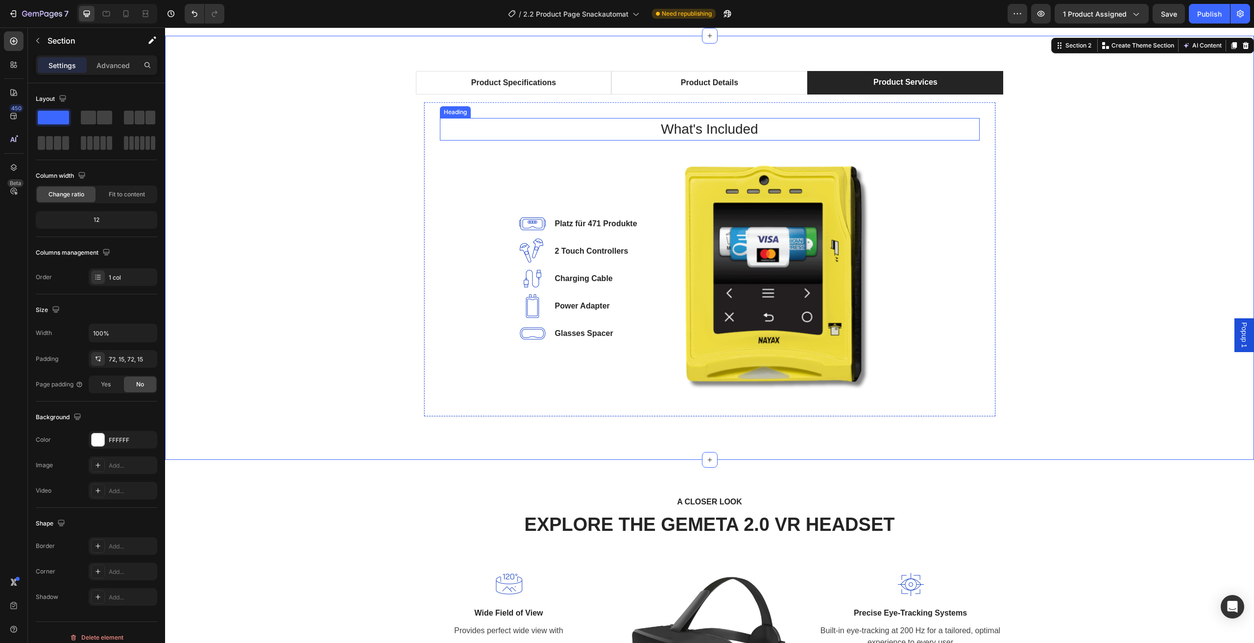
click at [722, 131] on p "What's Included" at bounding box center [710, 129] width 538 height 21
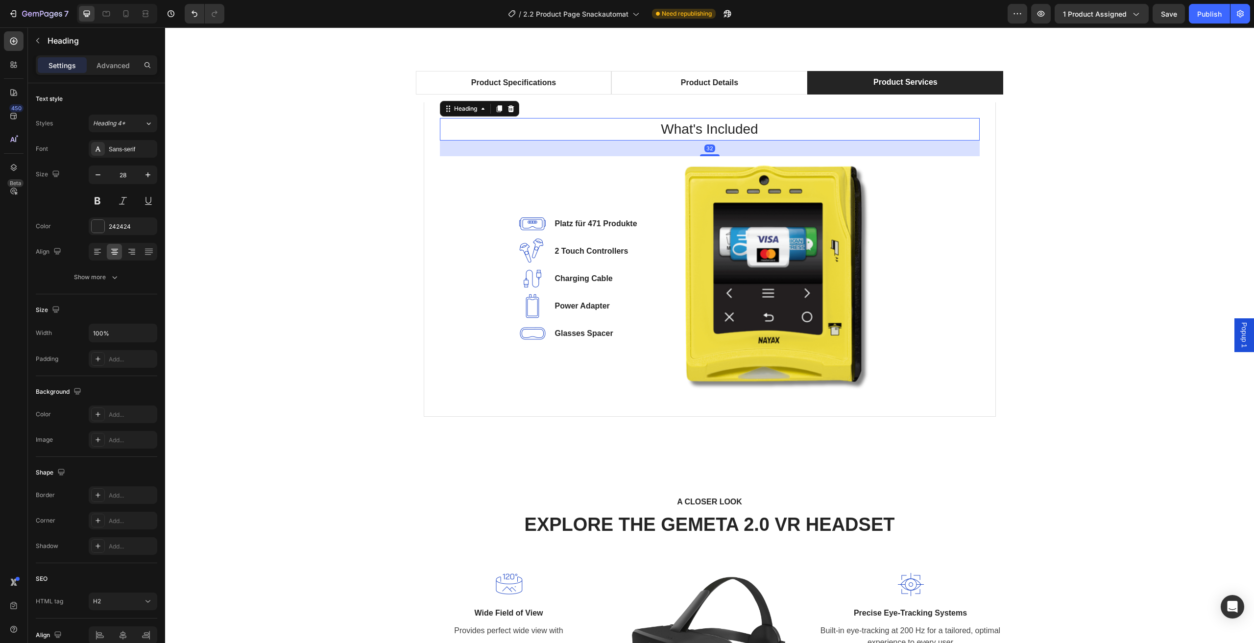
click at [770, 130] on p "What's Included" at bounding box center [710, 129] width 538 height 21
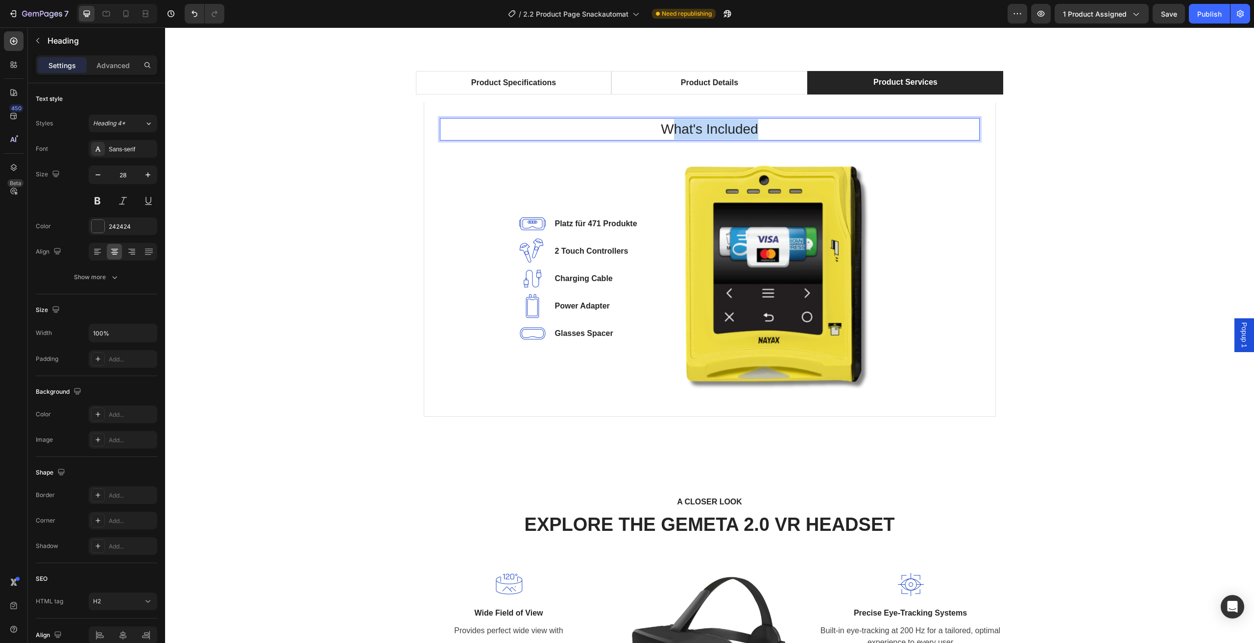
drag, startPoint x: 767, startPoint y: 130, endPoint x: 671, endPoint y: 131, distance: 95.5
click at [671, 131] on p "What's Included" at bounding box center [710, 129] width 538 height 21
click at [611, 223] on p "Platz für 471 Produkte" at bounding box center [596, 224] width 82 height 12
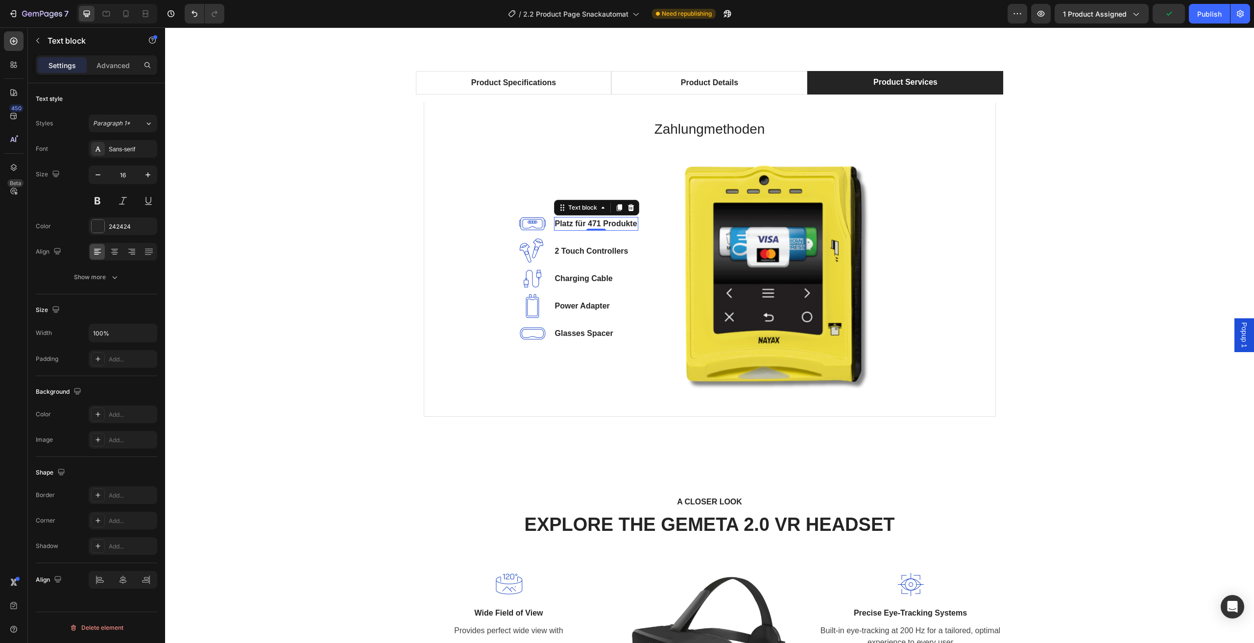
click at [621, 220] on p "Platz für 471 Produkte" at bounding box center [596, 224] width 82 height 12
click at [634, 220] on div "Platz für 471 Produkte" at bounding box center [596, 224] width 84 height 14
drag, startPoint x: 634, startPoint y: 221, endPoint x: 559, endPoint y: 224, distance: 75.5
click at [559, 224] on div "Platz für 471 Produkte" at bounding box center [596, 224] width 84 height 14
click at [554, 223] on div "Rich Text Editor. Editing area: main" at bounding box center [555, 224] width 2 height 14
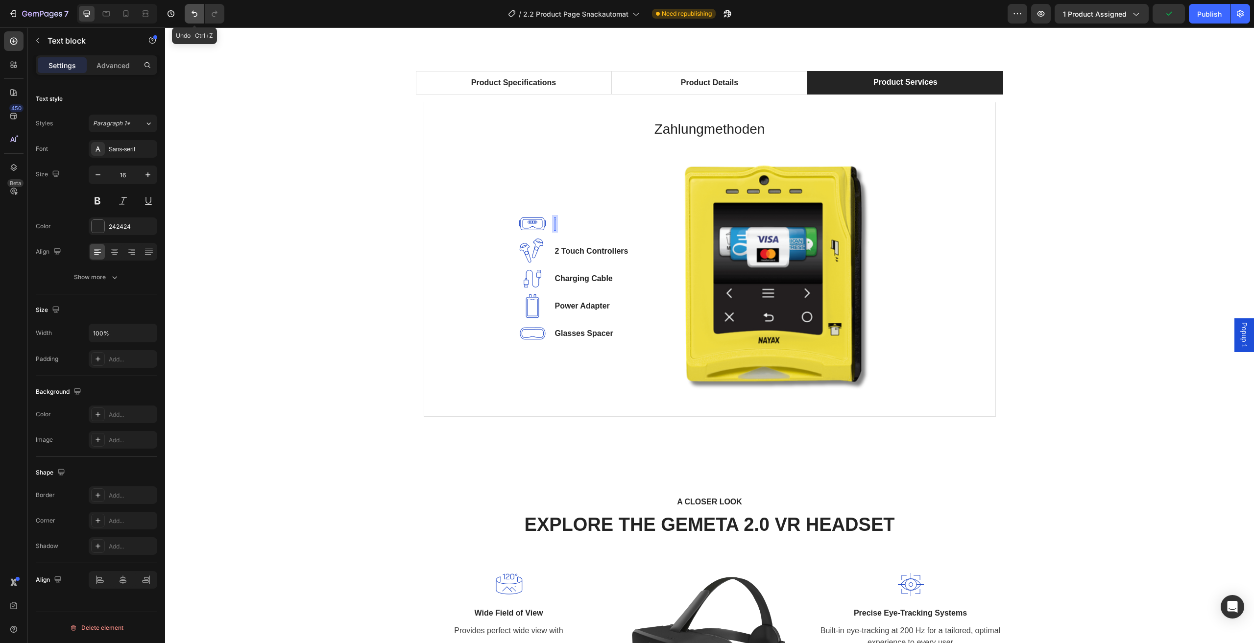
drag, startPoint x: 191, startPoint y: 12, endPoint x: 115, endPoint y: 44, distance: 81.9
click at [191, 12] on icon "Undo/Redo" at bounding box center [195, 14] width 10 height 10
click at [195, 13] on icon "Undo/Redo" at bounding box center [195, 14] width 10 height 10
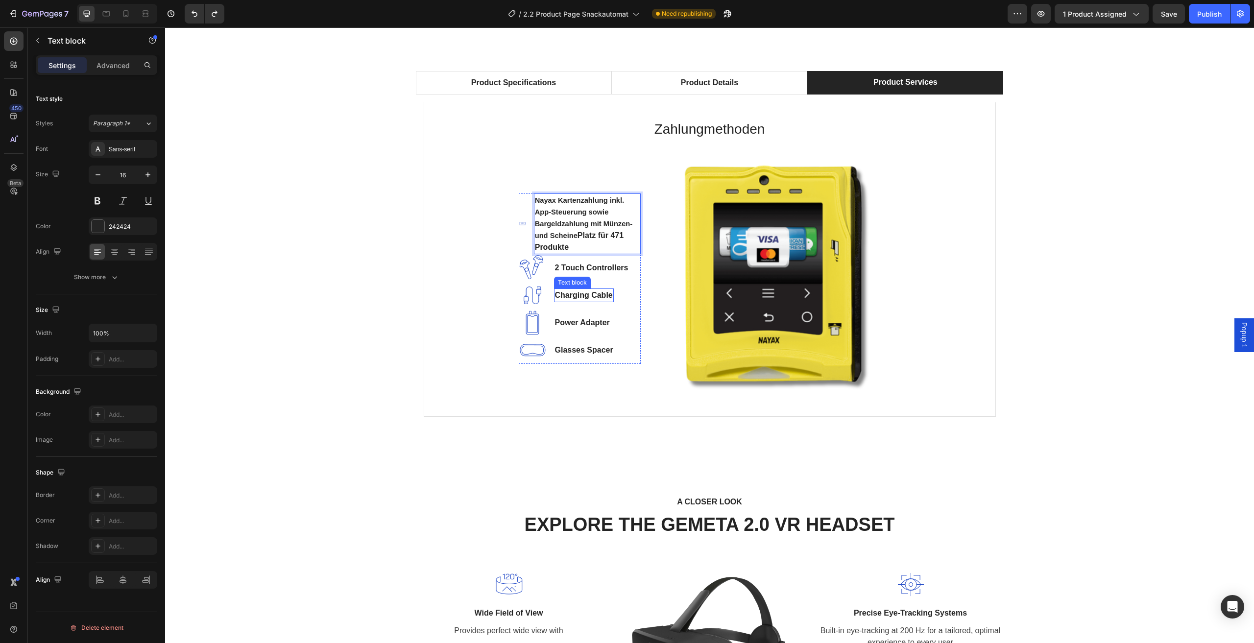
scroll to position [564, 0]
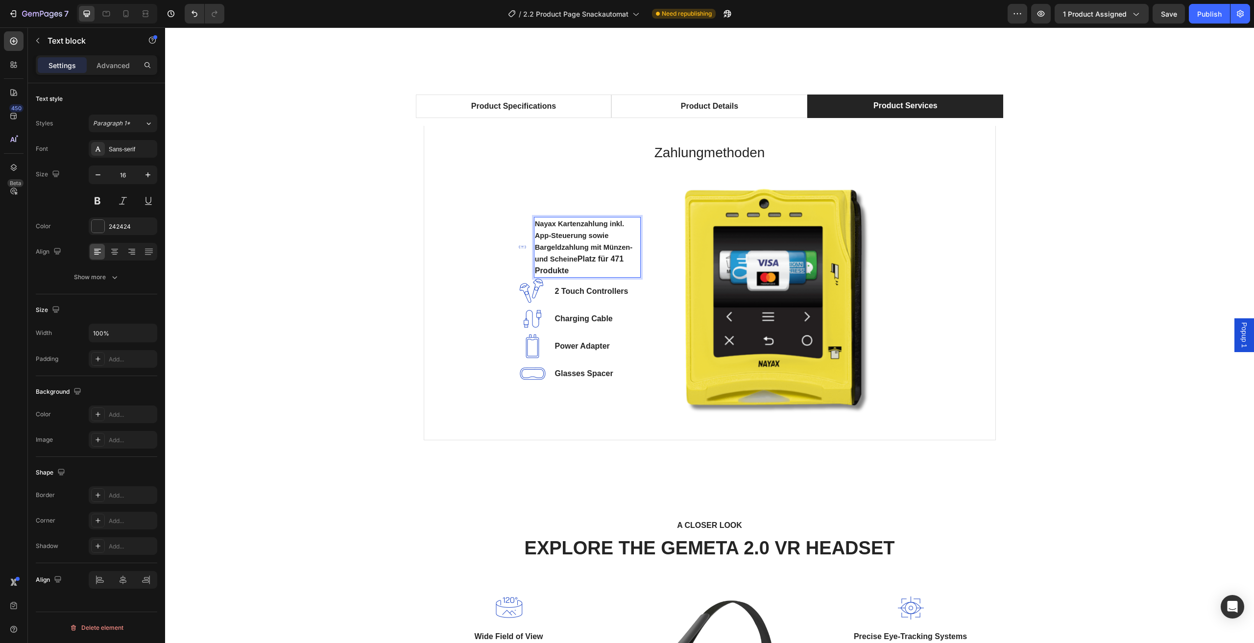
click at [575, 268] on p "Nayax Kartenzahlung inkl. App-Steuerung sowie Bargeldzahlung mit Münzen- und Sc…" at bounding box center [587, 247] width 105 height 59
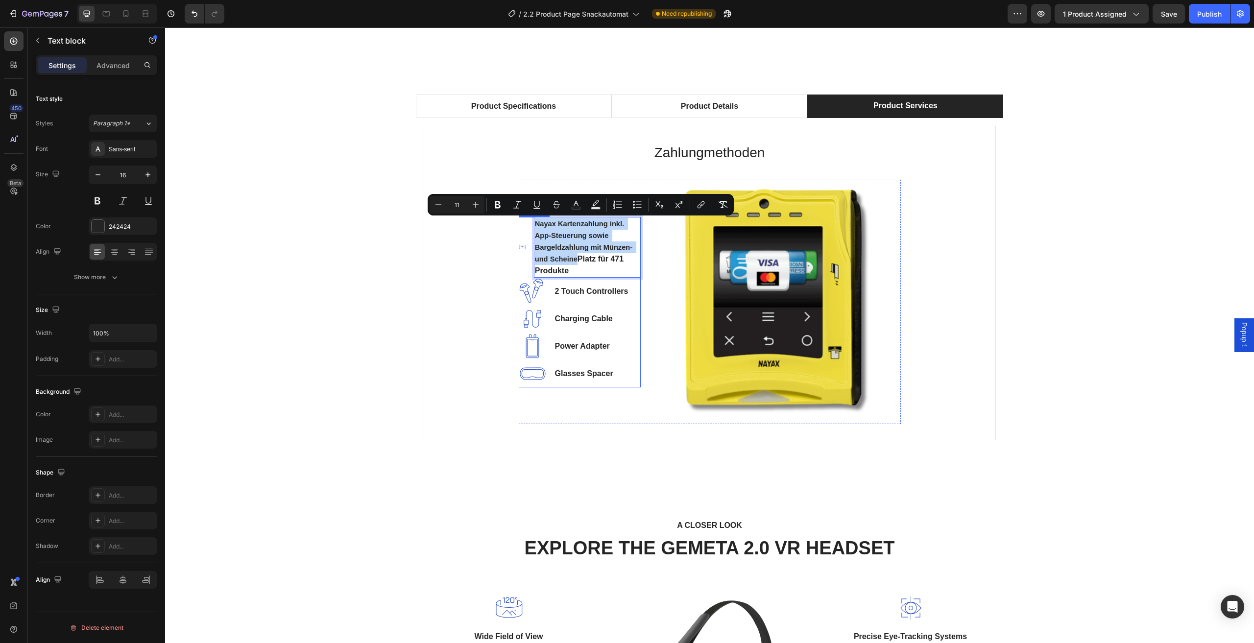
drag, startPoint x: 574, startPoint y: 261, endPoint x: 529, endPoint y: 224, distance: 58.2
click at [529, 224] on li "Image Nayax Kartenzahlung inkl. App-Steuerung sowie Bargeldzahlung mit Münzen- …" at bounding box center [580, 247] width 122 height 61
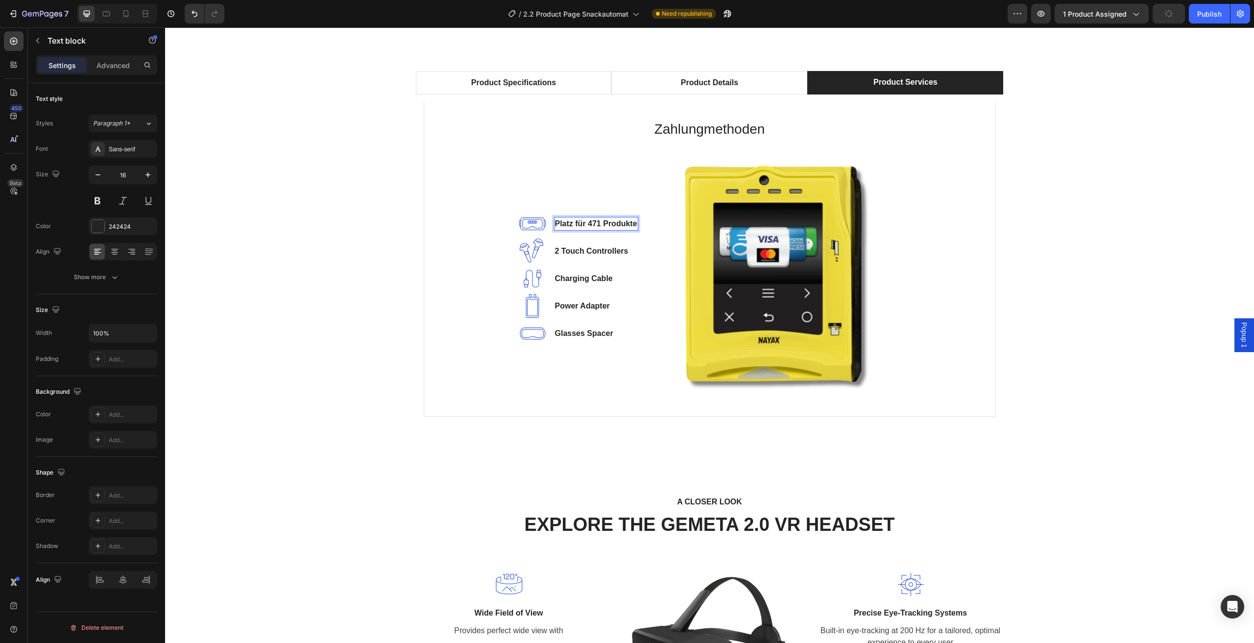
click at [631, 225] on p "Platz für 471 Produkte" at bounding box center [596, 224] width 82 height 12
click at [632, 224] on p "Platz für 471 Produkte" at bounding box center [596, 224] width 82 height 12
drag, startPoint x: 632, startPoint y: 224, endPoint x: 563, endPoint y: 221, distance: 69.6
click at [563, 221] on p "Platz für 471 Produkte" at bounding box center [596, 224] width 82 height 12
click at [1093, 127] on div "Product Specifications Product Details Product Services Technical Specification…" at bounding box center [709, 248] width 1074 height 354
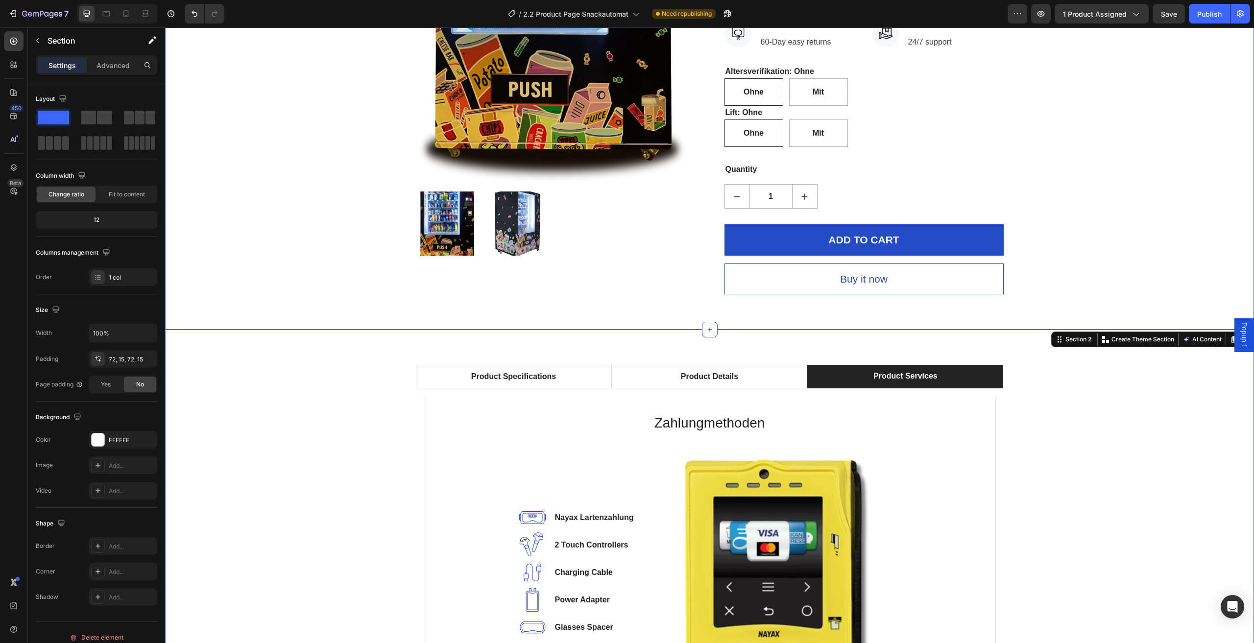
scroll to position [490, 0]
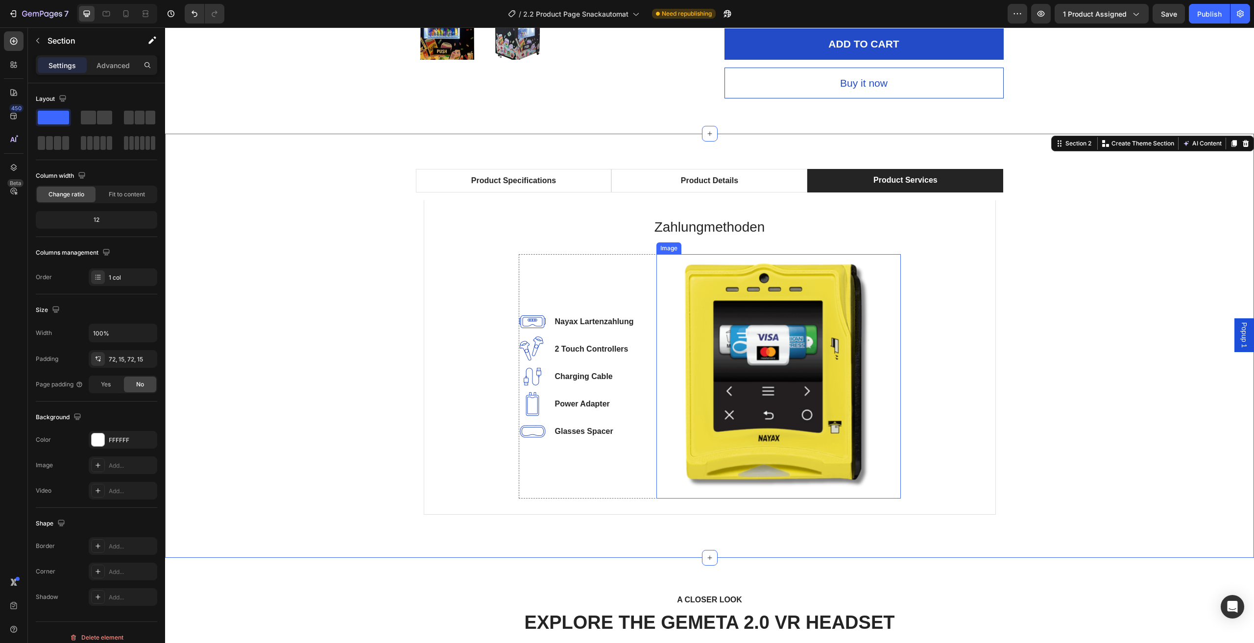
click at [819, 381] on img at bounding box center [779, 376] width 244 height 244
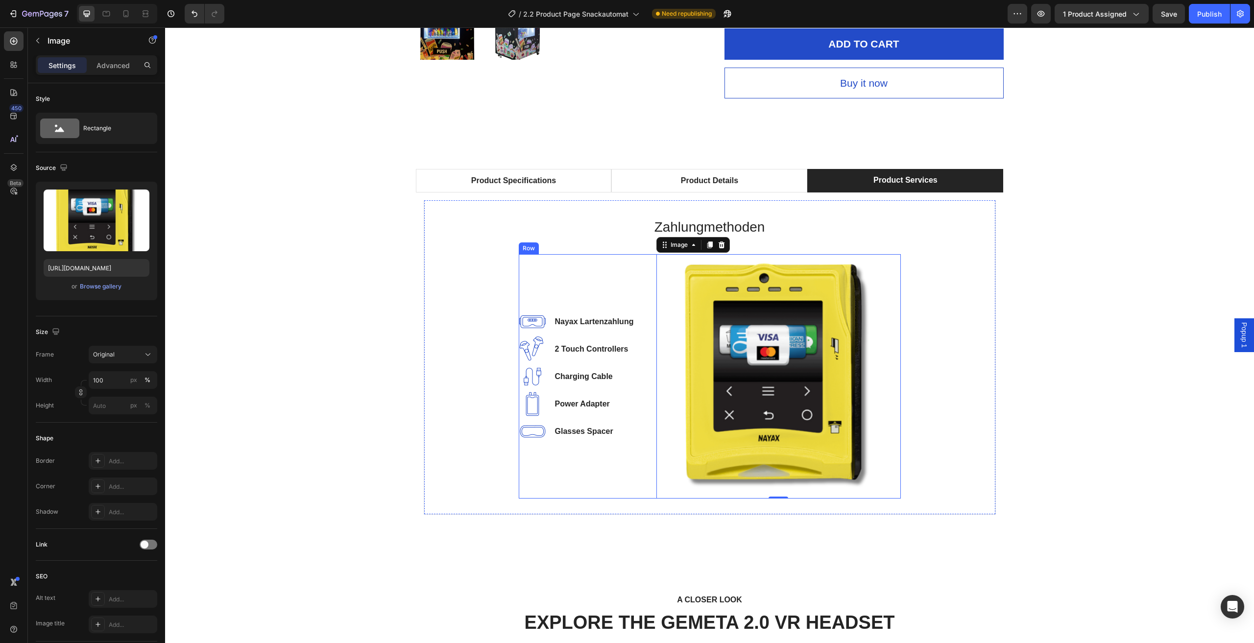
click at [586, 278] on div "Image Nayax Lartenzahlung Text block Image 2 Touch Controllers Text block Image…" at bounding box center [580, 376] width 122 height 244
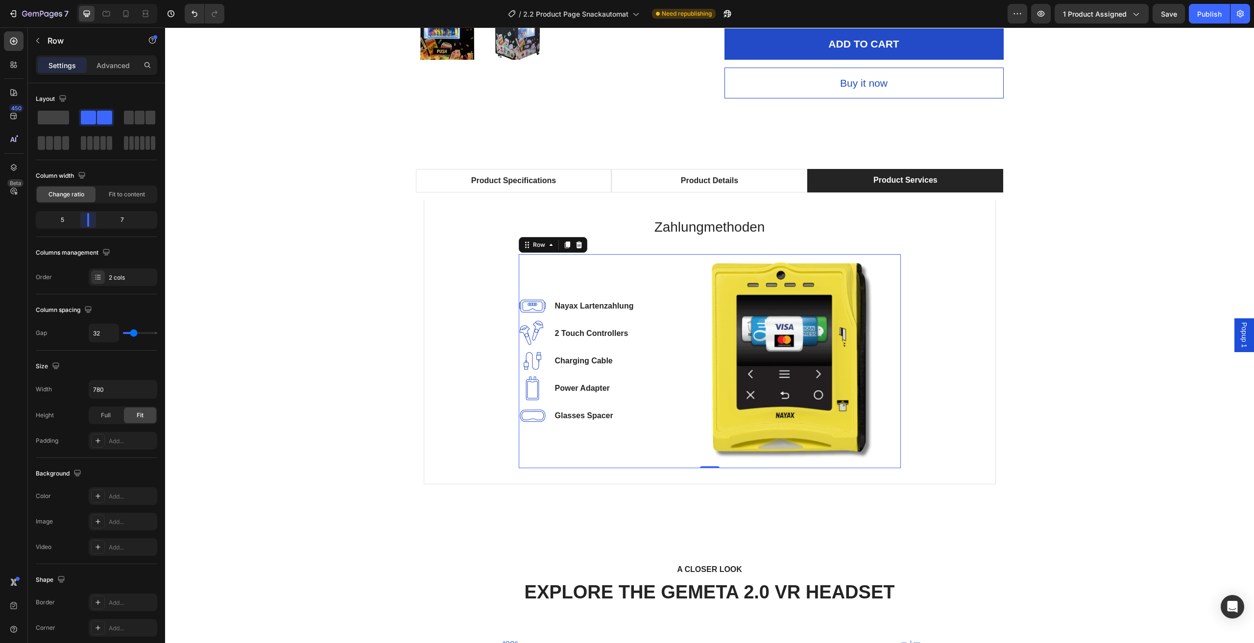
drag, startPoint x: 76, startPoint y: 217, endPoint x: 676, endPoint y: 289, distance: 603.9
click at [86, 0] on body "7 Version history / 2.2 Product Page Snackautomat Need republishing Preview 1 p…" at bounding box center [627, 0] width 1254 height 0
click at [1135, 311] on div "Product Specifications Product Details Product Services Technical Specification…" at bounding box center [709, 330] width 1074 height 323
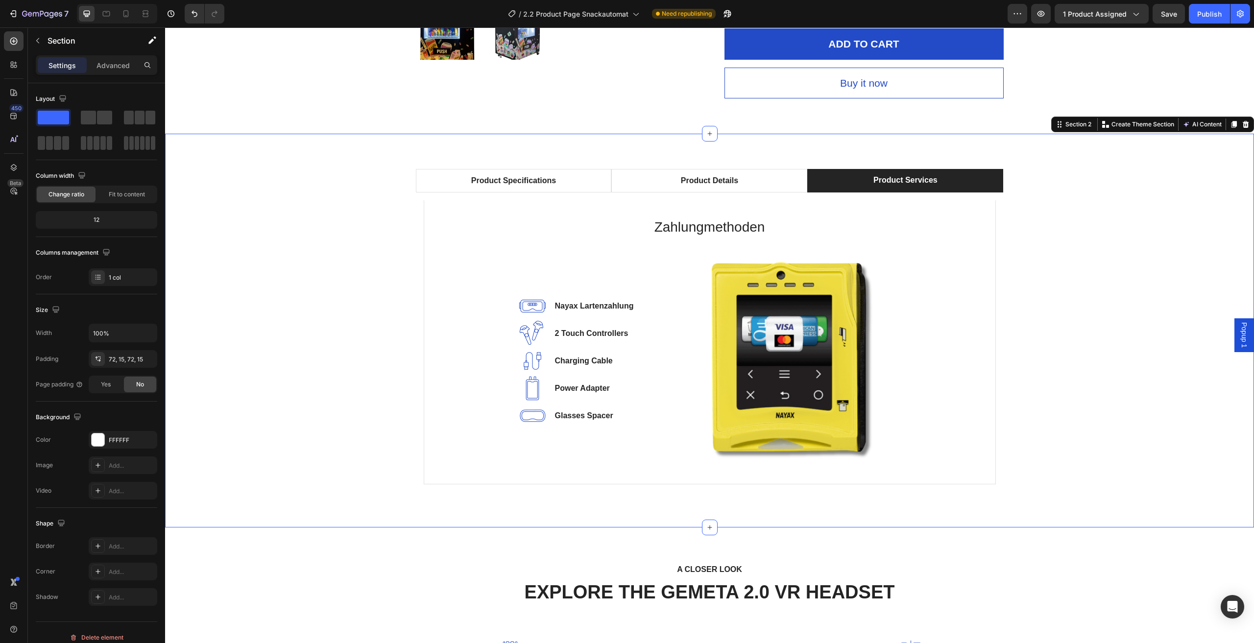
scroll to position [539, 0]
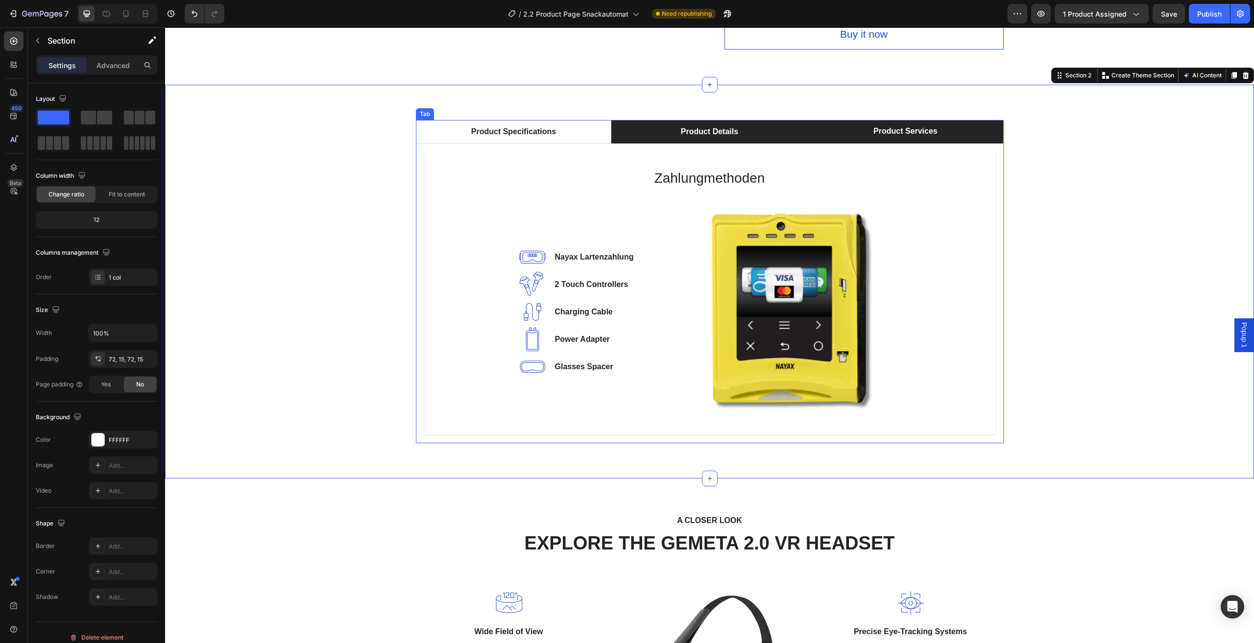
click at [762, 131] on li "Product Details" at bounding box center [709, 132] width 196 height 24
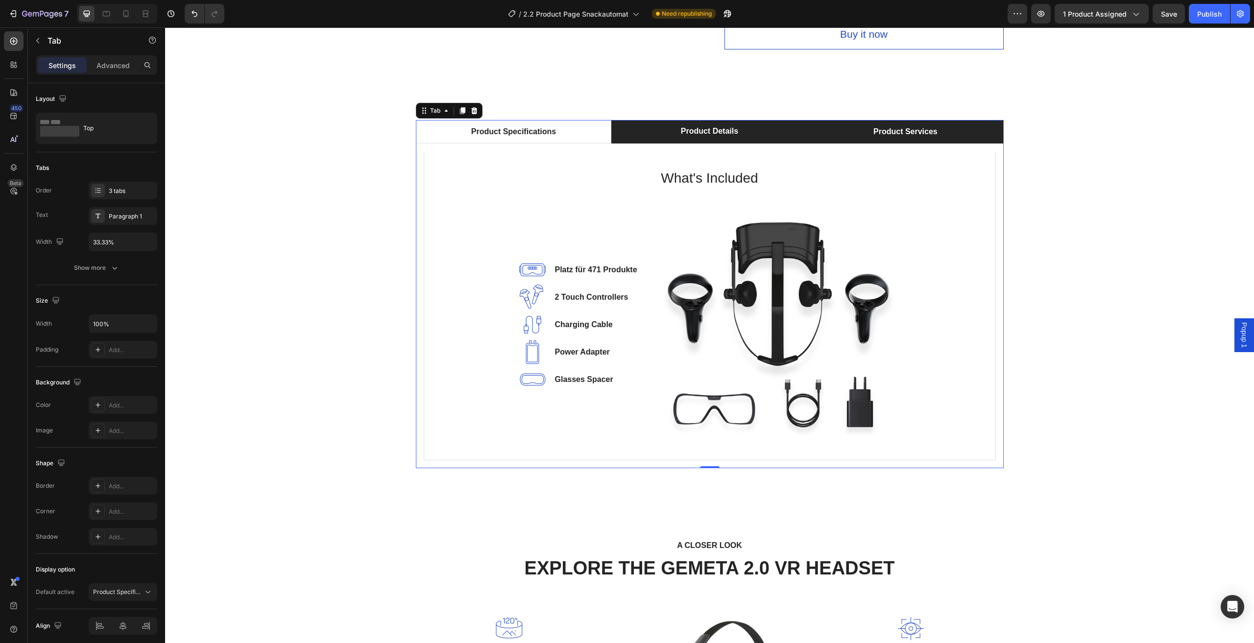
click at [849, 131] on li "Product Services" at bounding box center [905, 132] width 196 height 24
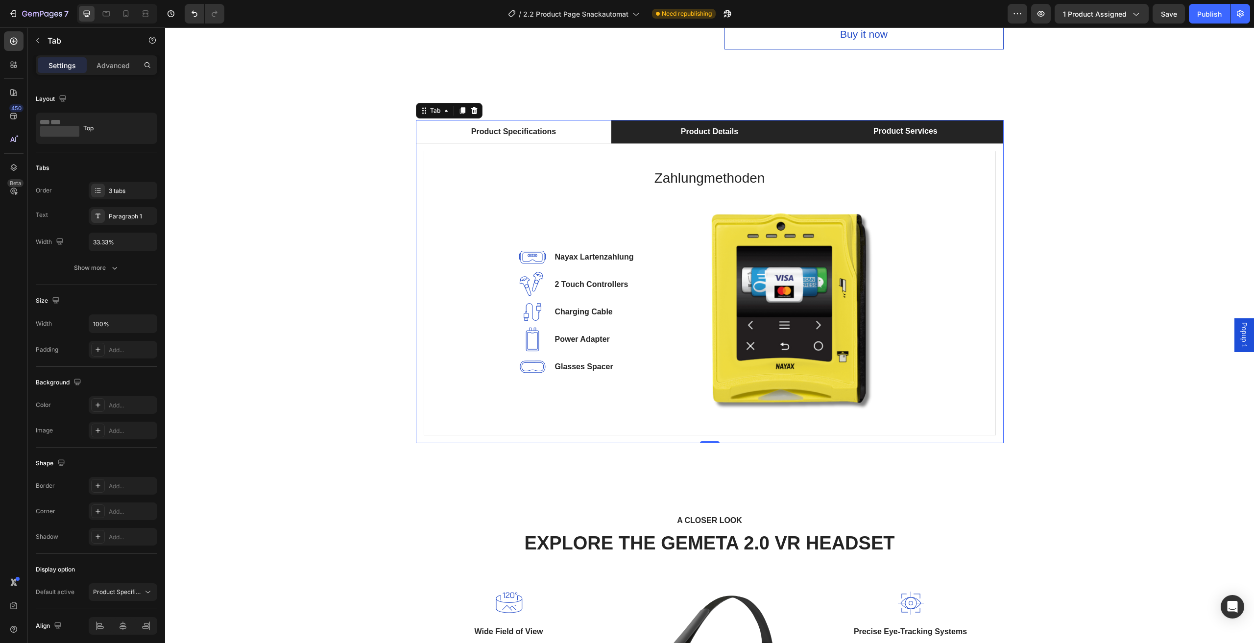
click at [777, 130] on li "Product Details" at bounding box center [709, 132] width 196 height 24
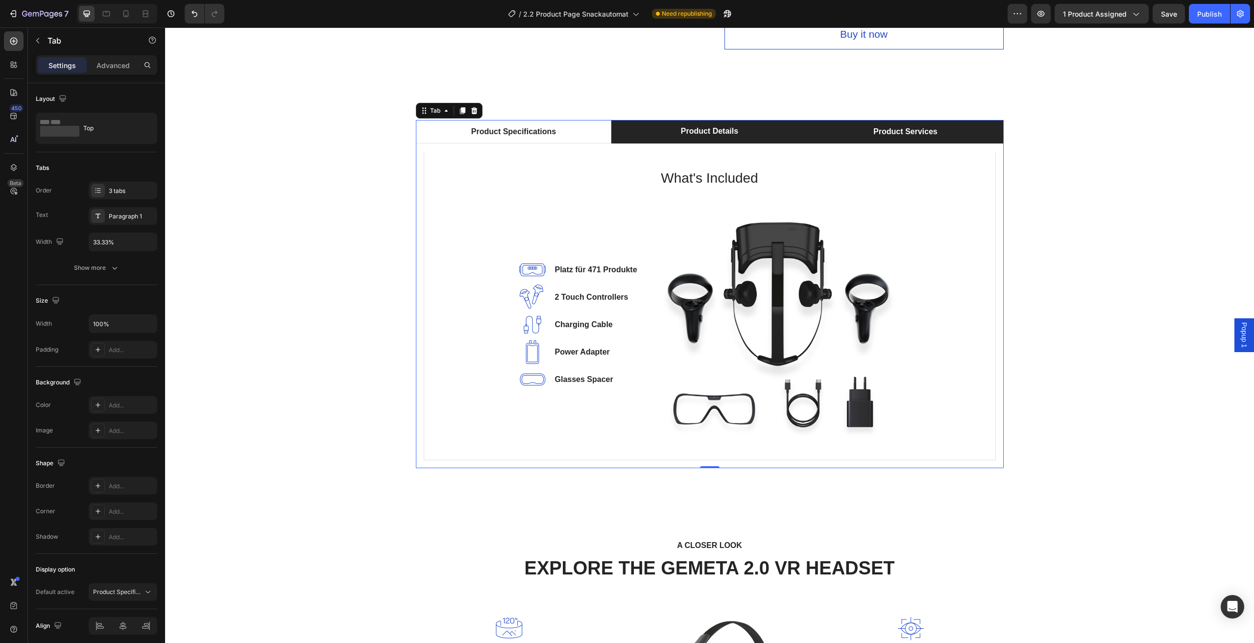
click at [836, 129] on li "Product Services" at bounding box center [905, 132] width 196 height 24
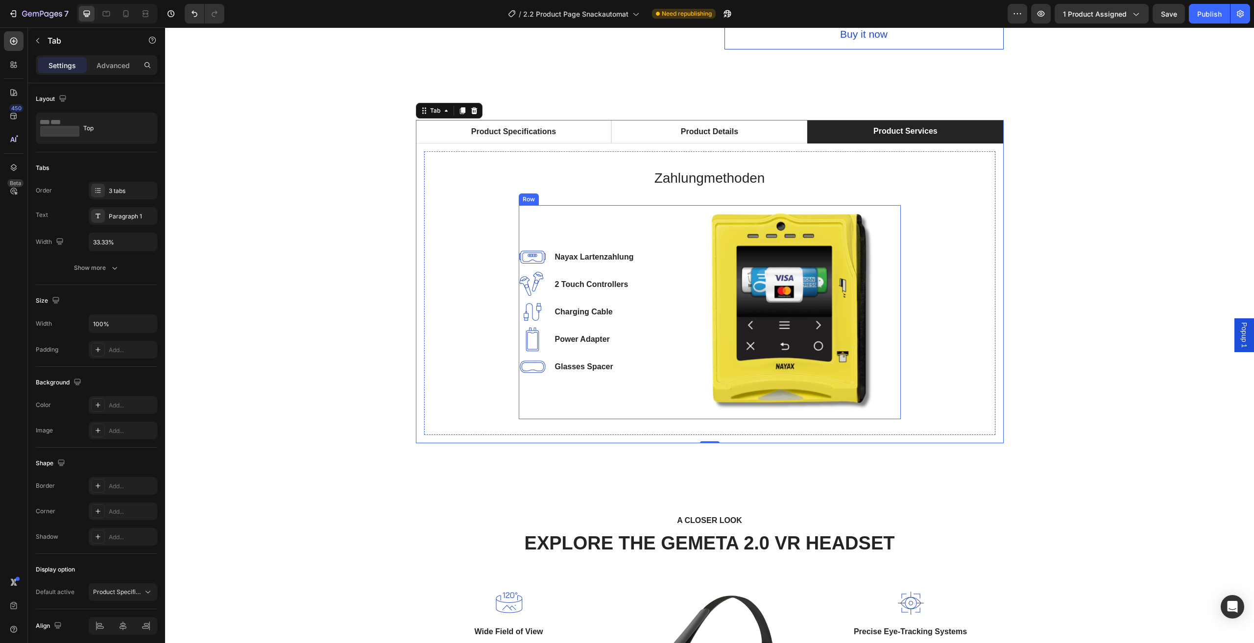
click at [632, 406] on div "Image Nayax Lartenzahlung Text block Image 2 Touch Controllers Text block Image…" at bounding box center [595, 312] width 153 height 214
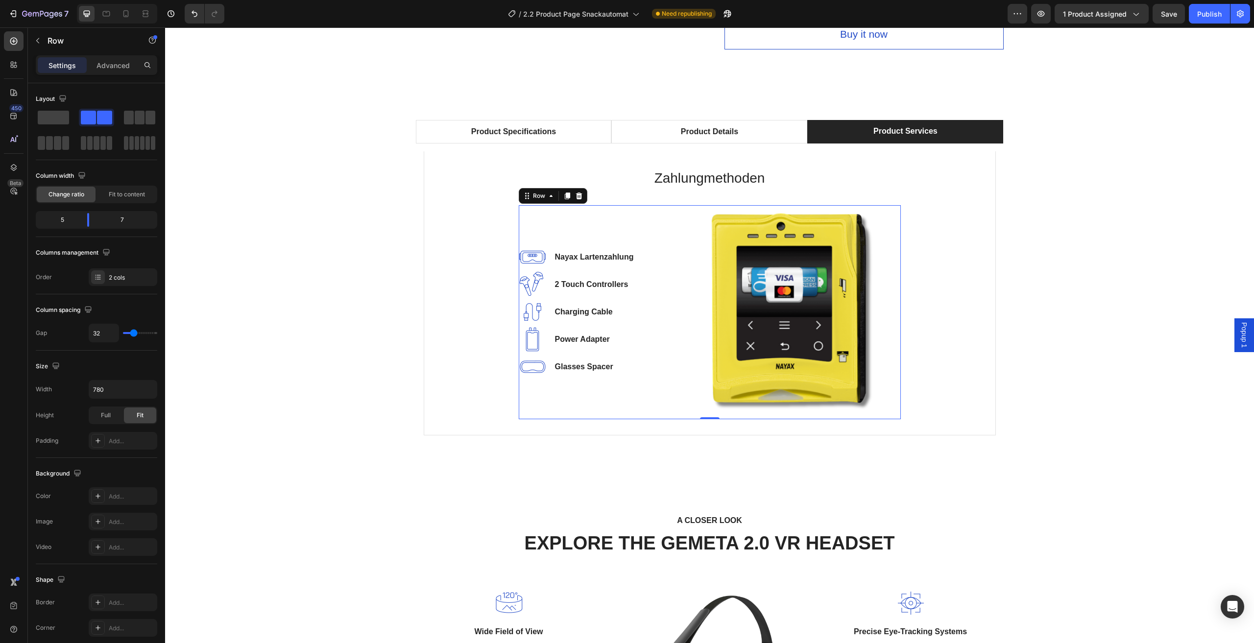
click at [564, 386] on div "Image Nayax Lartenzahlung Text block Image 2 Touch Controllers Text block Image…" at bounding box center [595, 312] width 153 height 214
click at [612, 369] on li "Image Glasses Spacer Text block" at bounding box center [577, 366] width 116 height 27
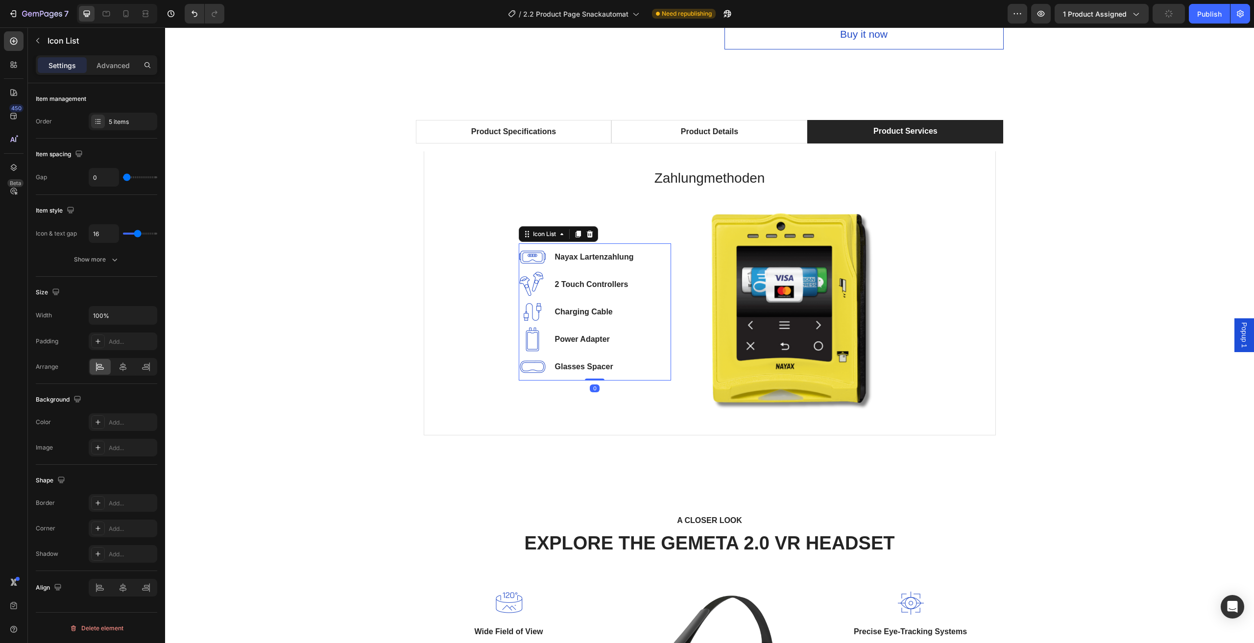
click at [630, 372] on li "Image Glasses Spacer Text block" at bounding box center [577, 366] width 116 height 27
click at [594, 379] on div at bounding box center [595, 379] width 20 height 3
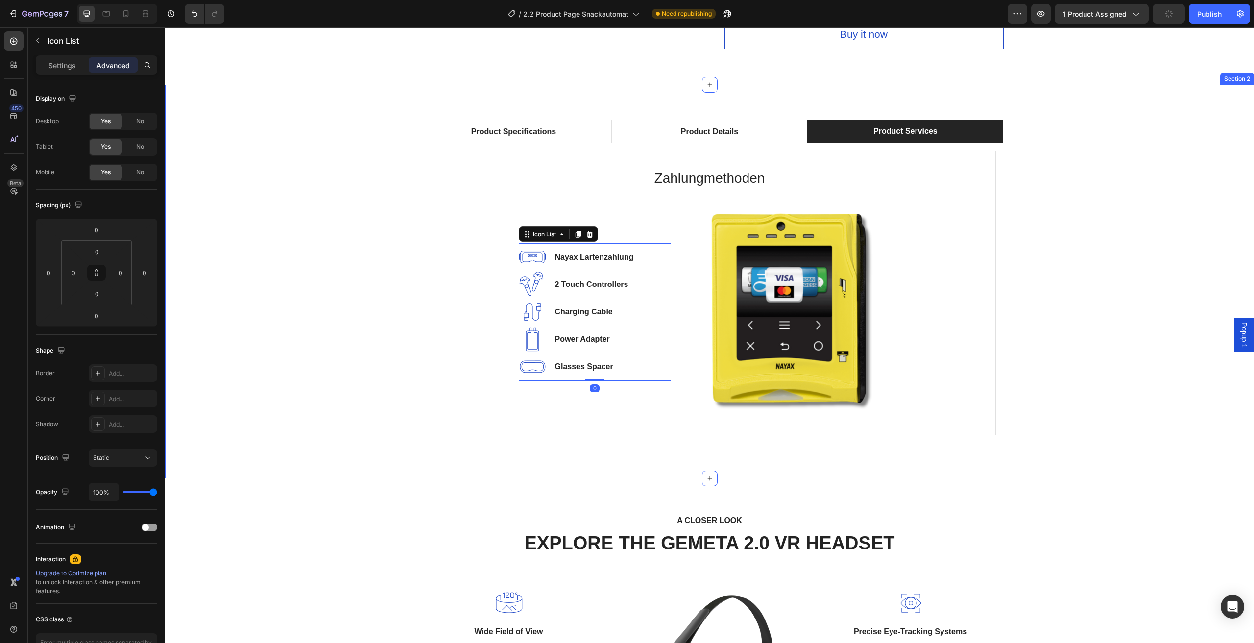
click at [1084, 270] on div "Product Specifications Product Details Product Services Technical Specification…" at bounding box center [709, 281] width 1074 height 323
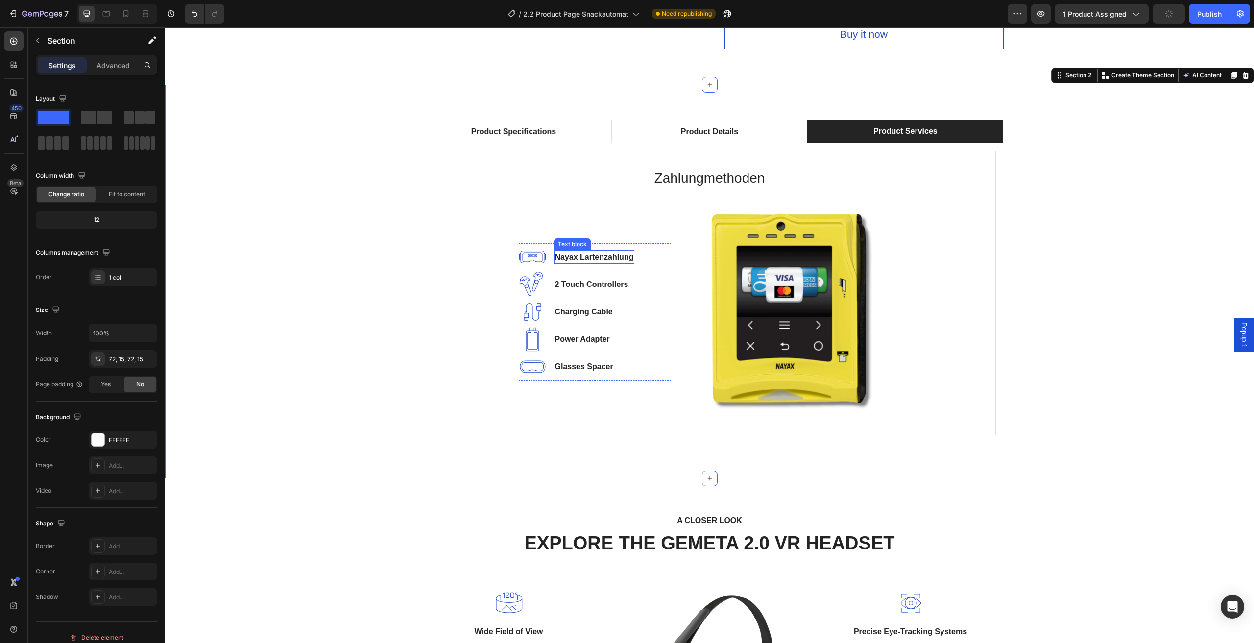
click at [610, 260] on p "Nayax Lartenzahlung" at bounding box center [594, 257] width 79 height 12
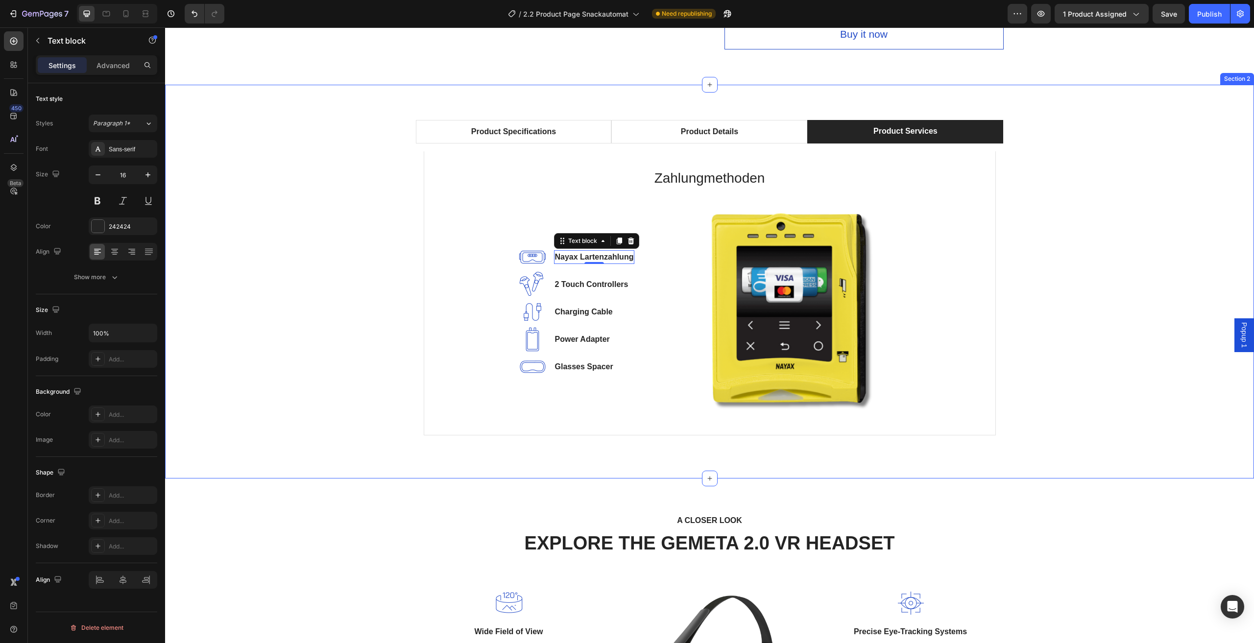
click at [1093, 190] on div "Product Specifications Product Details Product Services Technical Specification…" at bounding box center [709, 281] width 1074 height 323
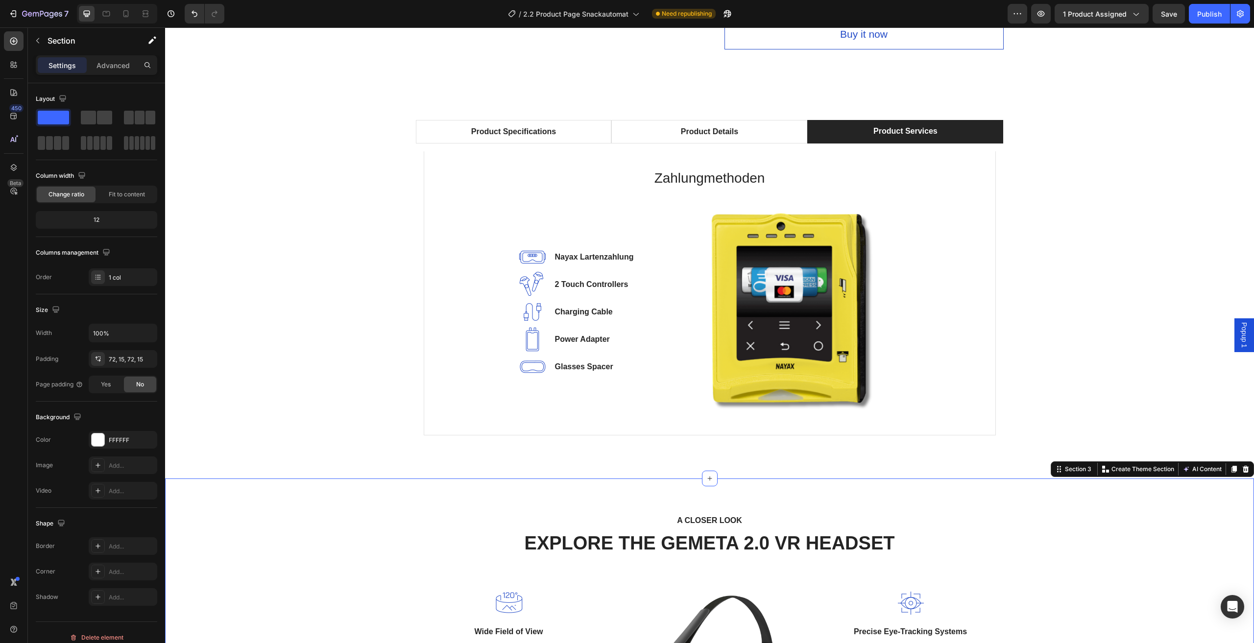
click at [1116, 539] on div "A CLOSER LOOK Text block EXPLORE THE GEMETA 2.0 VR HEADSET Heading Row Image Wi…" at bounding box center [709, 642] width 1074 height 256
click at [1045, 512] on div "A CLOSER LOOK Text block EXPLORE THE GEMETA 2.0 VR HEADSET Heading Row Image Wi…" at bounding box center [709, 642] width 1089 height 326
click at [1079, 392] on div "Product Specifications Product Details Product Services Technical Specification…" at bounding box center [709, 281] width 1074 height 323
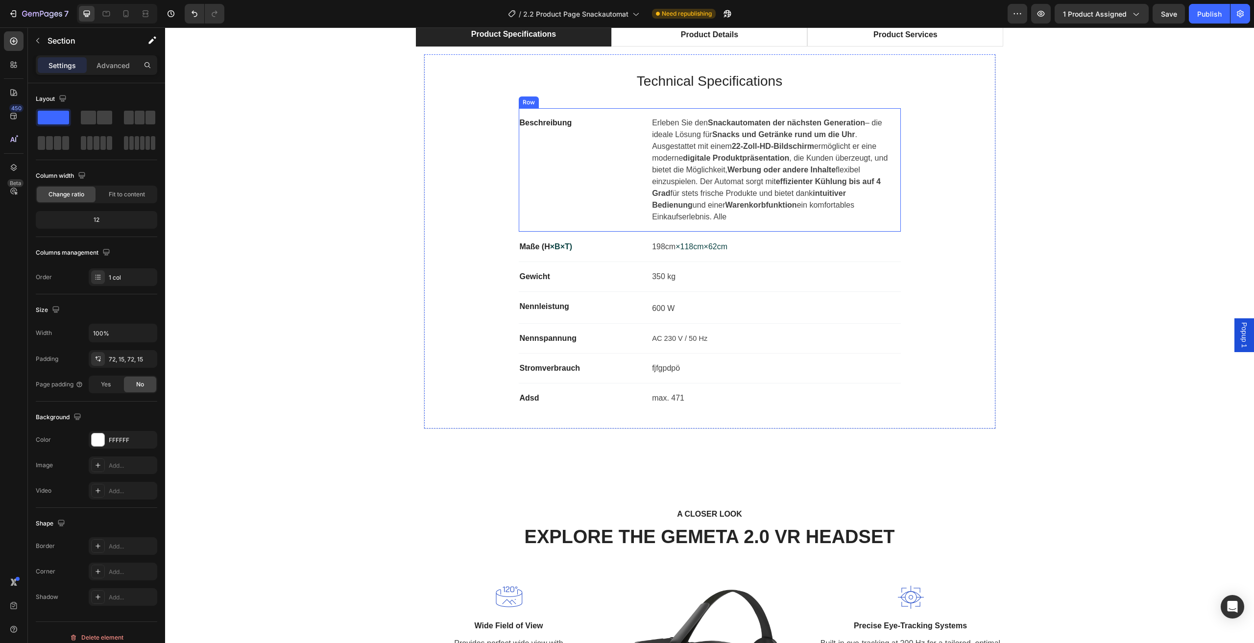
scroll to position [490, 0]
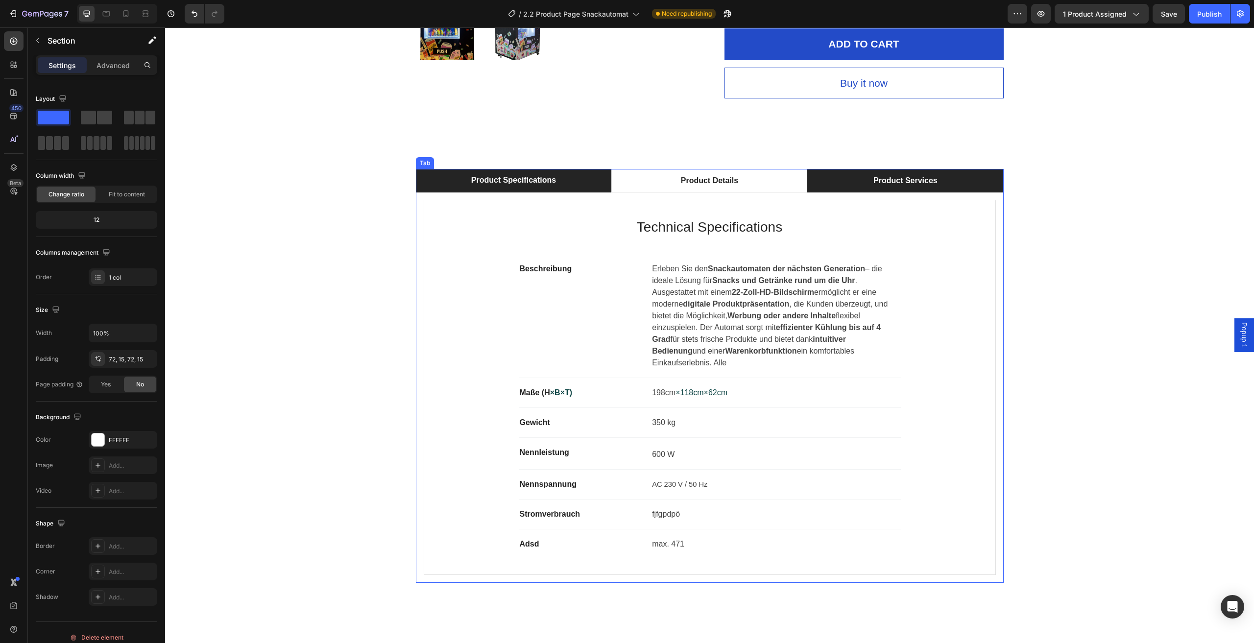
click at [872, 176] on div "Product Services" at bounding box center [905, 180] width 67 height 15
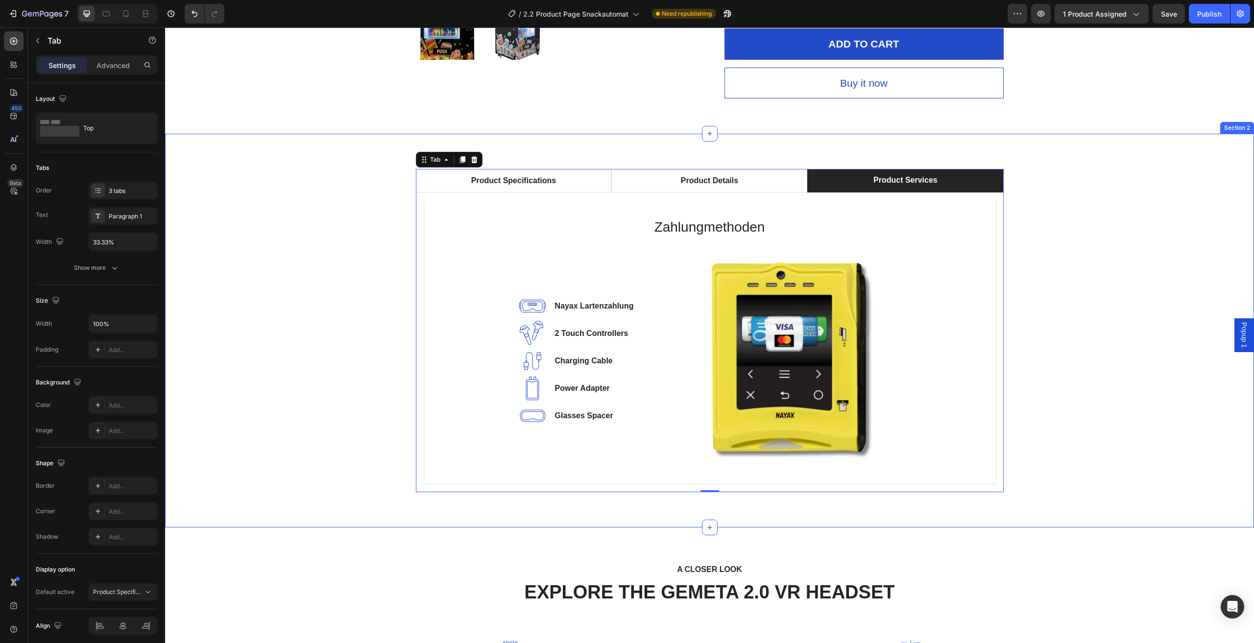
click at [1104, 187] on div "Product Specifications Product Details Product Services Technical Specification…" at bounding box center [709, 330] width 1074 height 323
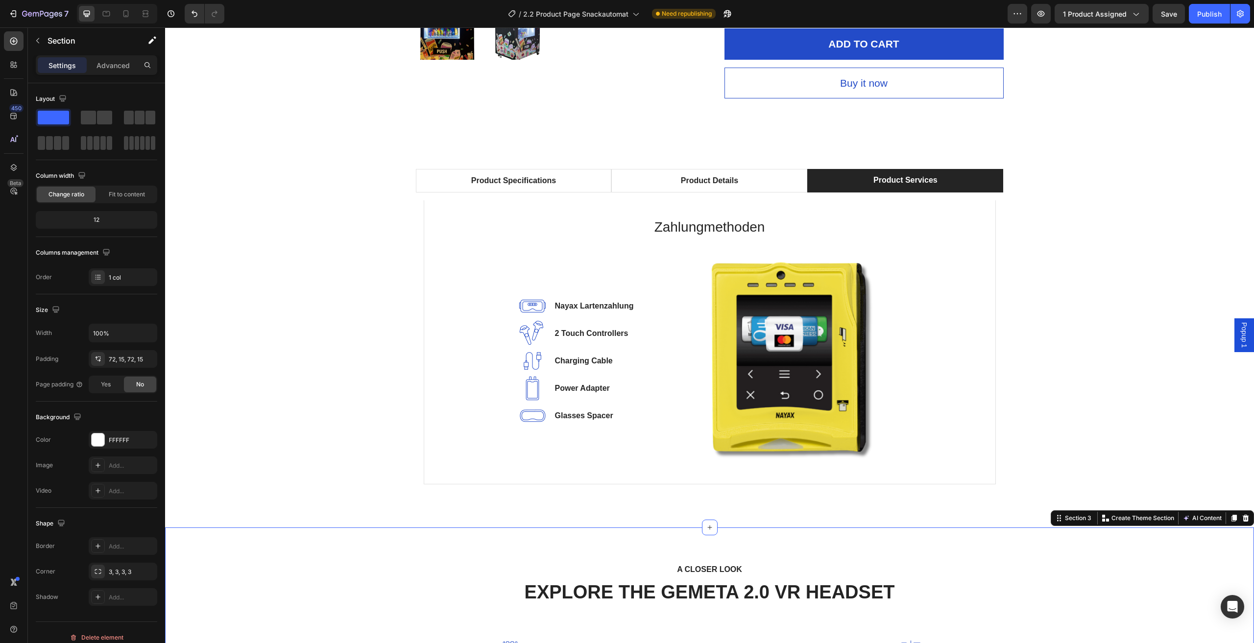
click at [1102, 338] on div "Product Specifications Product Details Product Services Technical Specification…" at bounding box center [709, 330] width 1074 height 323
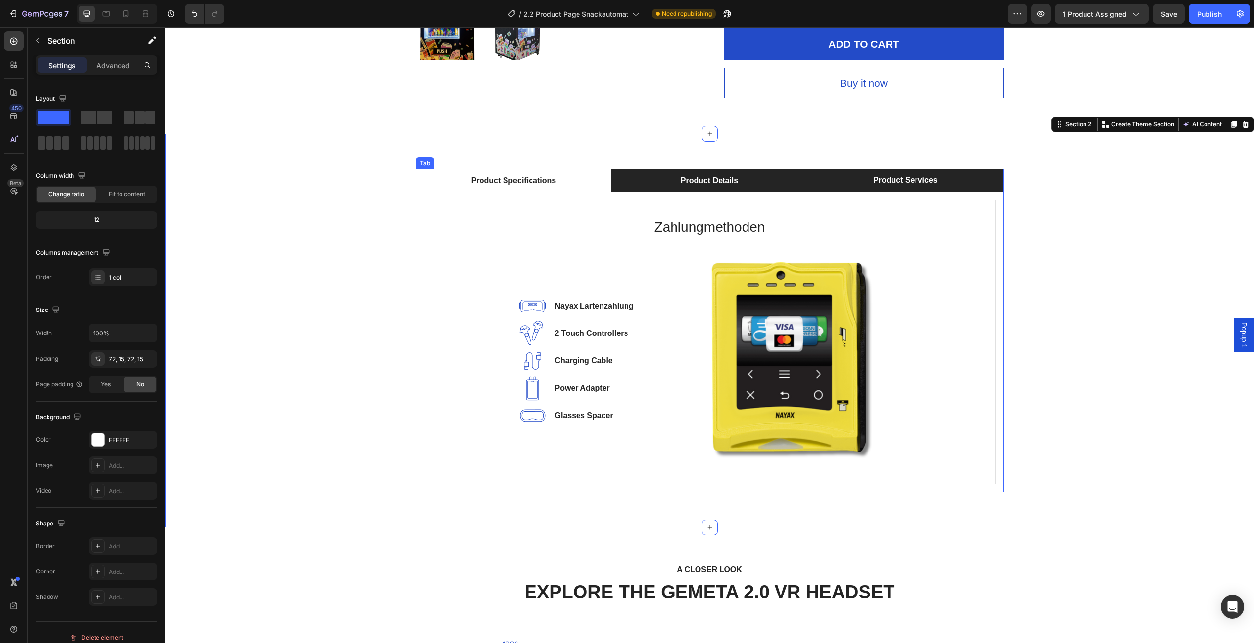
click at [772, 185] on li "Product Details" at bounding box center [709, 181] width 196 height 24
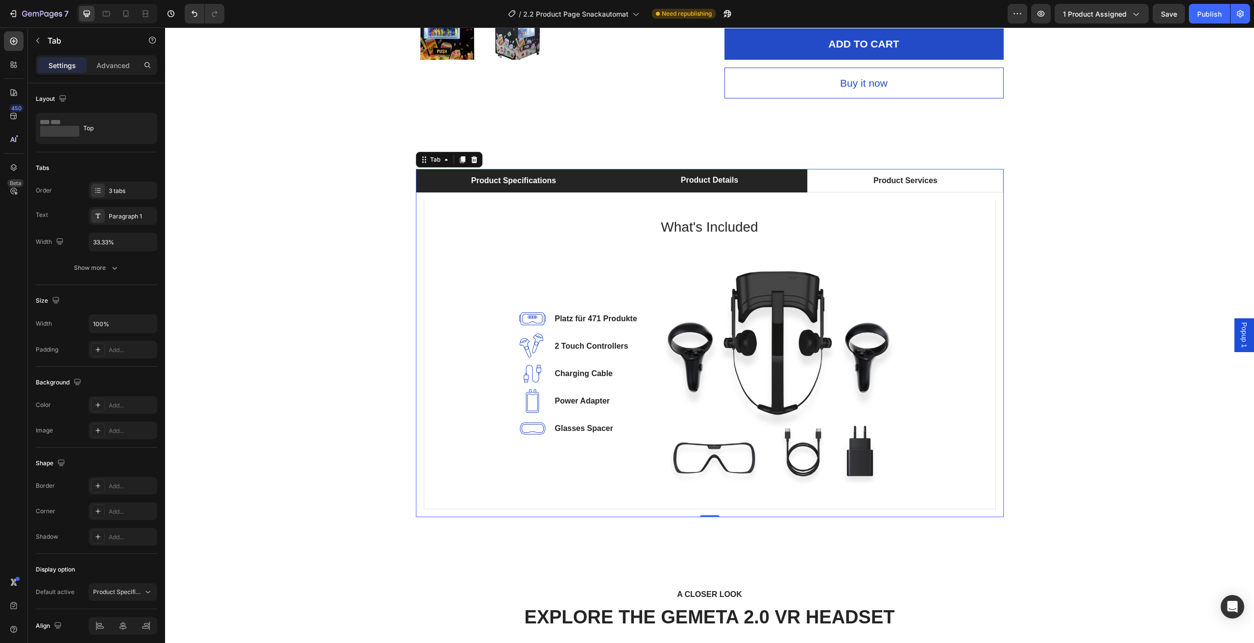
click at [589, 187] on li "Product Specifications" at bounding box center [514, 181] width 196 height 24
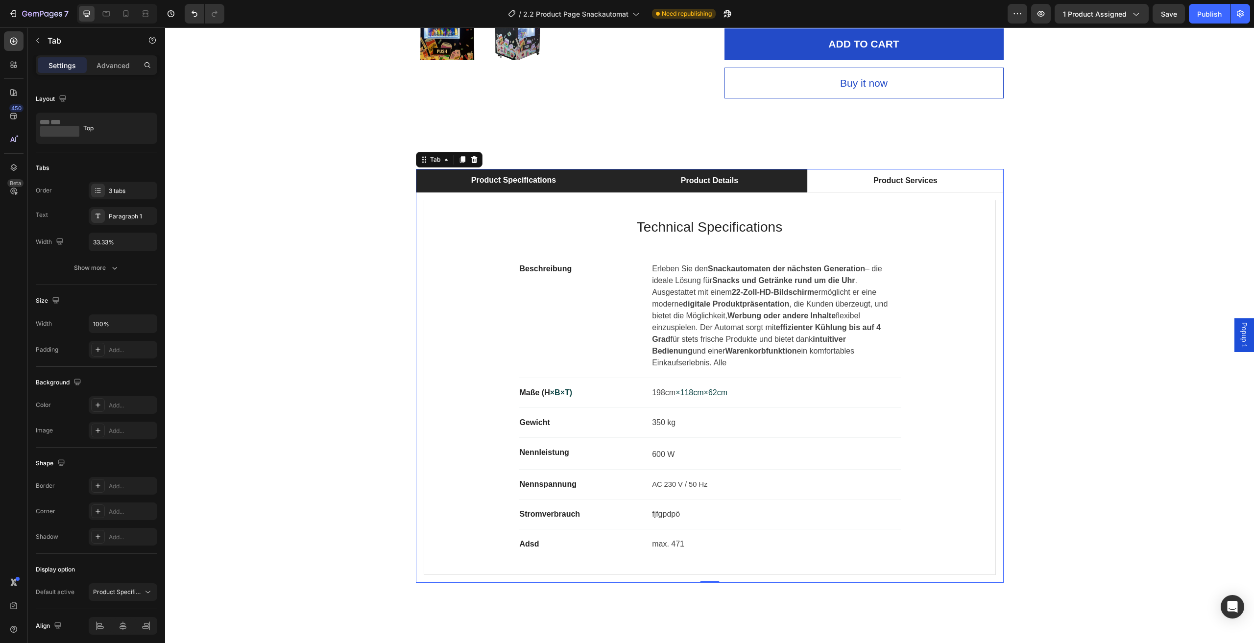
click at [785, 182] on li "Product Details" at bounding box center [709, 181] width 196 height 24
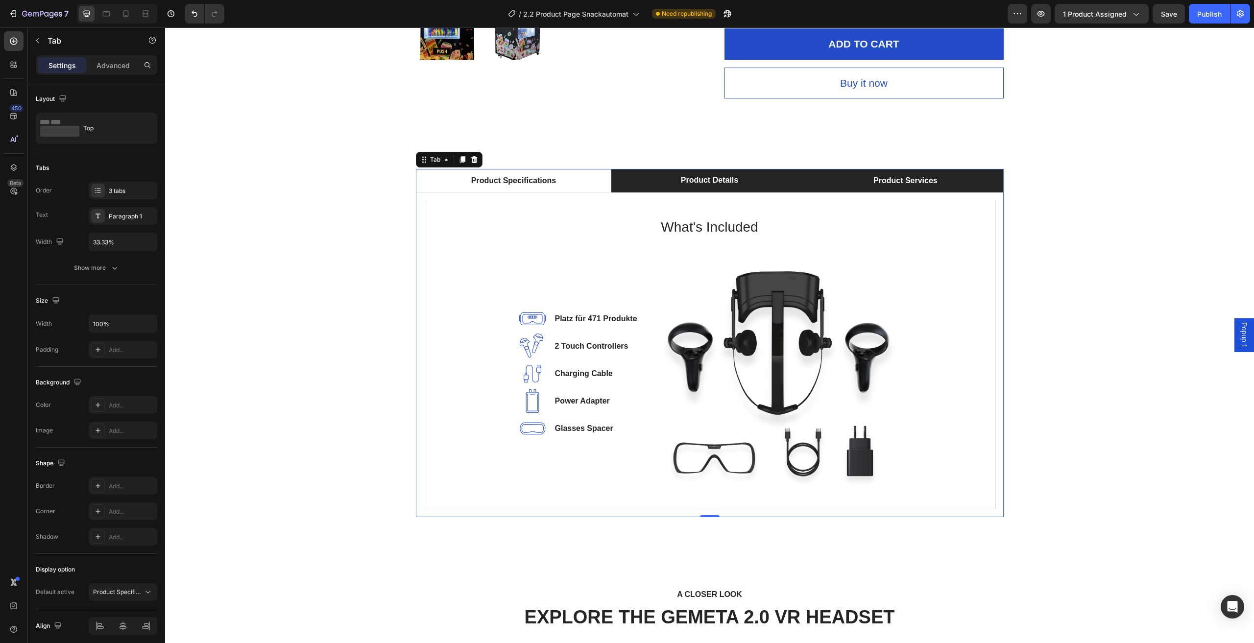
click at [832, 183] on li "Product Services" at bounding box center [905, 181] width 196 height 24
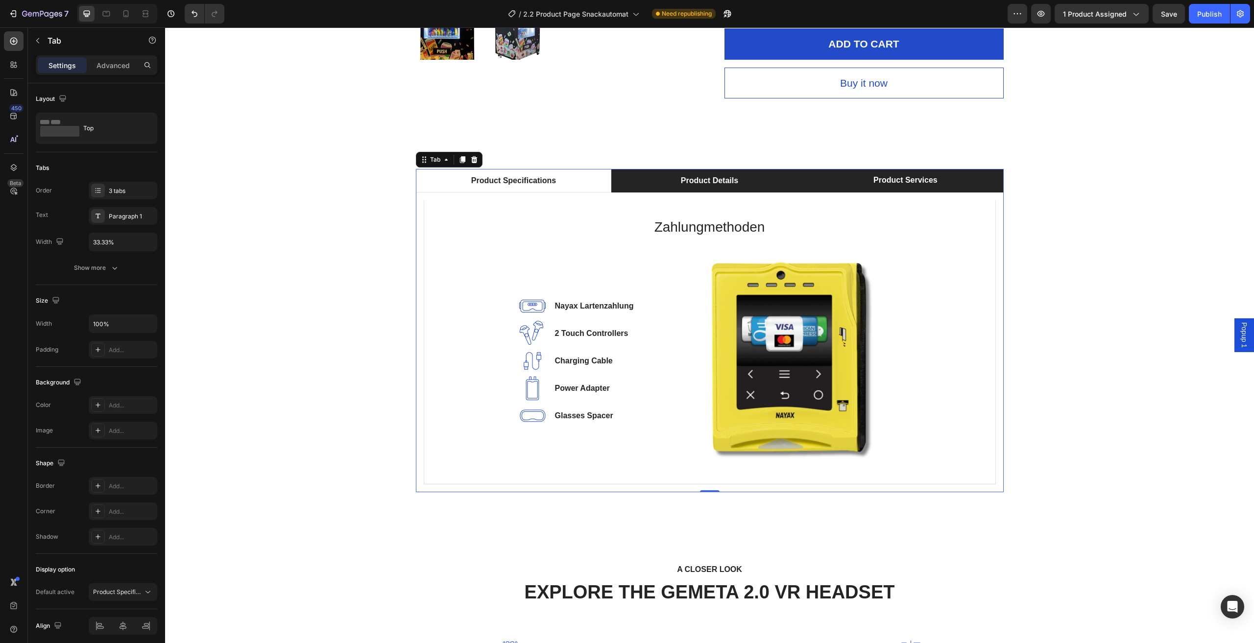
click at [767, 183] on li "Product Details" at bounding box center [709, 181] width 196 height 24
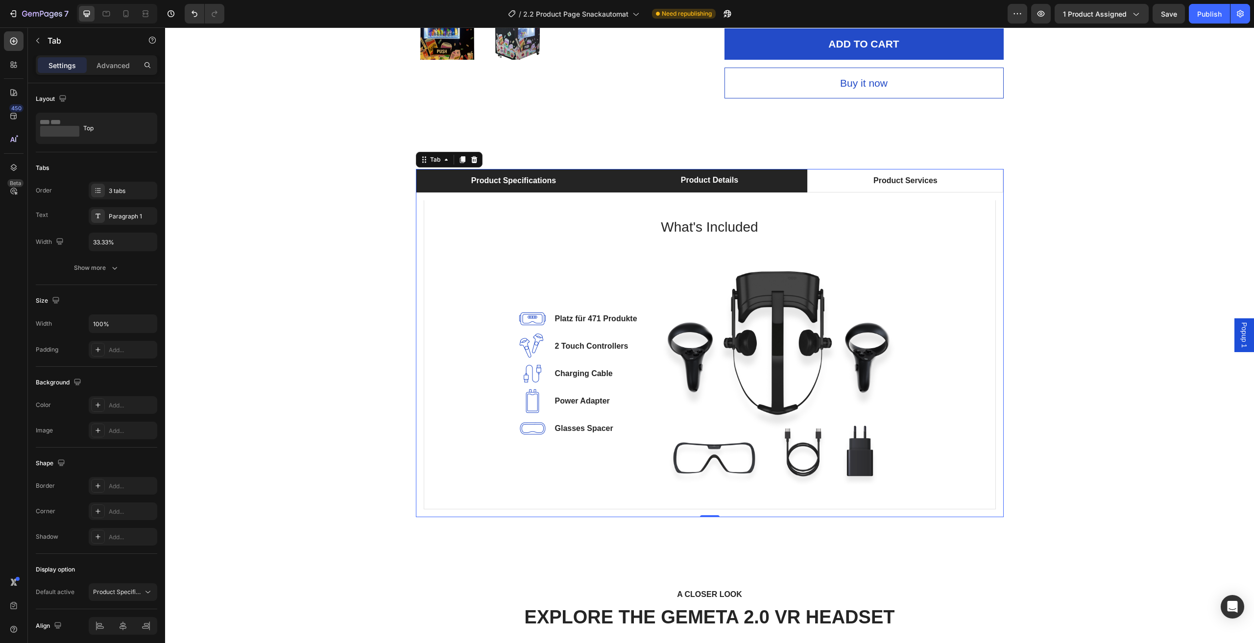
click at [574, 180] on li "Product Specifications" at bounding box center [514, 181] width 196 height 24
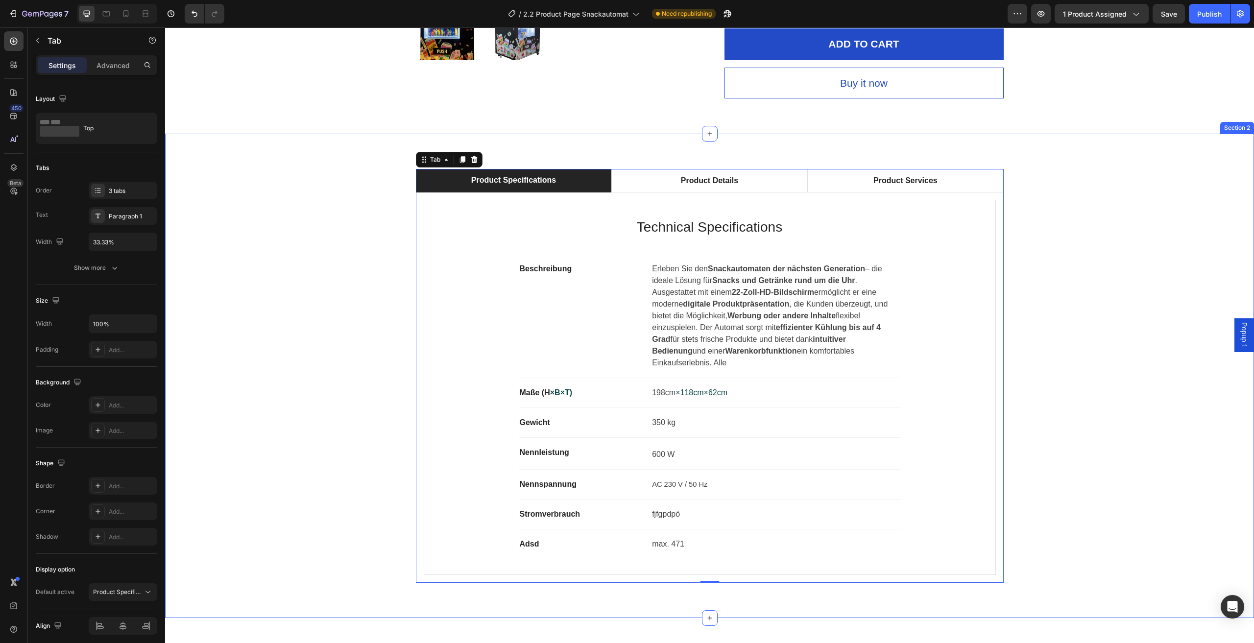
click at [1128, 219] on div "Product Specifications Product Details Product Services Technical Specification…" at bounding box center [709, 376] width 1074 height 414
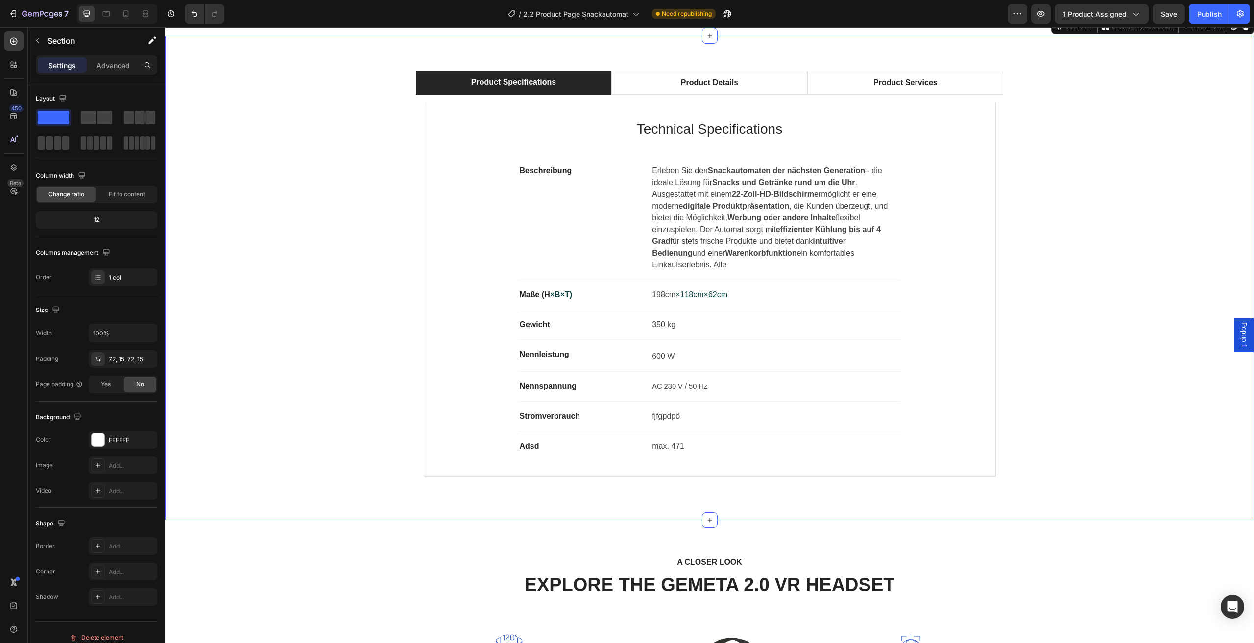
scroll to position [539, 0]
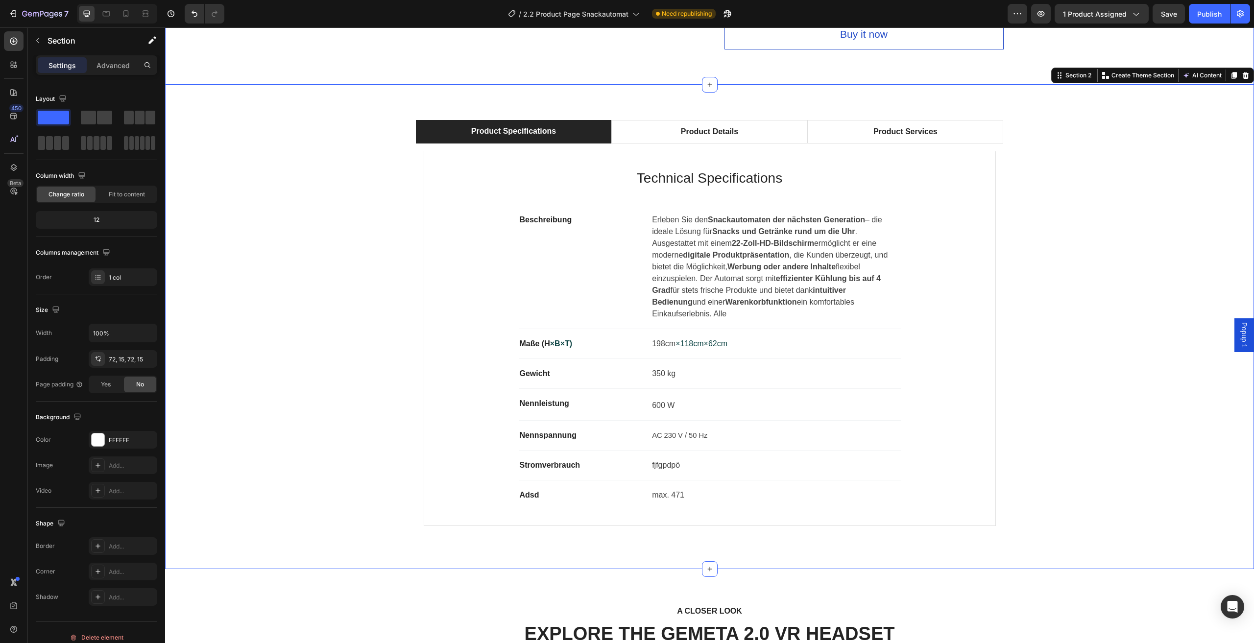
click at [666, 489] on p "max. 471" at bounding box center [775, 495] width 247 height 12
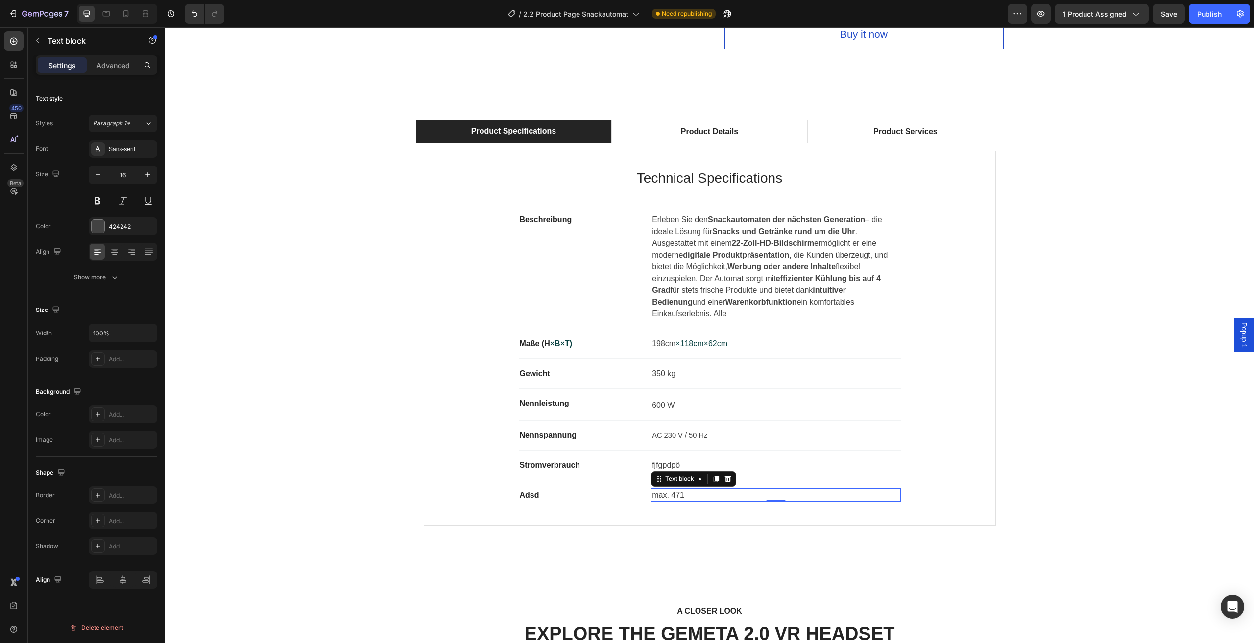
click at [670, 489] on p "max. 471" at bounding box center [775, 495] width 247 height 12
click at [679, 489] on p "max. 471" at bounding box center [775, 495] width 247 height 12
drag, startPoint x: 686, startPoint y: 484, endPoint x: 652, endPoint y: 491, distance: 35.0
click at [652, 491] on div "Adsd Text block max. 471 Text block 0 Row" at bounding box center [710, 495] width 382 height 29
click at [1136, 173] on div "Product Specifications Product Details Product Services Technical Specification…" at bounding box center [709, 327] width 1074 height 414
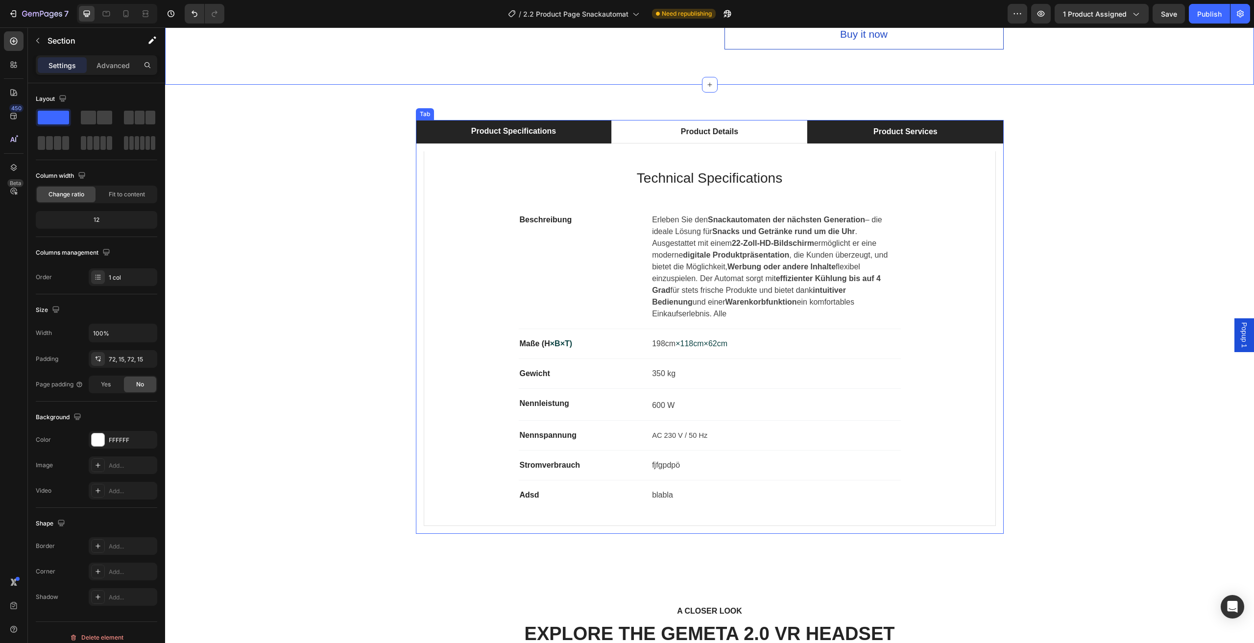
click at [827, 133] on li "Product Services" at bounding box center [905, 132] width 196 height 24
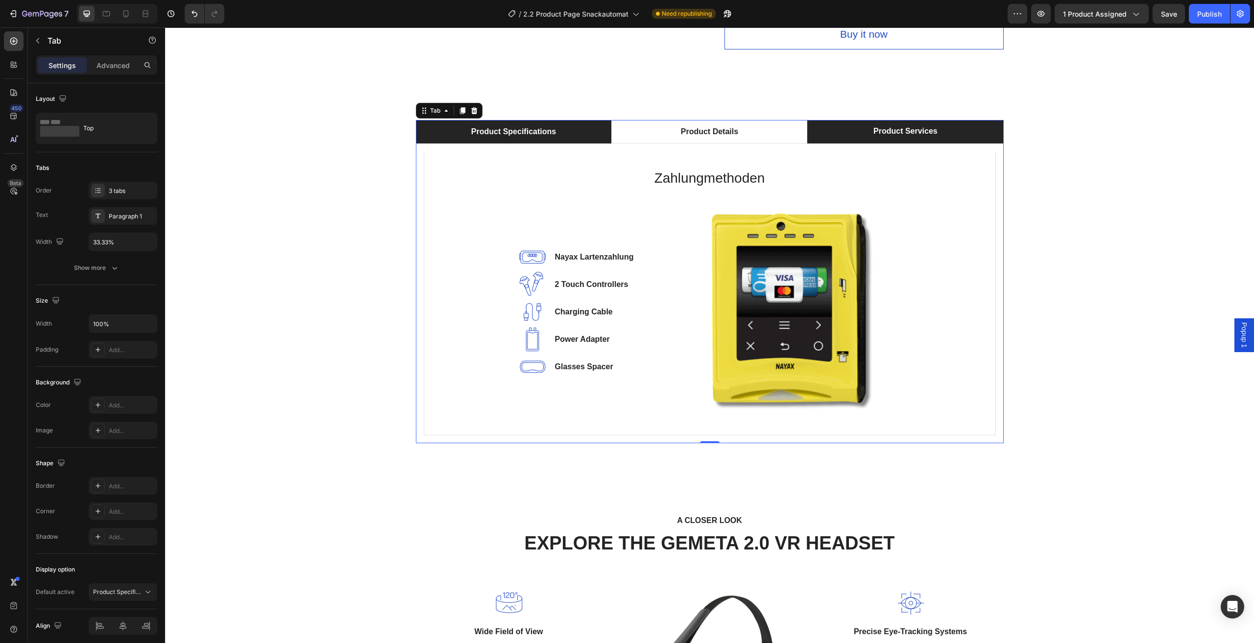
click at [591, 131] on li "Product Specifications" at bounding box center [514, 132] width 196 height 24
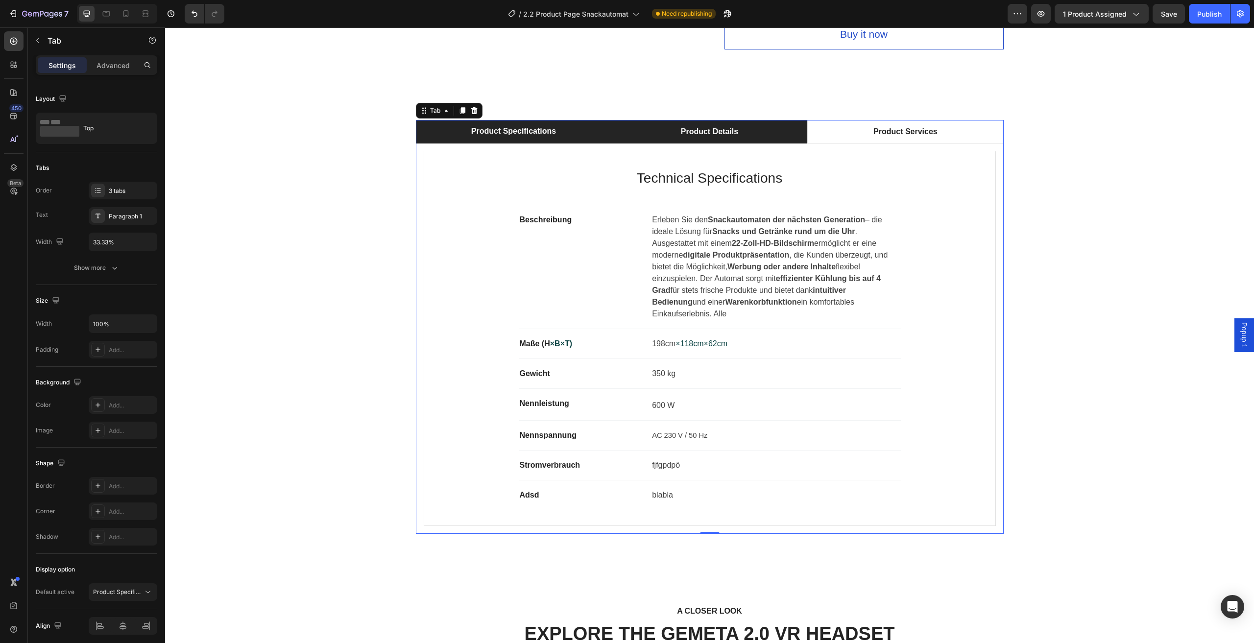
click at [774, 131] on li "Product Details" at bounding box center [709, 132] width 196 height 24
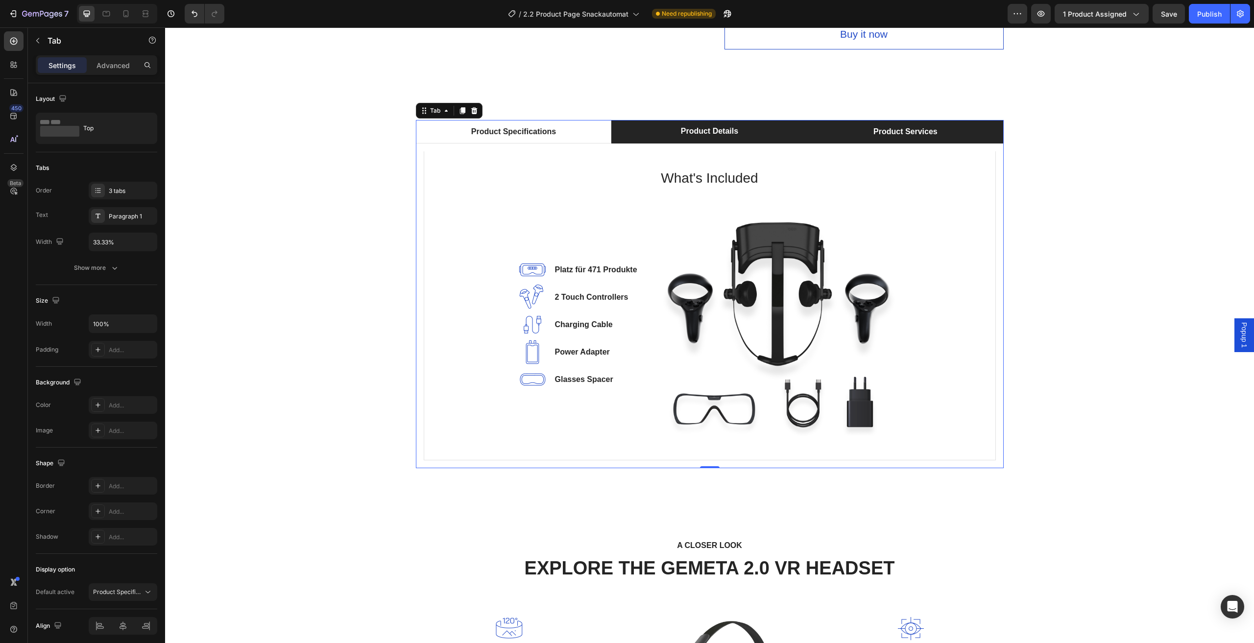
click at [846, 131] on li "Product Services" at bounding box center [905, 132] width 196 height 24
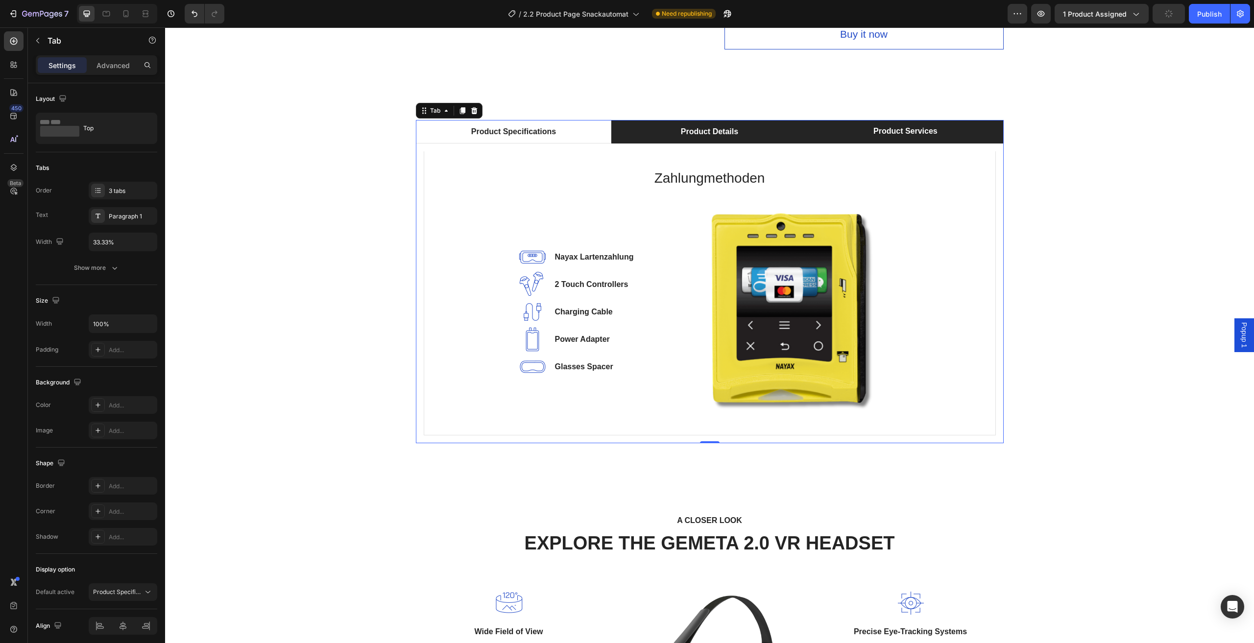
click at [777, 129] on li "Product Details" at bounding box center [709, 132] width 196 height 24
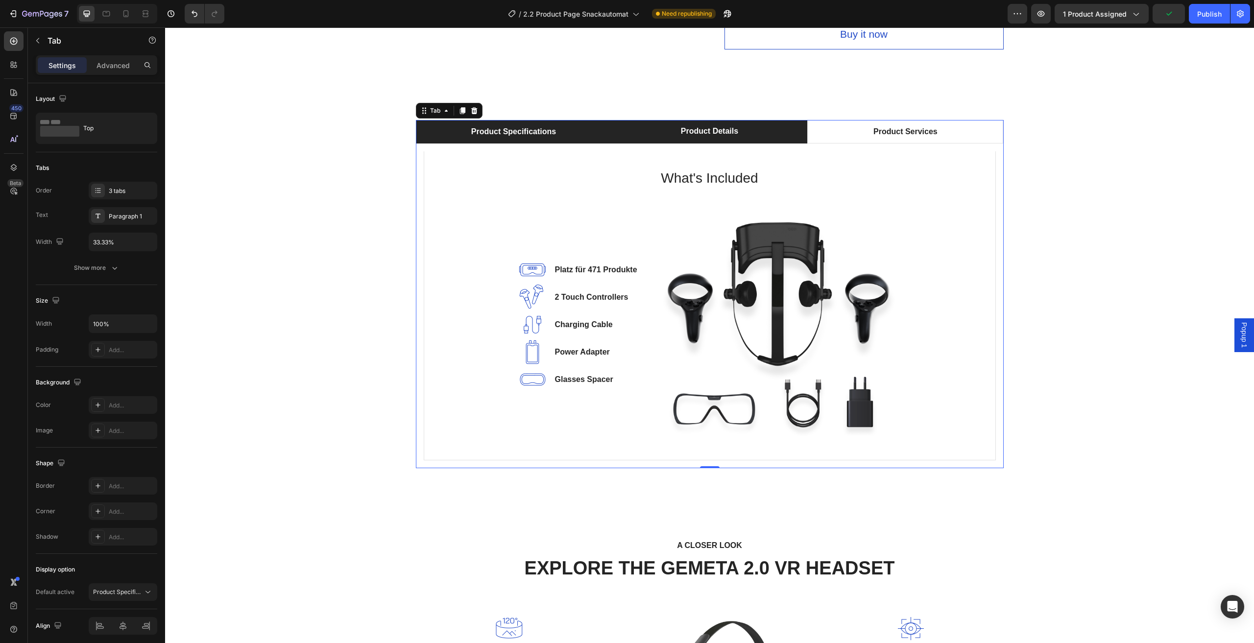
click at [588, 129] on li "Product Specifications" at bounding box center [514, 132] width 196 height 24
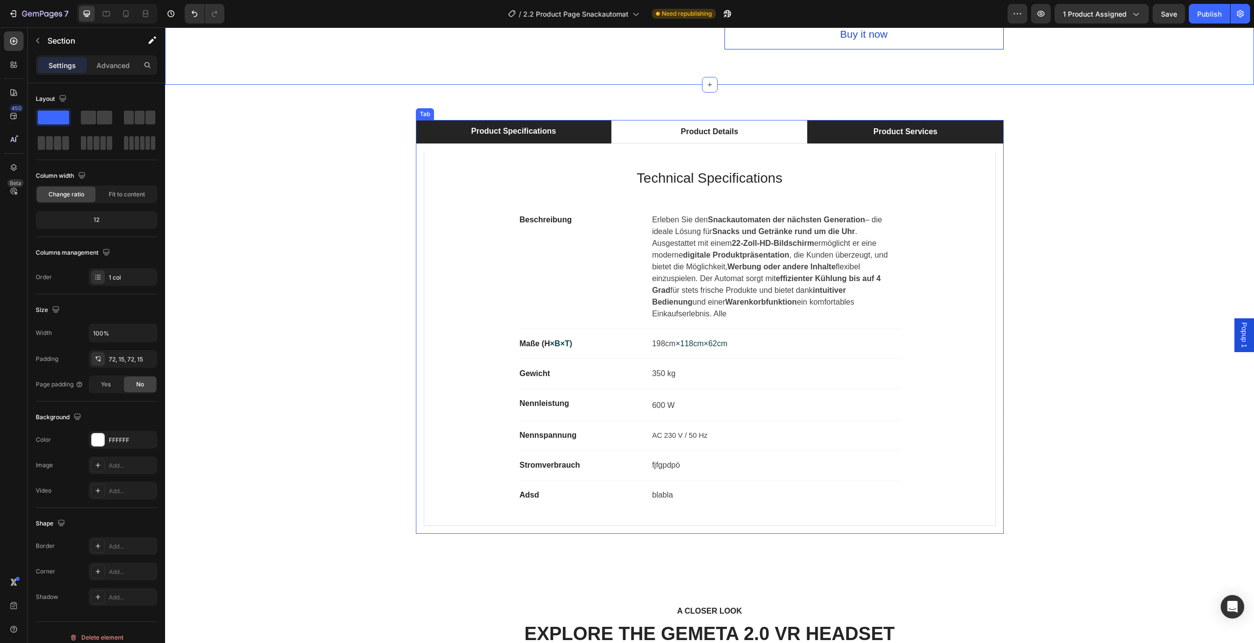
click at [970, 127] on li "Product Services" at bounding box center [905, 132] width 196 height 24
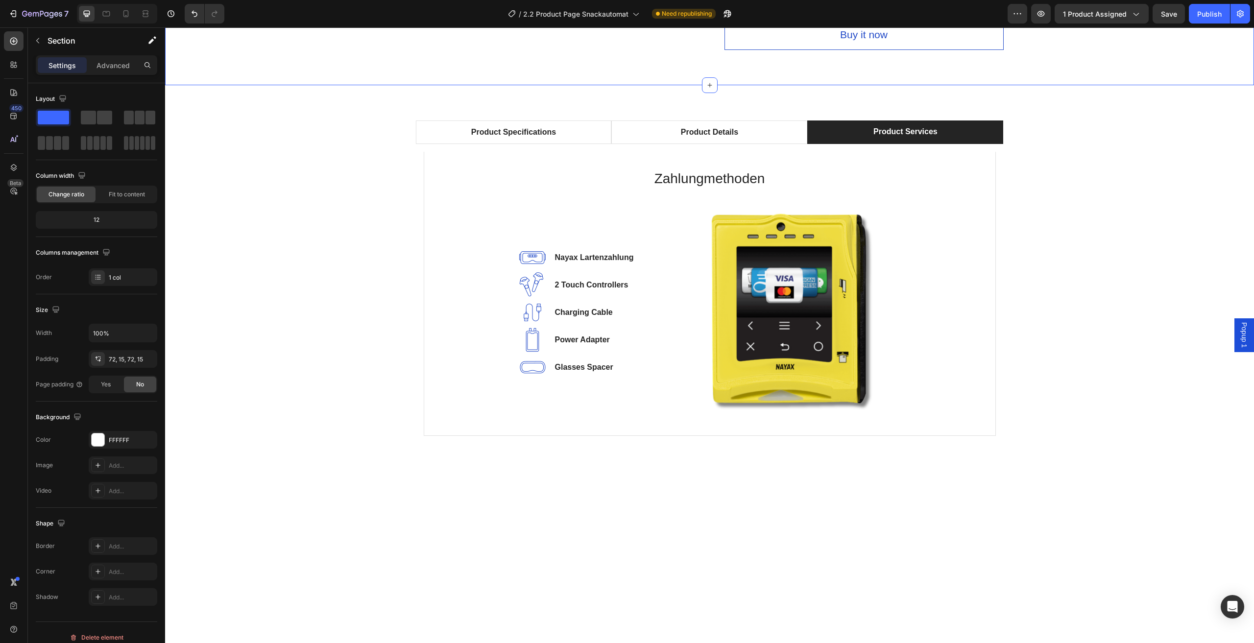
scroll to position [343, 0]
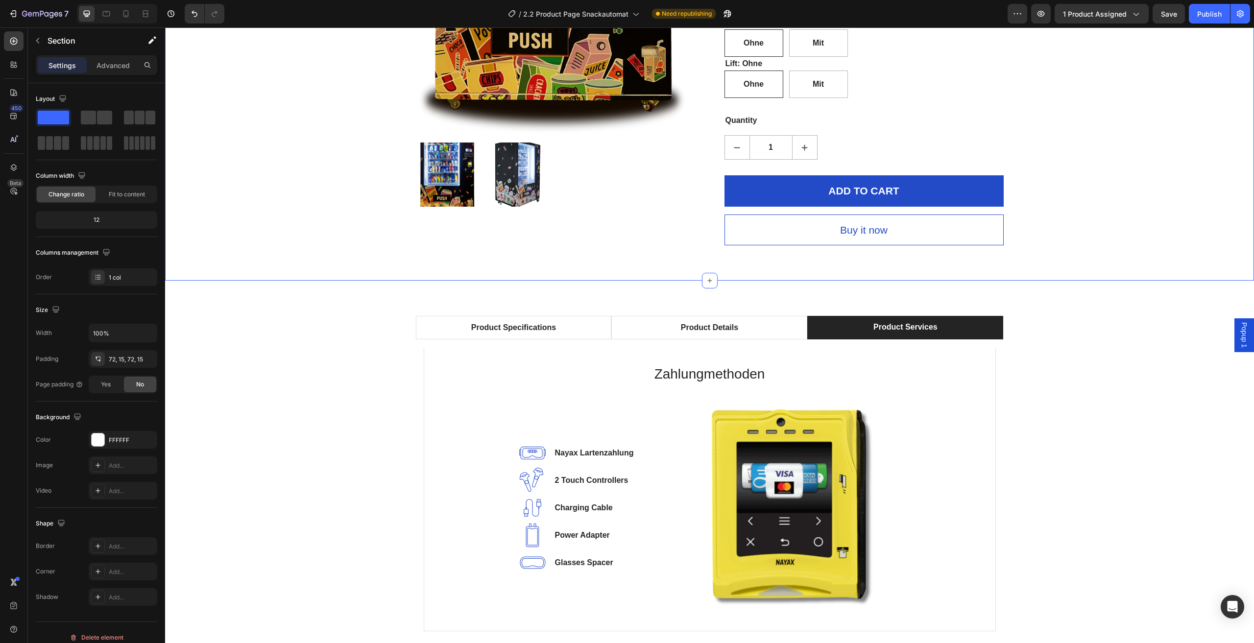
click at [1130, 344] on div "Product Specifications Product Details Product Services Technical Specification…" at bounding box center [709, 477] width 1074 height 323
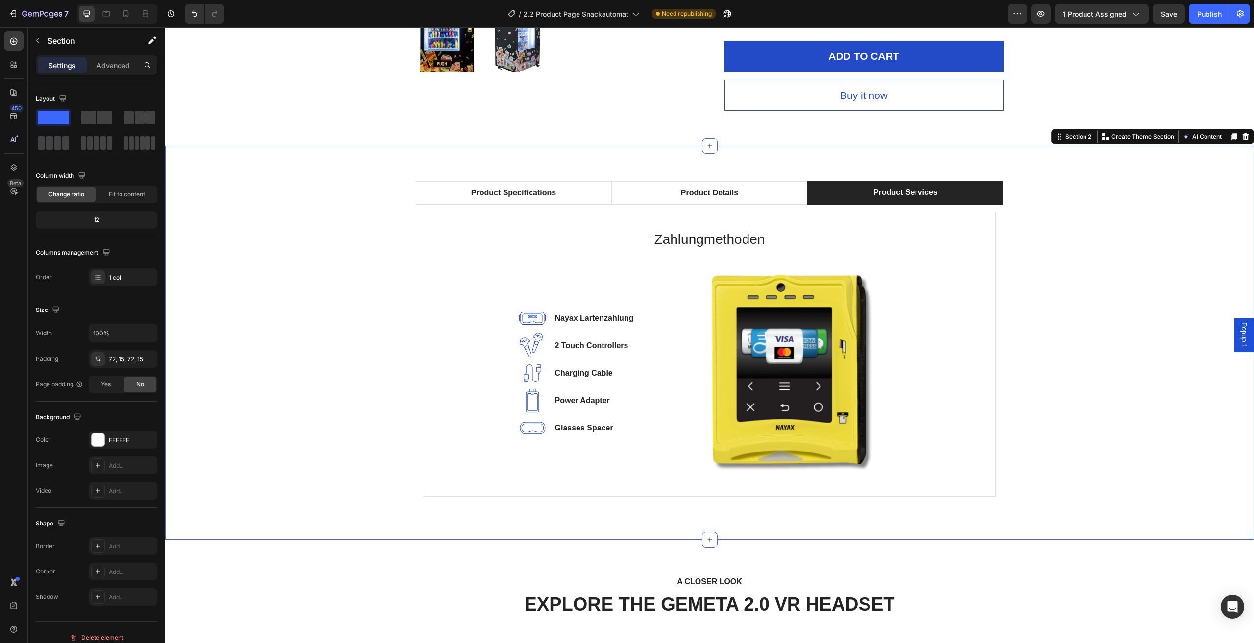
scroll to position [441, 0]
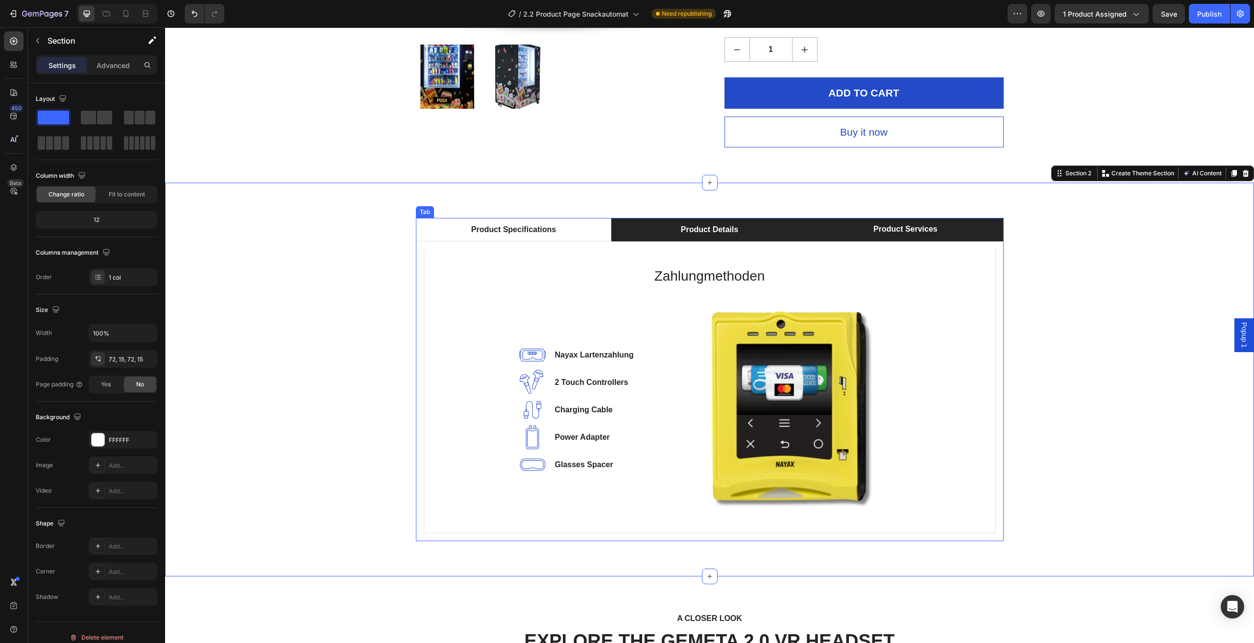
click at [757, 234] on li "Product Details" at bounding box center [709, 230] width 196 height 24
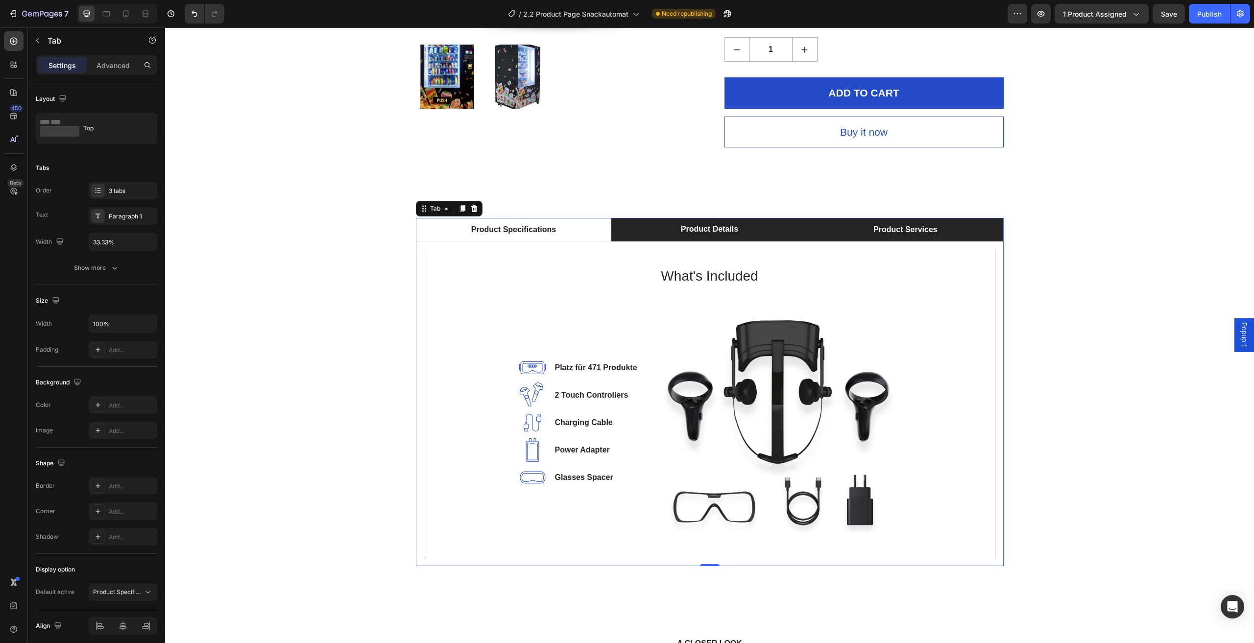
click at [849, 233] on li "Product Services" at bounding box center [905, 230] width 196 height 24
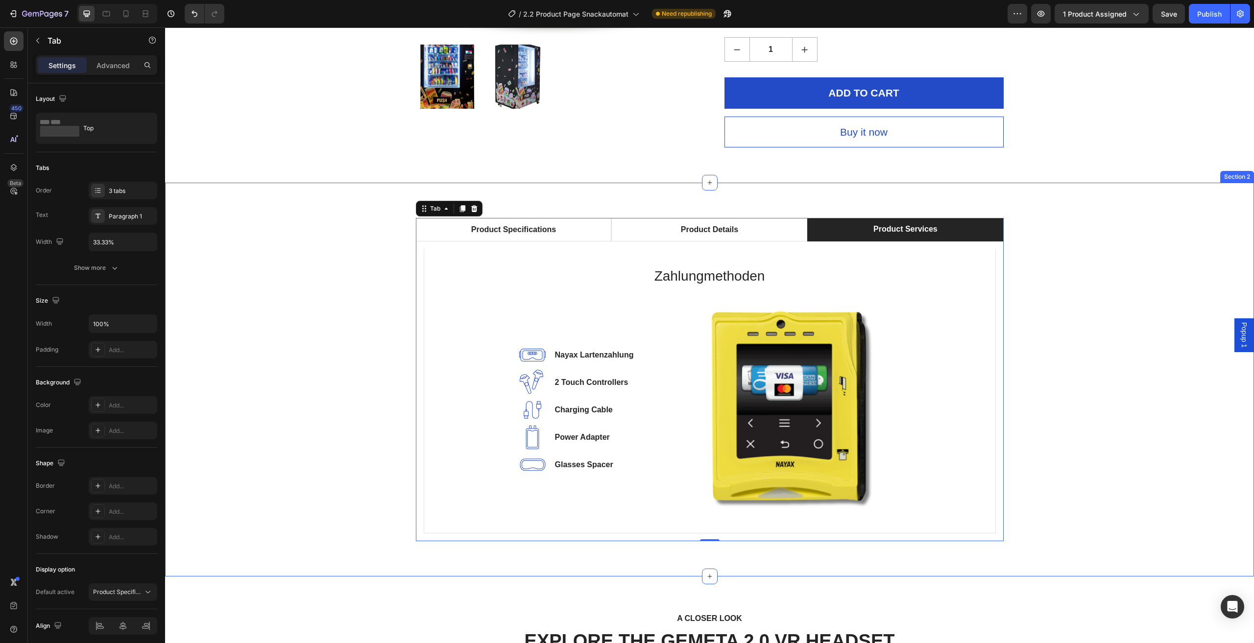
click at [1104, 263] on div "Product Specifications Product Details Product Services Technical Specification…" at bounding box center [709, 379] width 1074 height 323
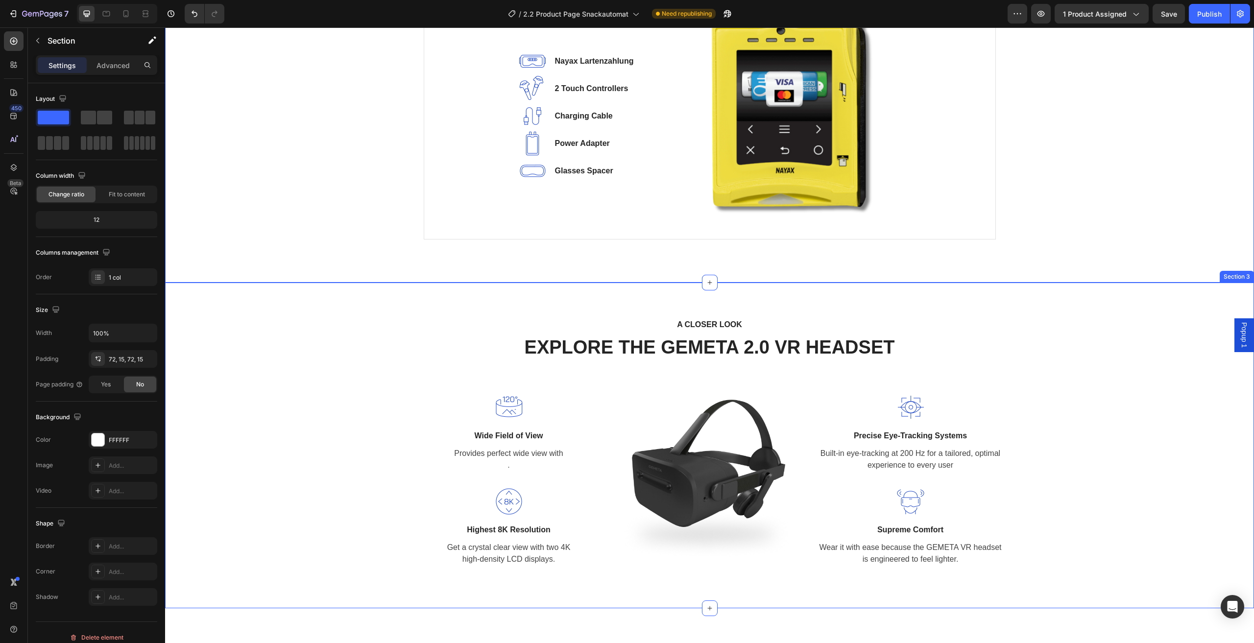
scroll to position [686, 0]
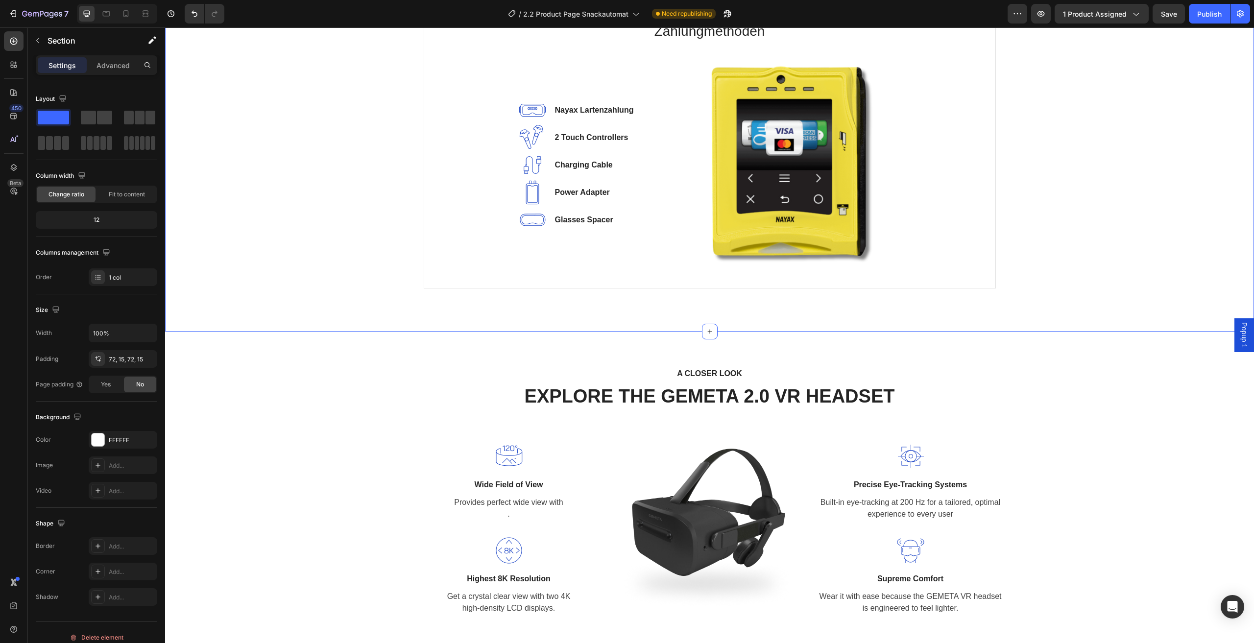
click at [1144, 223] on div "Product Specifications Product Details Product Services Technical Specification…" at bounding box center [709, 134] width 1074 height 323
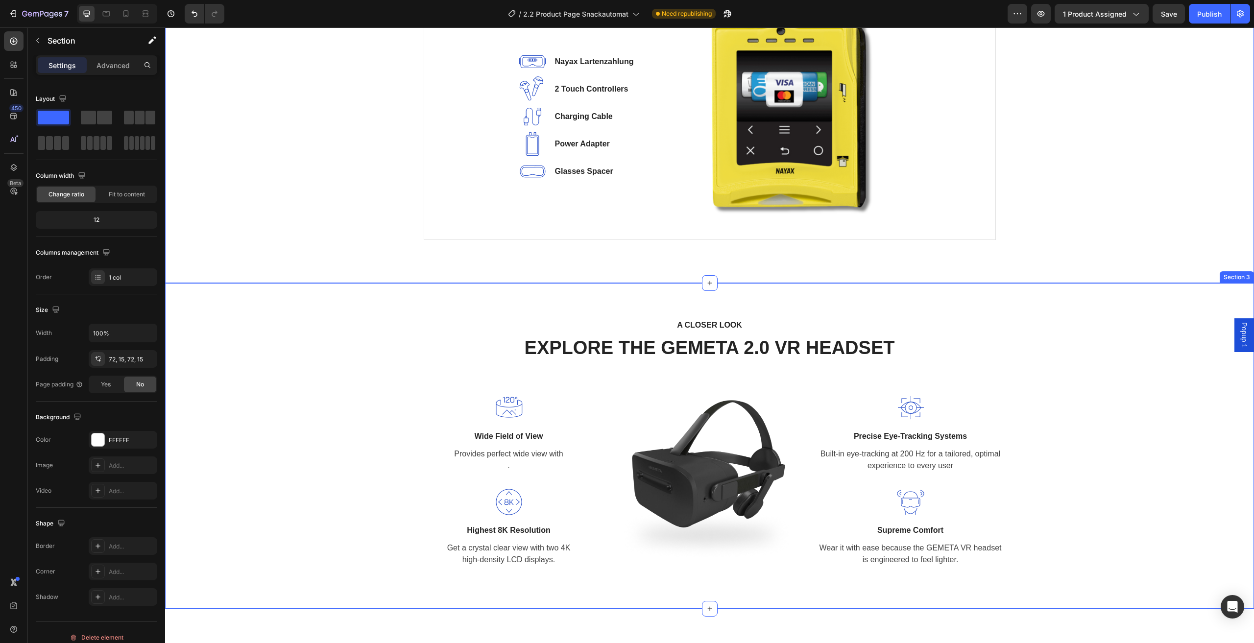
scroll to position [735, 0]
click at [1134, 426] on div "A CLOSER LOOK Text block EXPLORE THE GEMETA 2.0 VR HEADSET Heading Row Image Wi…" at bounding box center [709, 446] width 1074 height 256
click at [1162, 193] on div "Product Specifications Product Details Product Services Technical Specification…" at bounding box center [709, 85] width 1074 height 323
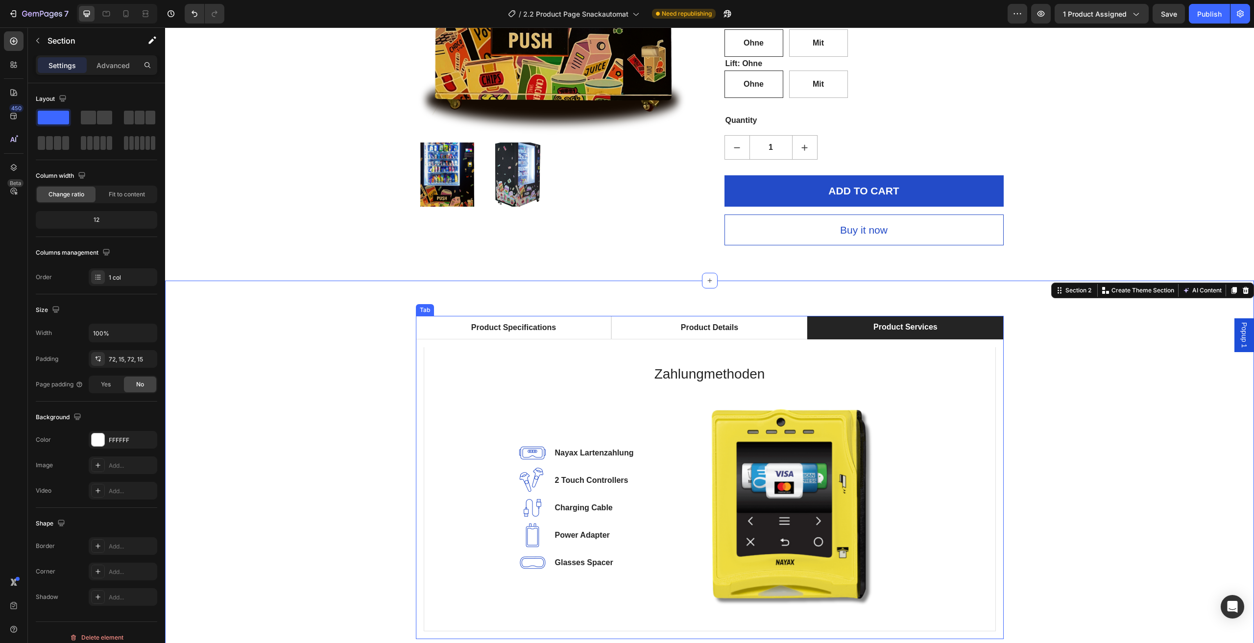
scroll to position [392, 0]
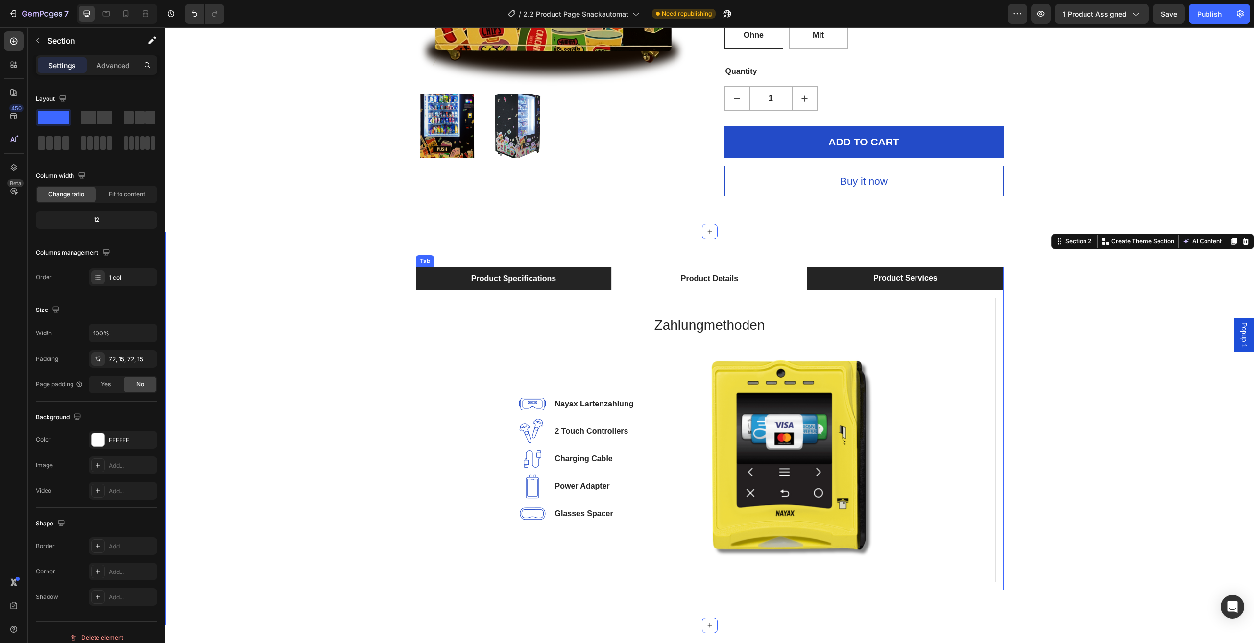
click at [557, 287] on li "Product Specifications" at bounding box center [514, 279] width 196 height 24
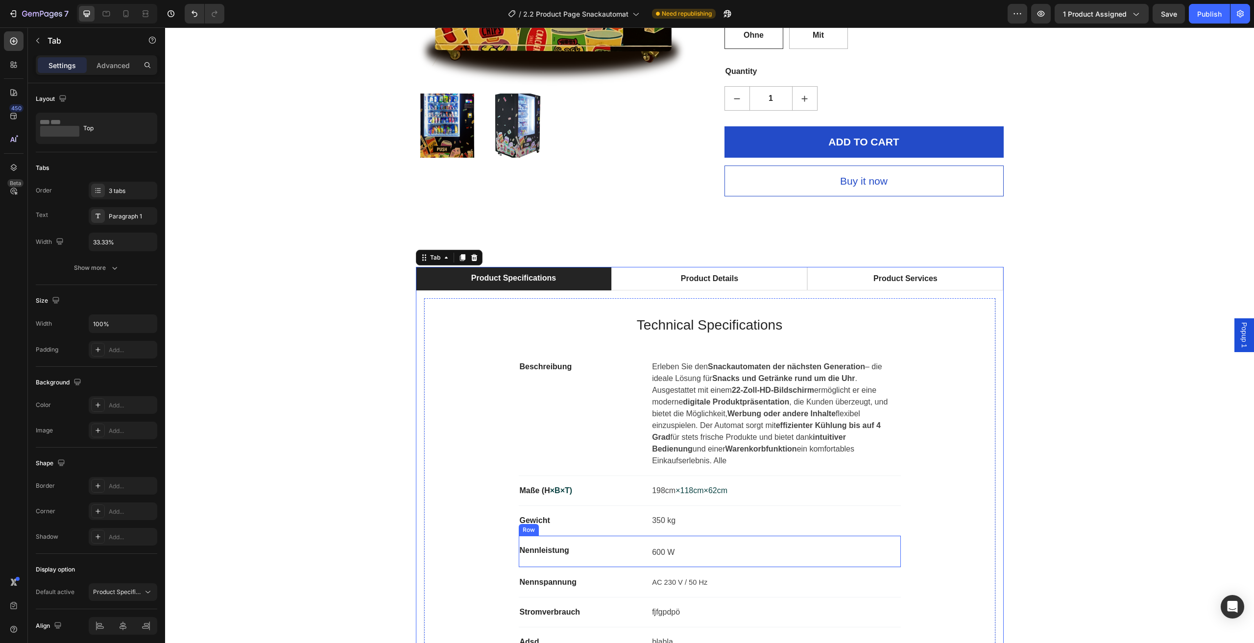
scroll to position [539, 0]
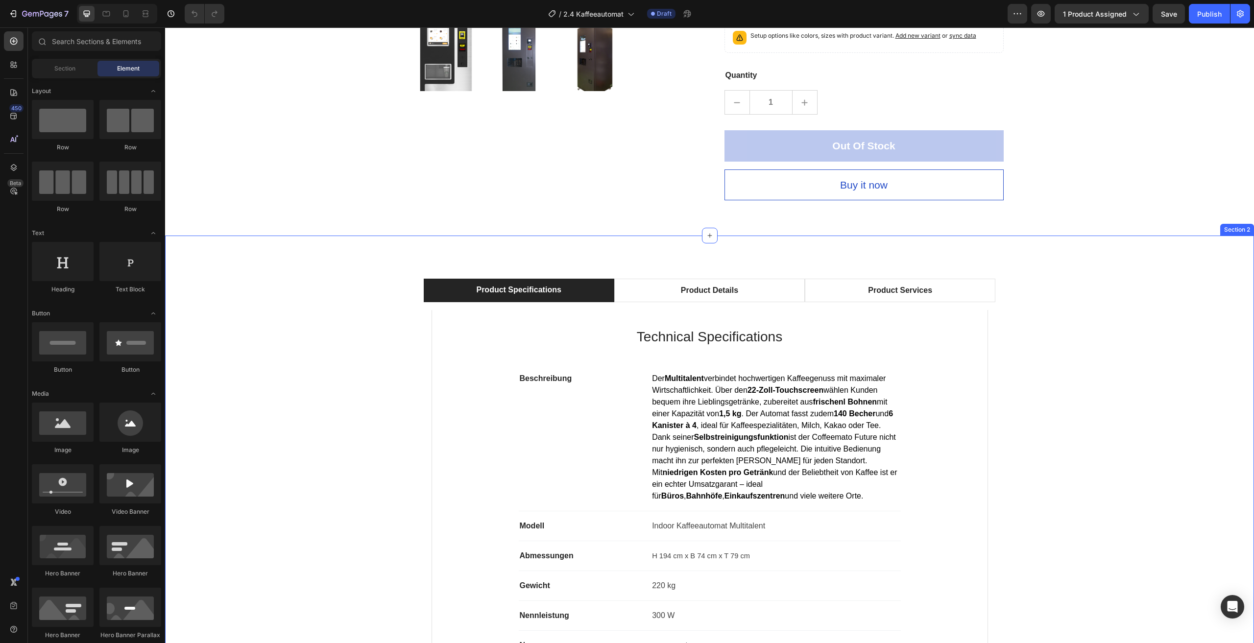
scroll to position [539, 0]
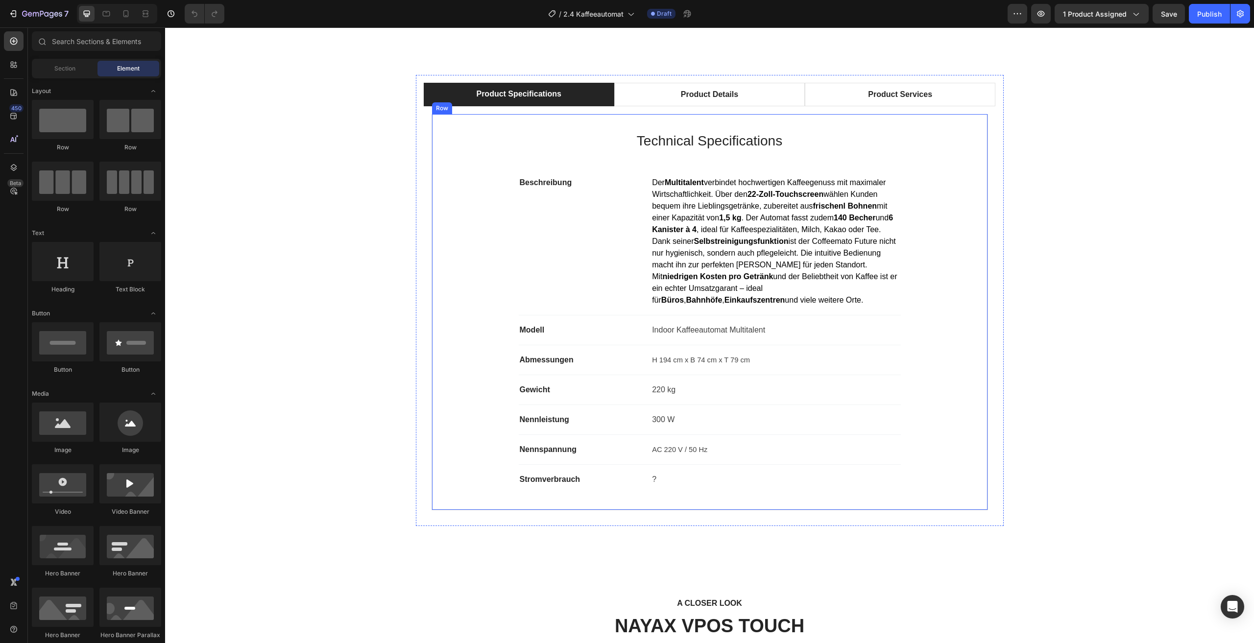
click at [758, 95] on li "Product Details" at bounding box center [709, 95] width 191 height 24
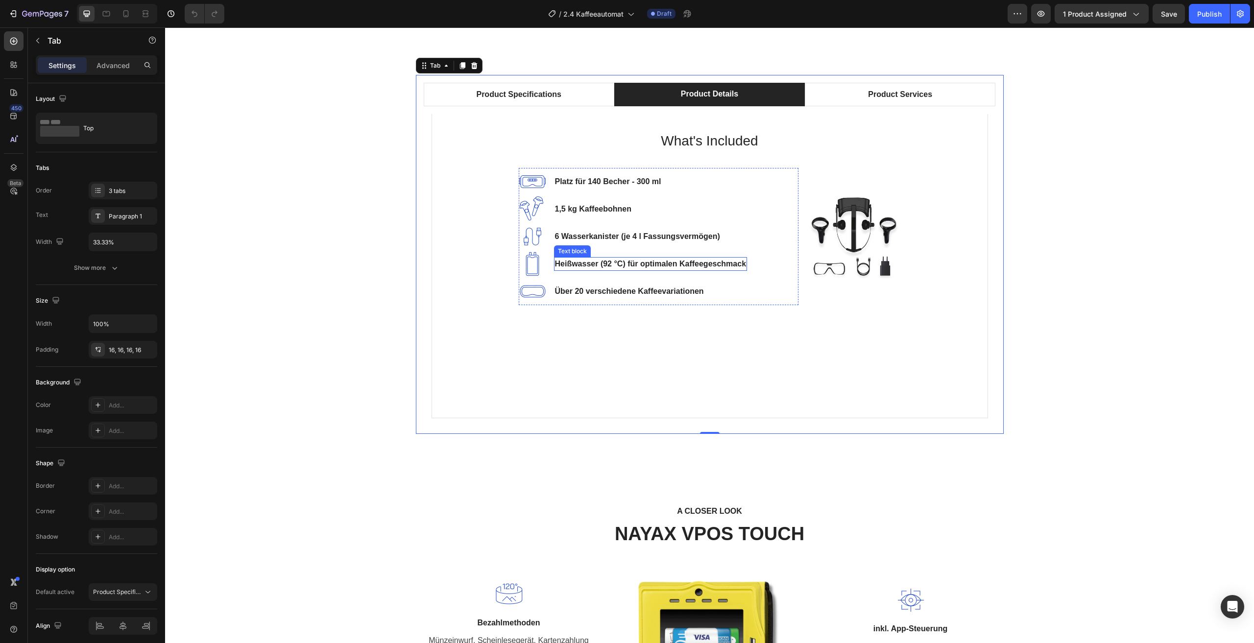
click at [705, 264] on p "Heißwasser (92 °C) für optimalen Kaffeegeschmack" at bounding box center [651, 264] width 192 height 12
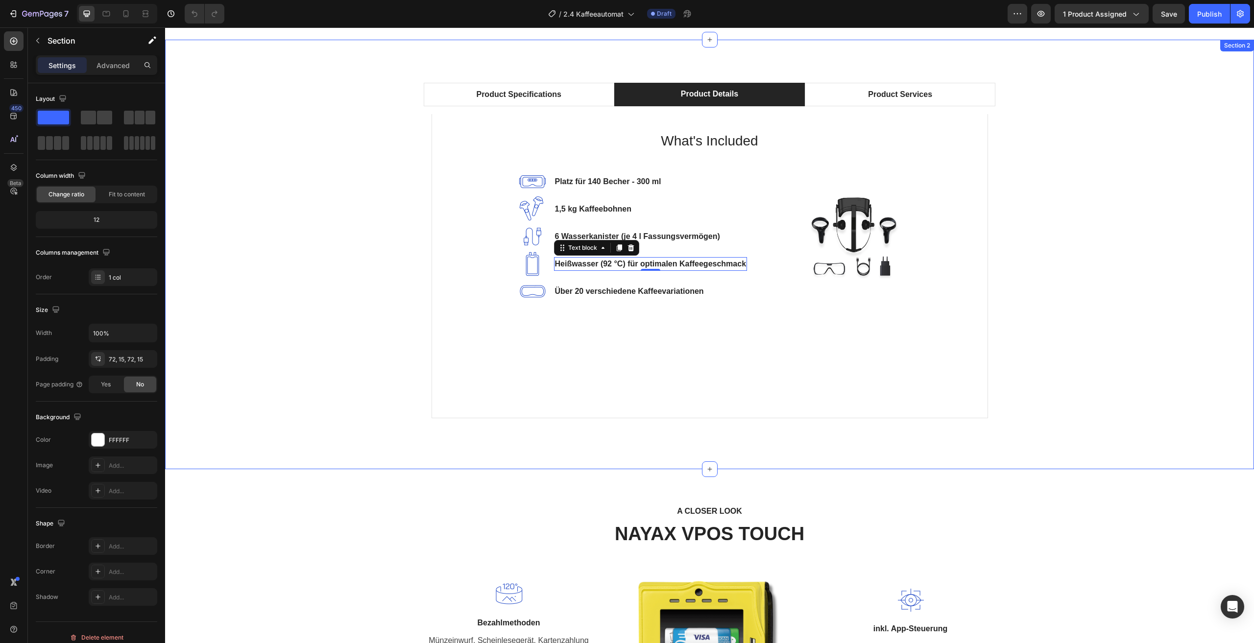
click at [1063, 315] on div "Product Specifications Product Details Product Services Technical Specification…" at bounding box center [709, 254] width 1074 height 359
click at [1063, 501] on div "A CLOSER LOOK Text block NAYAX VPOS TOUCH Heading Row Image Bezahlmethoden Text…" at bounding box center [709, 632] width 1089 height 326
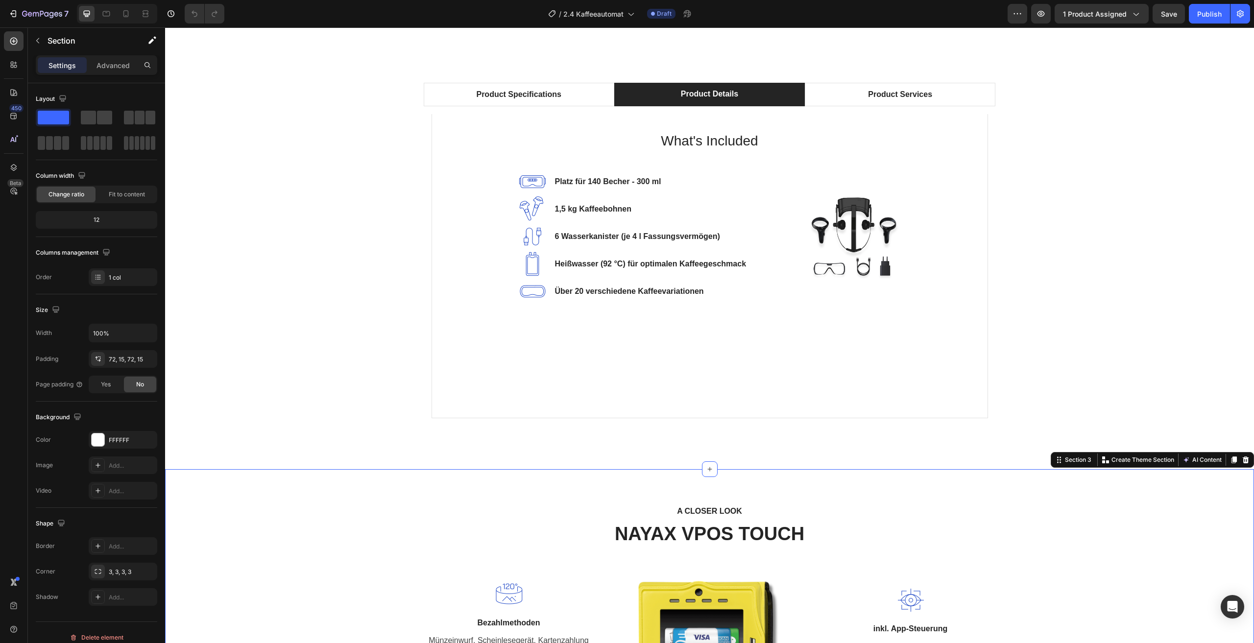
click at [1104, 569] on div "A CLOSER LOOK Text block NAYAX VPOS TOUCH Heading Row Image Bezahlmethoden Text…" at bounding box center [709, 633] width 1074 height 256
click at [1119, 355] on div "Product Specifications Product Details Product Services Technical Specification…" at bounding box center [709, 254] width 1074 height 359
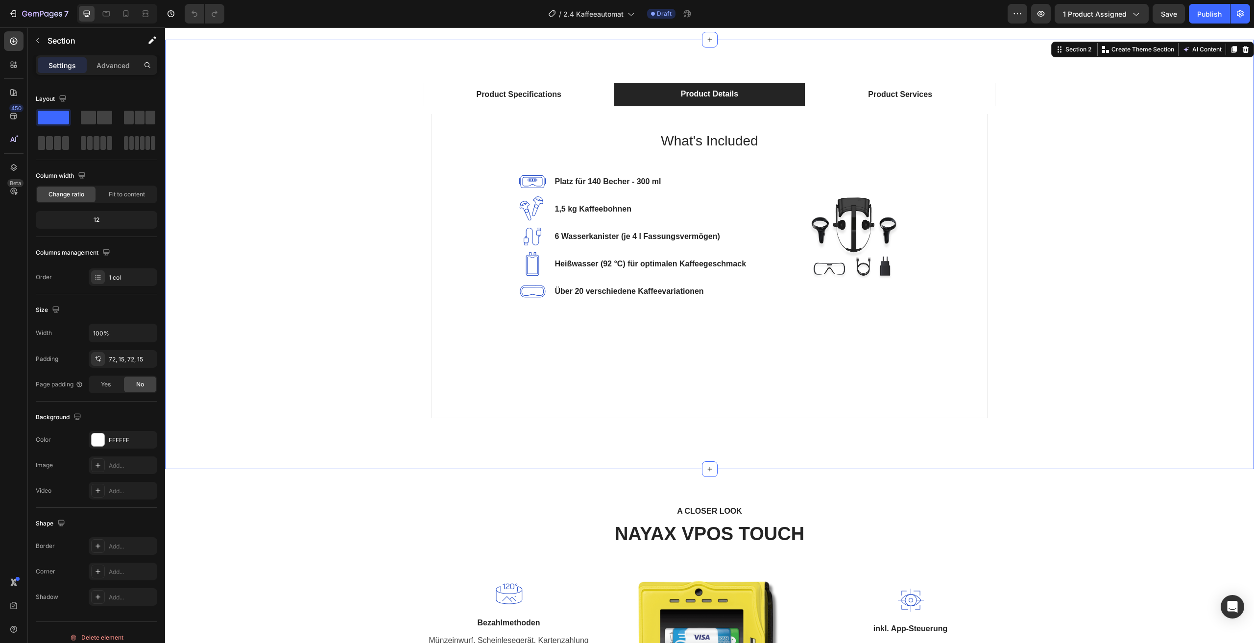
click at [1183, 541] on div "A CLOSER LOOK Text block NAYAX VPOS TOUCH Heading Row Image Bezahlmethoden Text…" at bounding box center [709, 633] width 1074 height 256
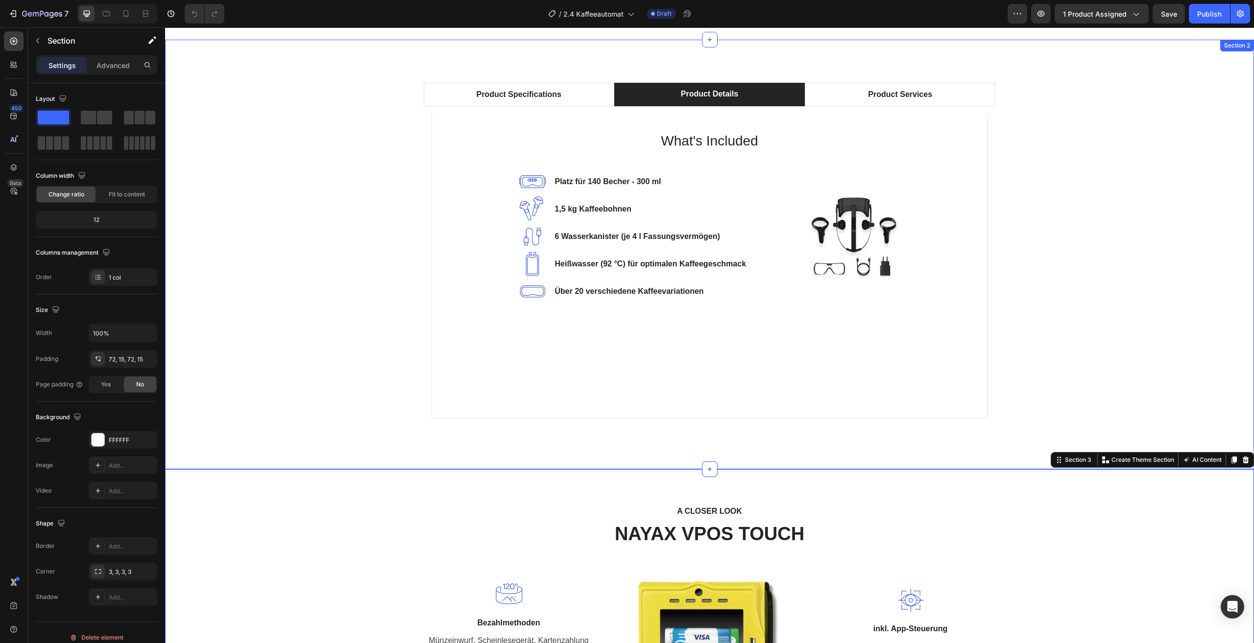
scroll to position [441, 0]
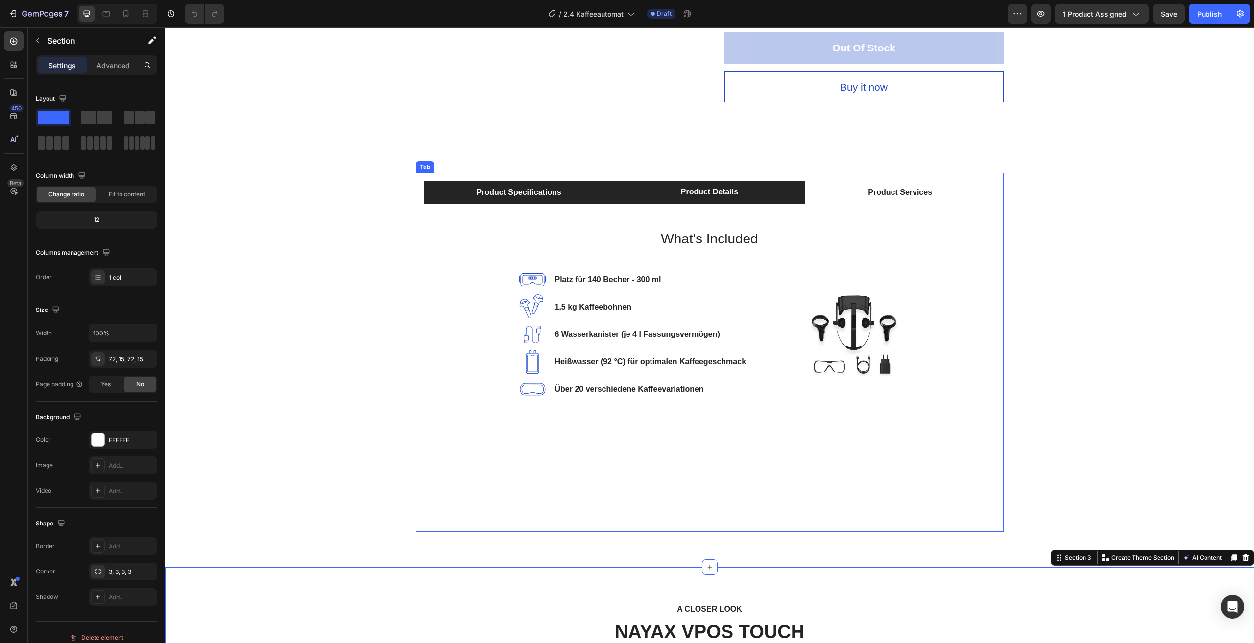
click at [570, 191] on li "Product Specifications" at bounding box center [519, 193] width 191 height 24
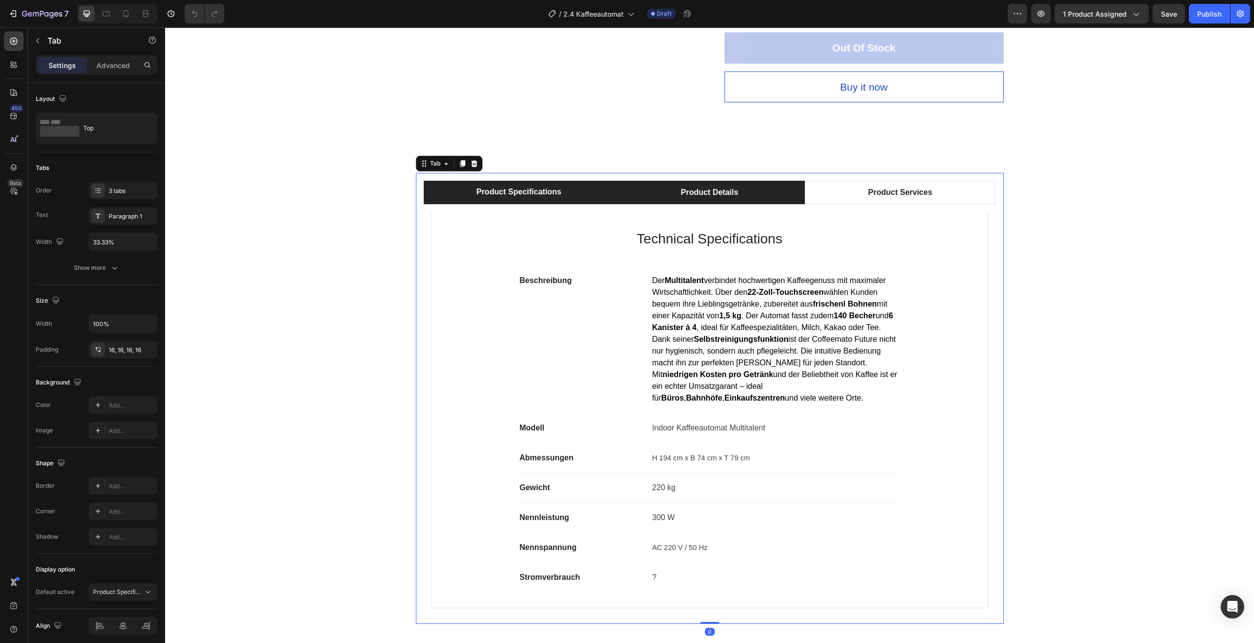
click at [760, 189] on li "Product Details" at bounding box center [709, 193] width 191 height 24
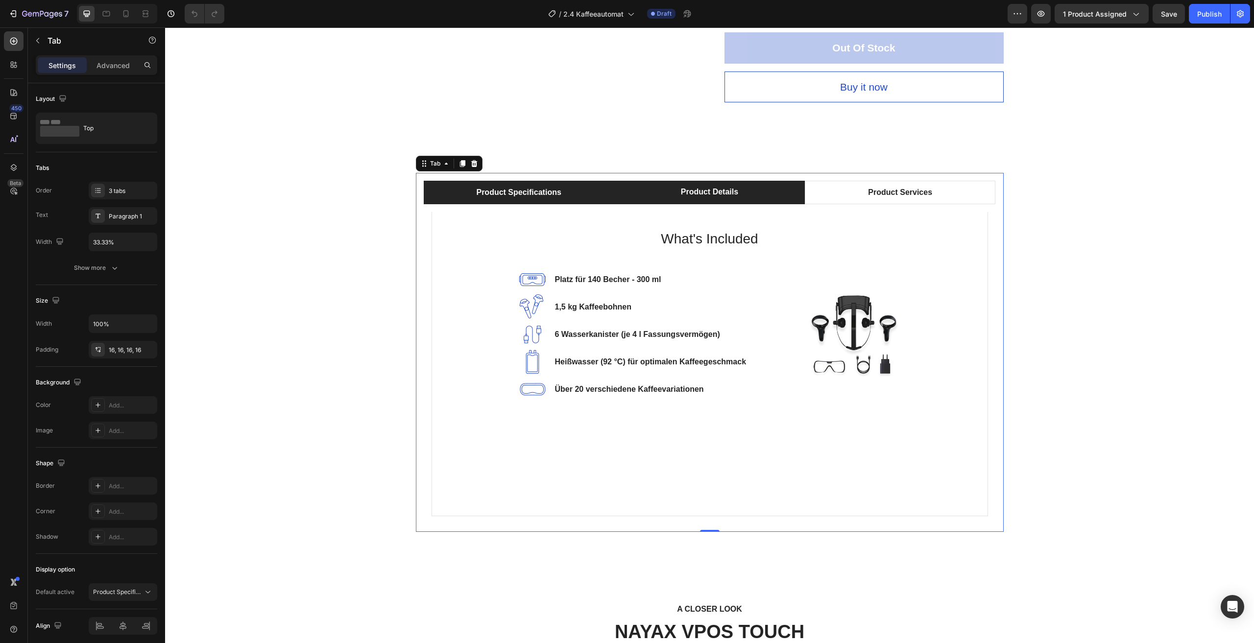
click at [565, 190] on li "Product Specifications" at bounding box center [519, 193] width 191 height 24
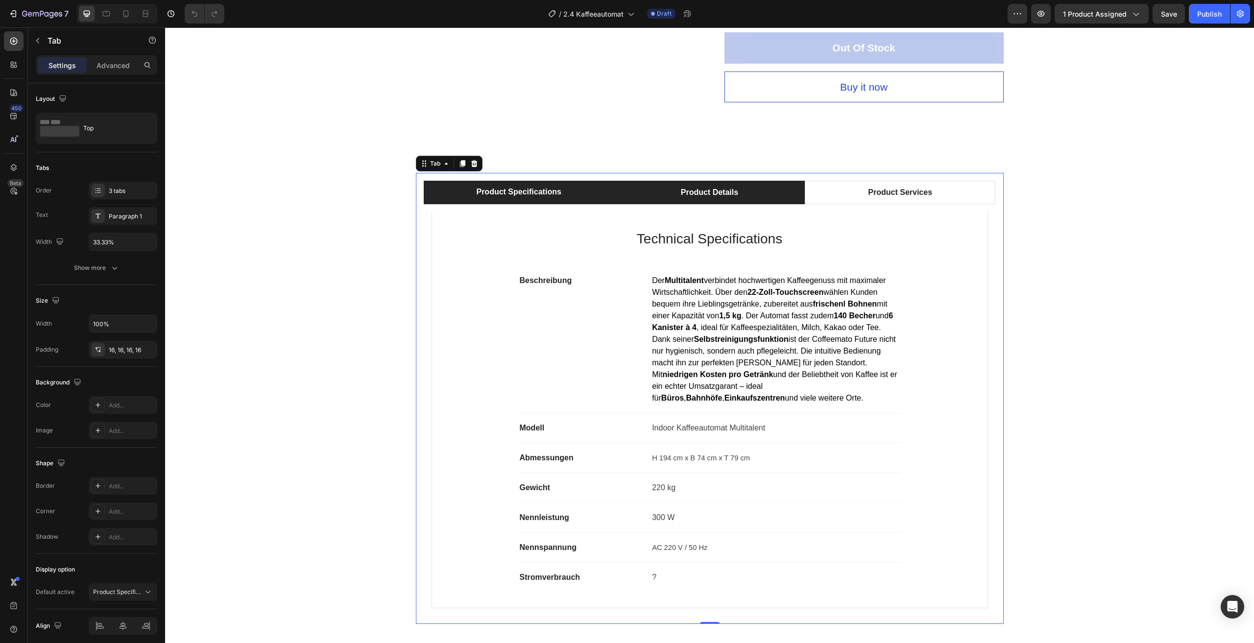
click at [762, 192] on li "Product Details" at bounding box center [709, 193] width 191 height 24
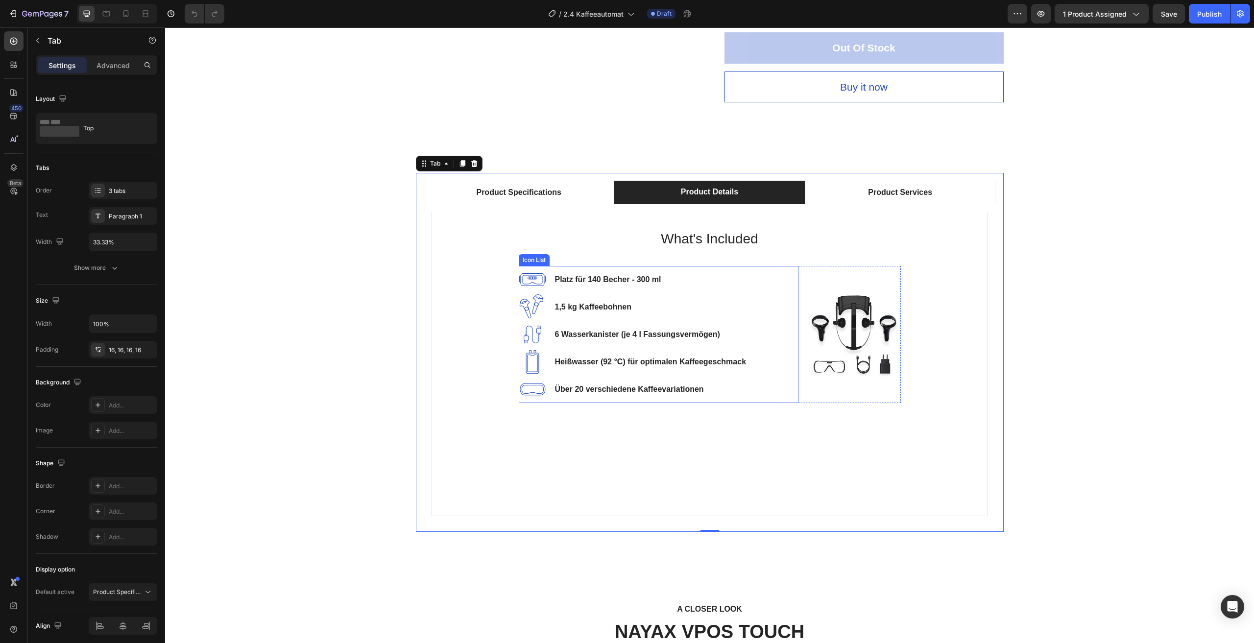
click at [596, 283] on p "Platz für 140 Becher - 300 ml" at bounding box center [608, 280] width 106 height 12
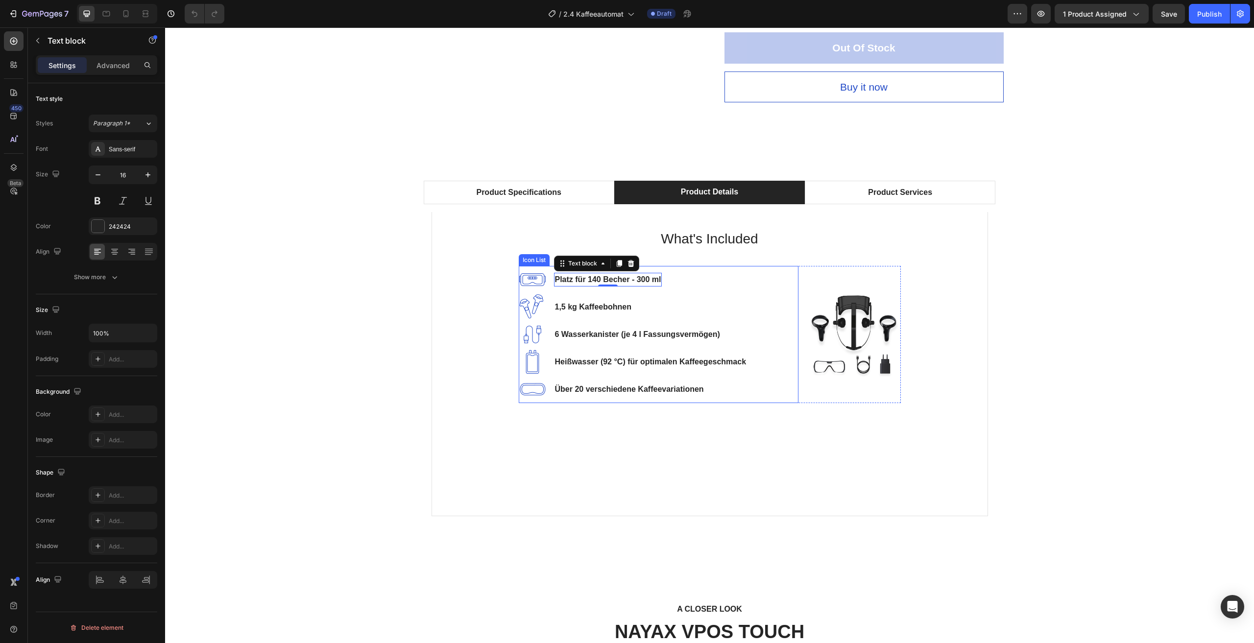
click at [698, 386] on p "Über 20 verschiedene Kaffeevariationen" at bounding box center [629, 390] width 149 height 12
click at [700, 391] on p "Über 20 verschiedene Kaffeevariationen" at bounding box center [629, 390] width 149 height 12
click at [664, 360] on p "Heißwasser (92 °C) für optimalen Kaffeegeschmack" at bounding box center [651, 362] width 192 height 12
click at [1103, 317] on div "Product Specifications Product Details Product Services Technical Specification…" at bounding box center [709, 352] width 1074 height 359
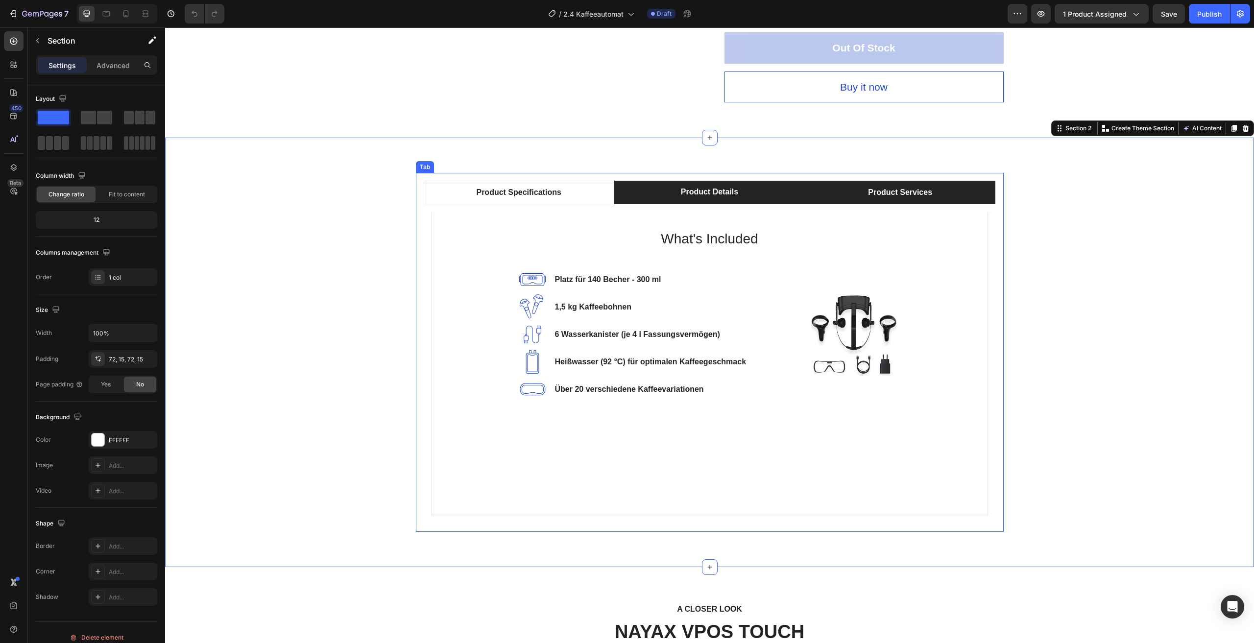
click at [853, 197] on li "Product Services" at bounding box center [900, 193] width 191 height 24
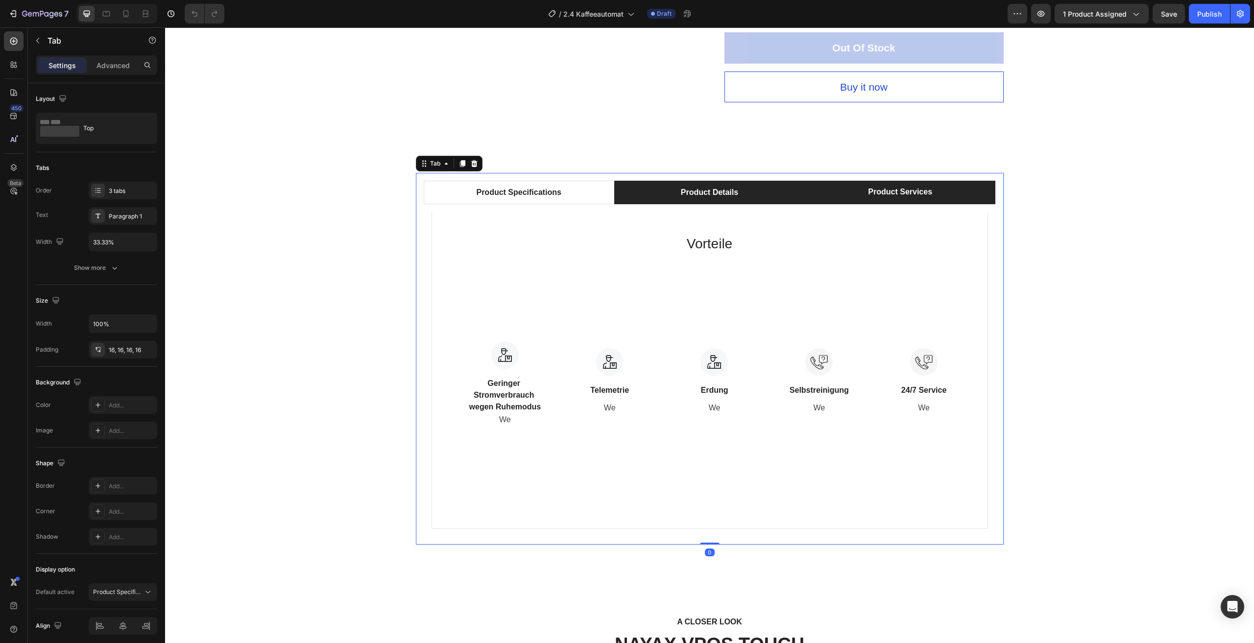
click at [766, 189] on li "Product Details" at bounding box center [709, 193] width 191 height 24
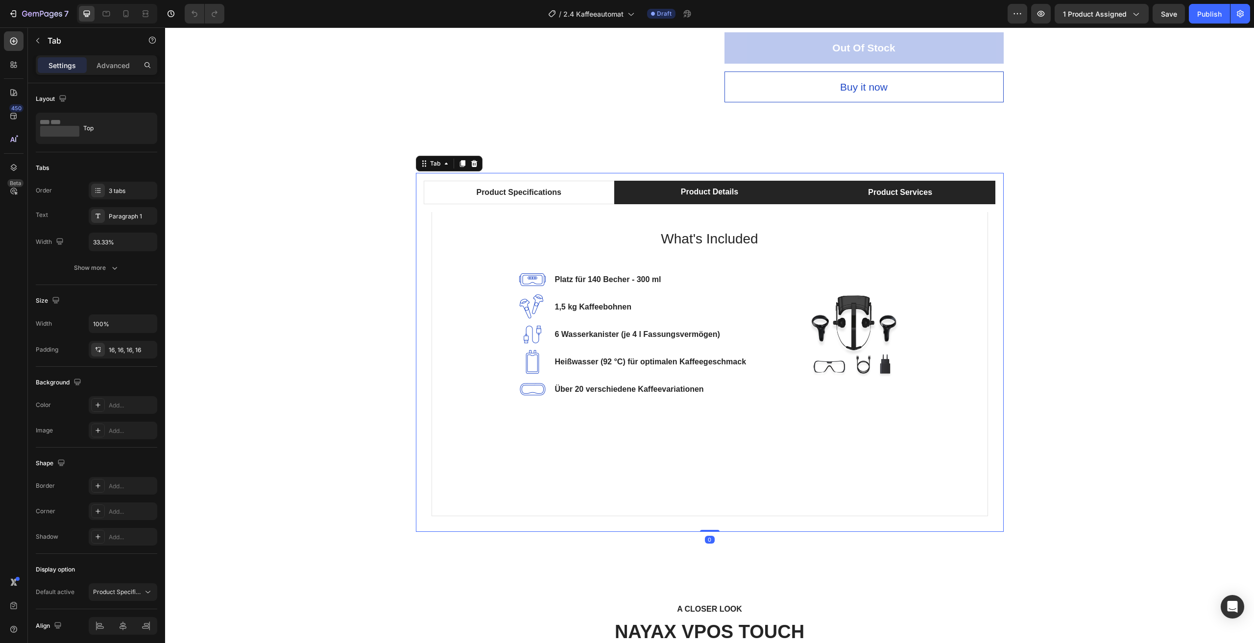
click at [828, 193] on li "Product Services" at bounding box center [900, 193] width 191 height 24
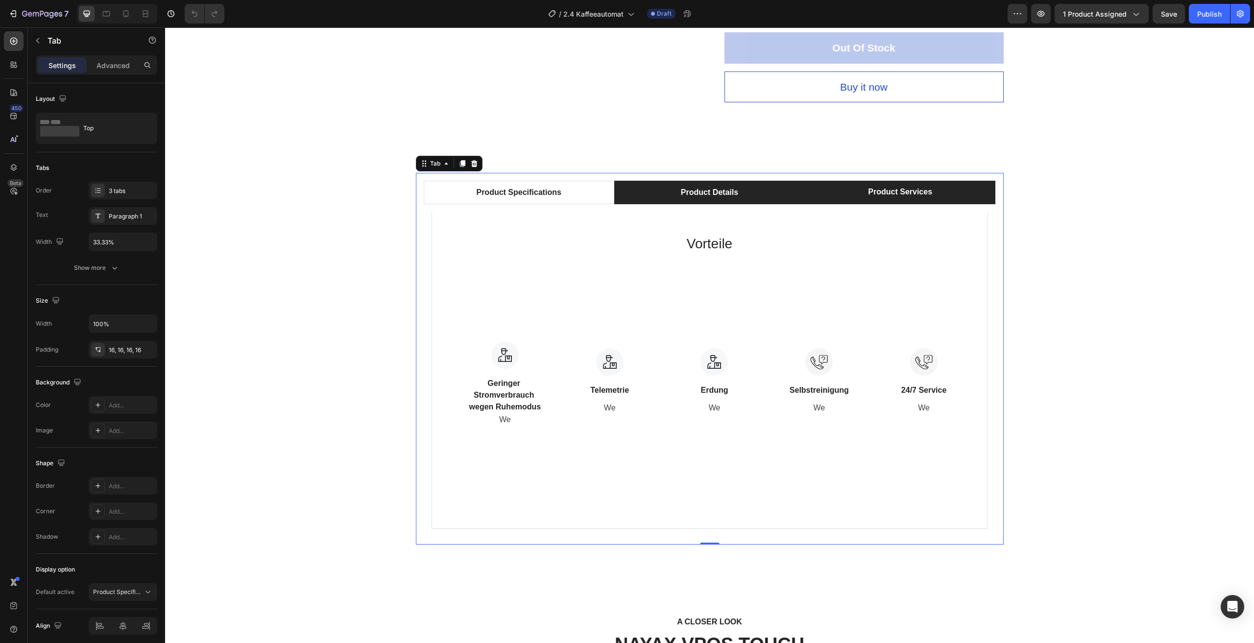
click at [768, 193] on li "Product Details" at bounding box center [709, 193] width 191 height 24
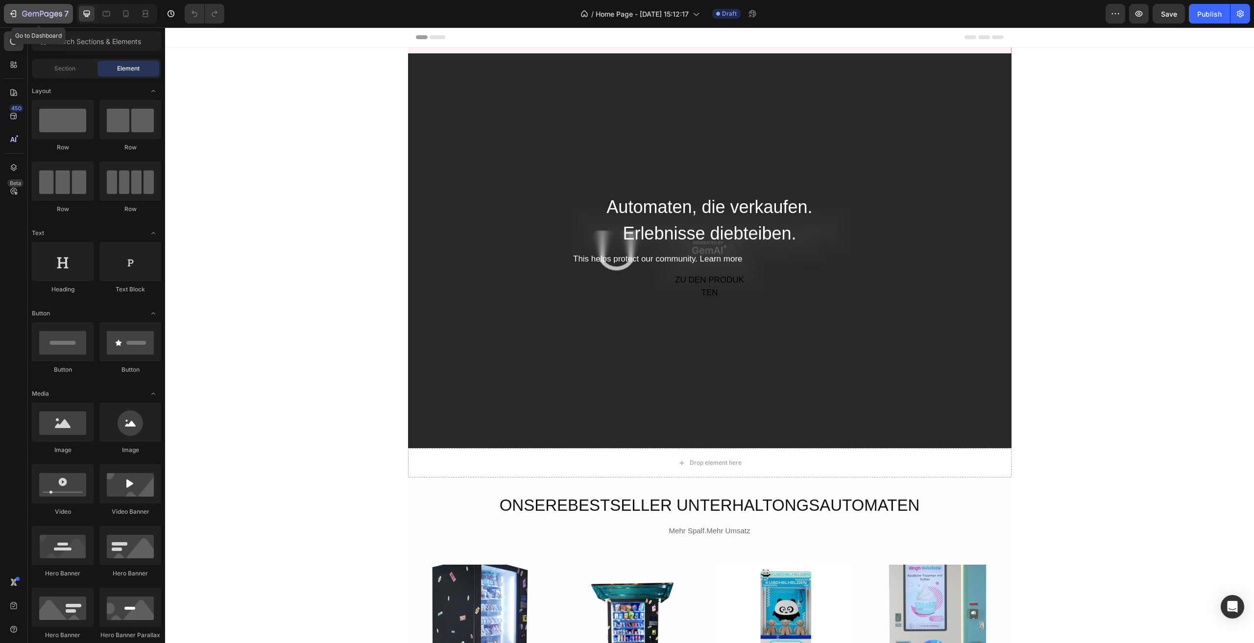
click at [38, 10] on div "7" at bounding box center [45, 14] width 47 height 12
